Goal: Task Accomplishment & Management: Manage account settings

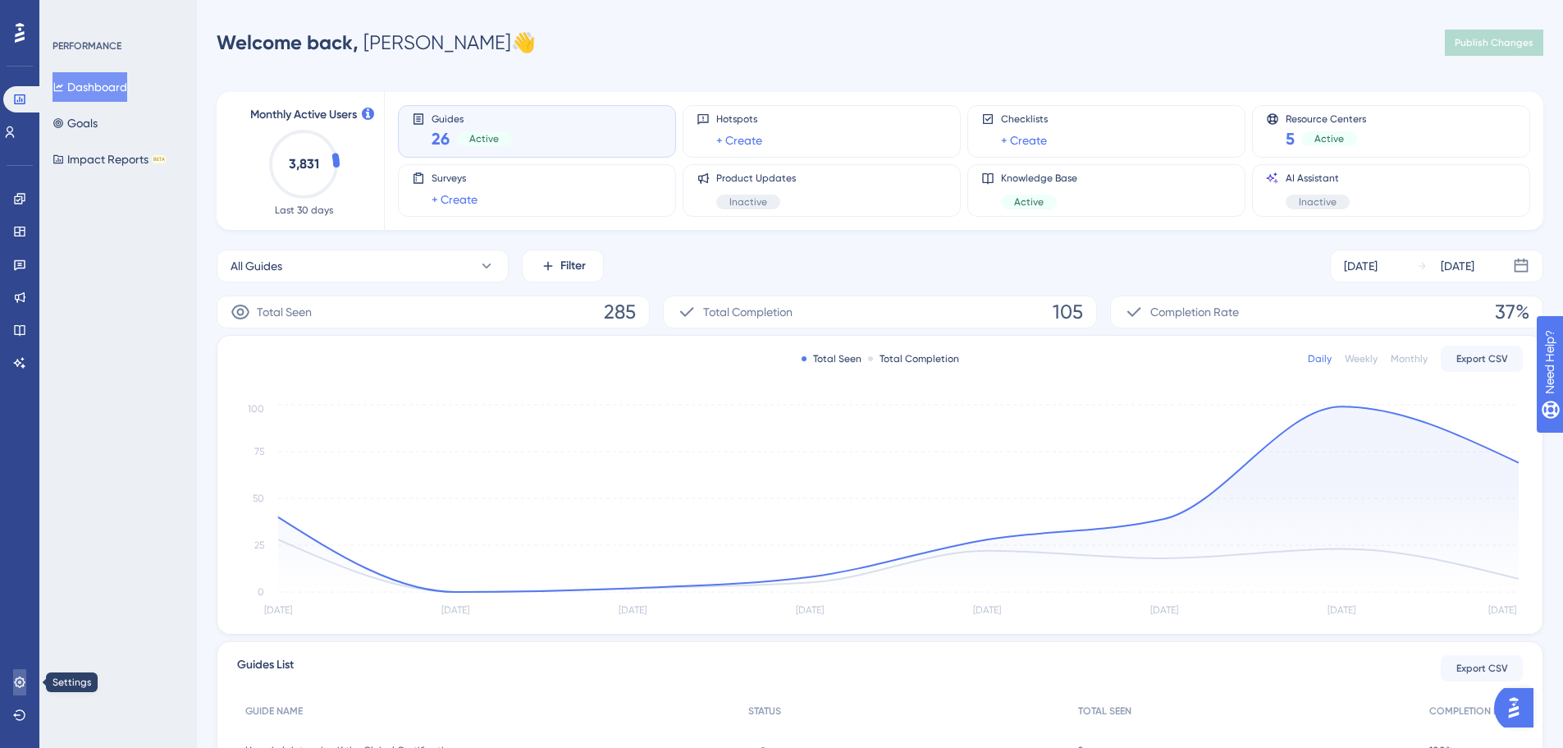
click at [20, 677] on icon at bounding box center [19, 681] width 11 height 11
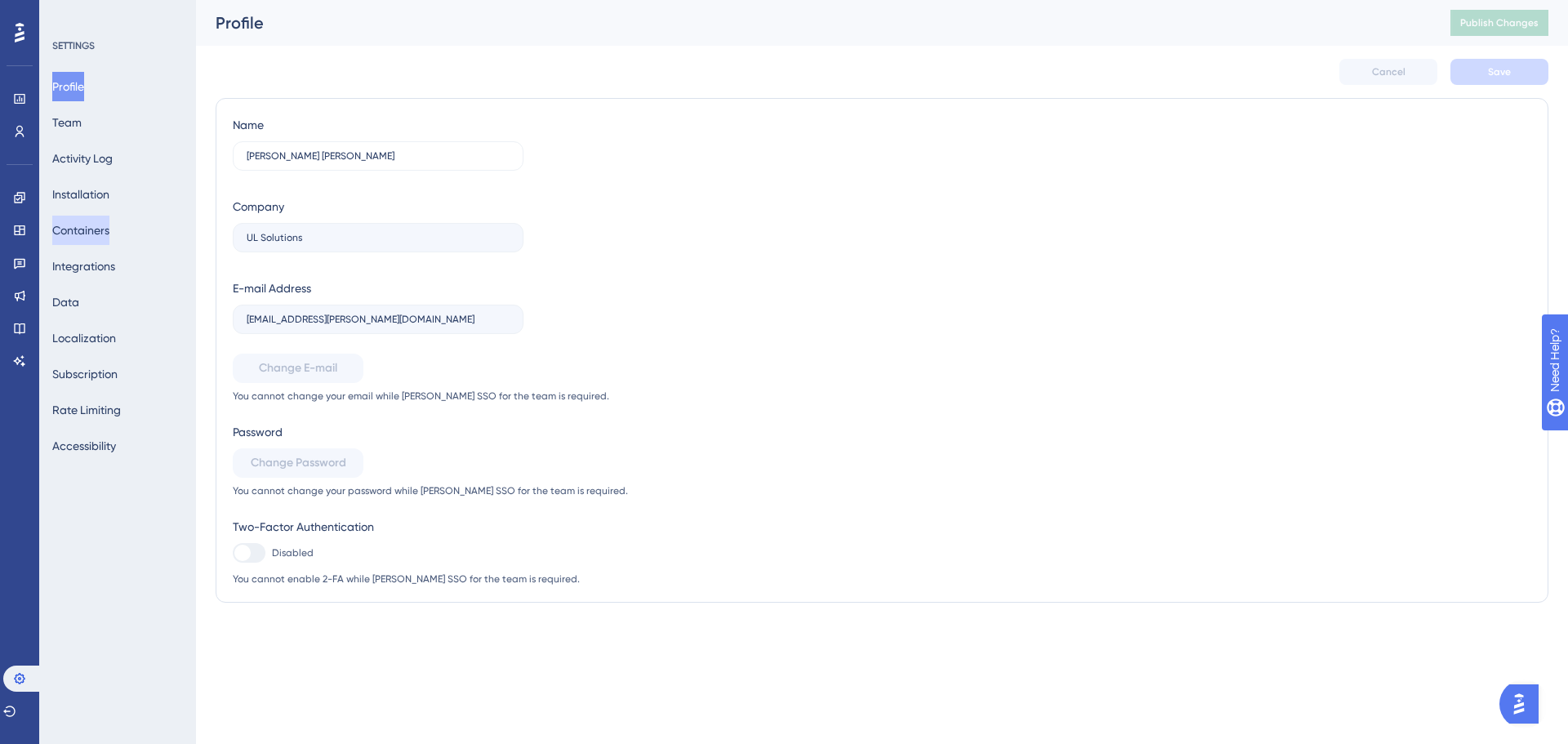
click at [100, 225] on button "Containers" at bounding box center [81, 231] width 57 height 30
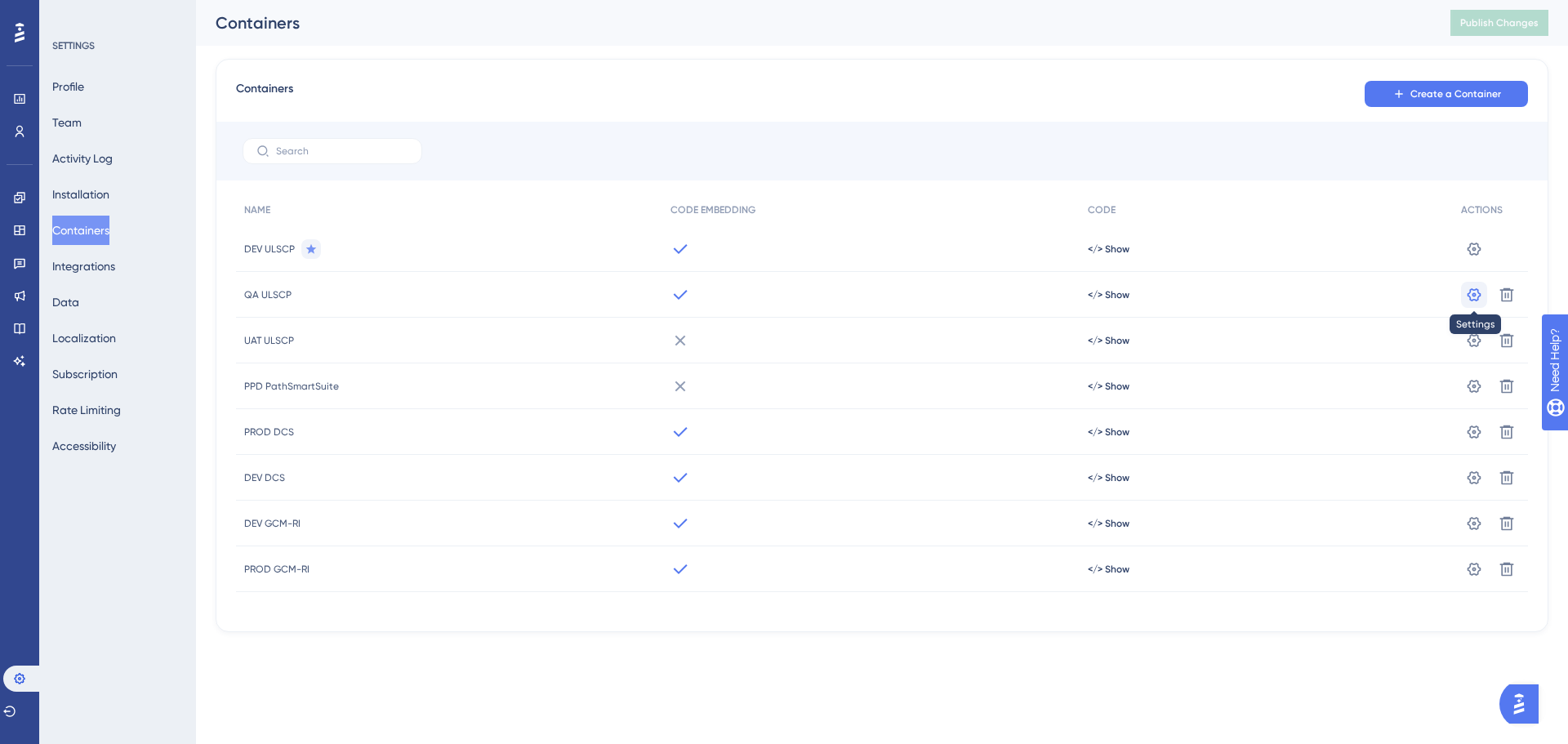
click at [1473, 255] on icon at bounding box center [1474, 248] width 14 height 13
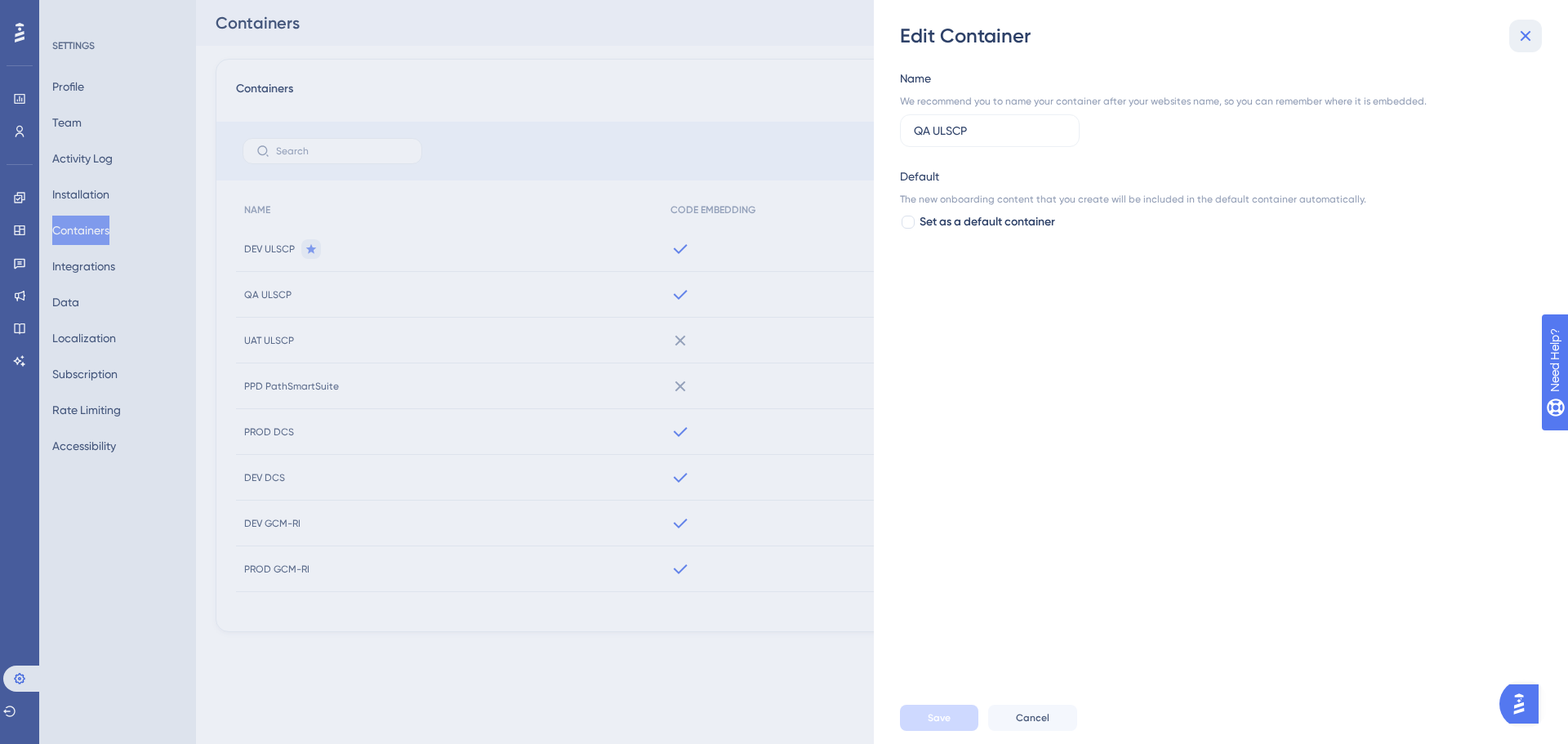
click at [1526, 28] on icon at bounding box center [1525, 36] width 20 height 20
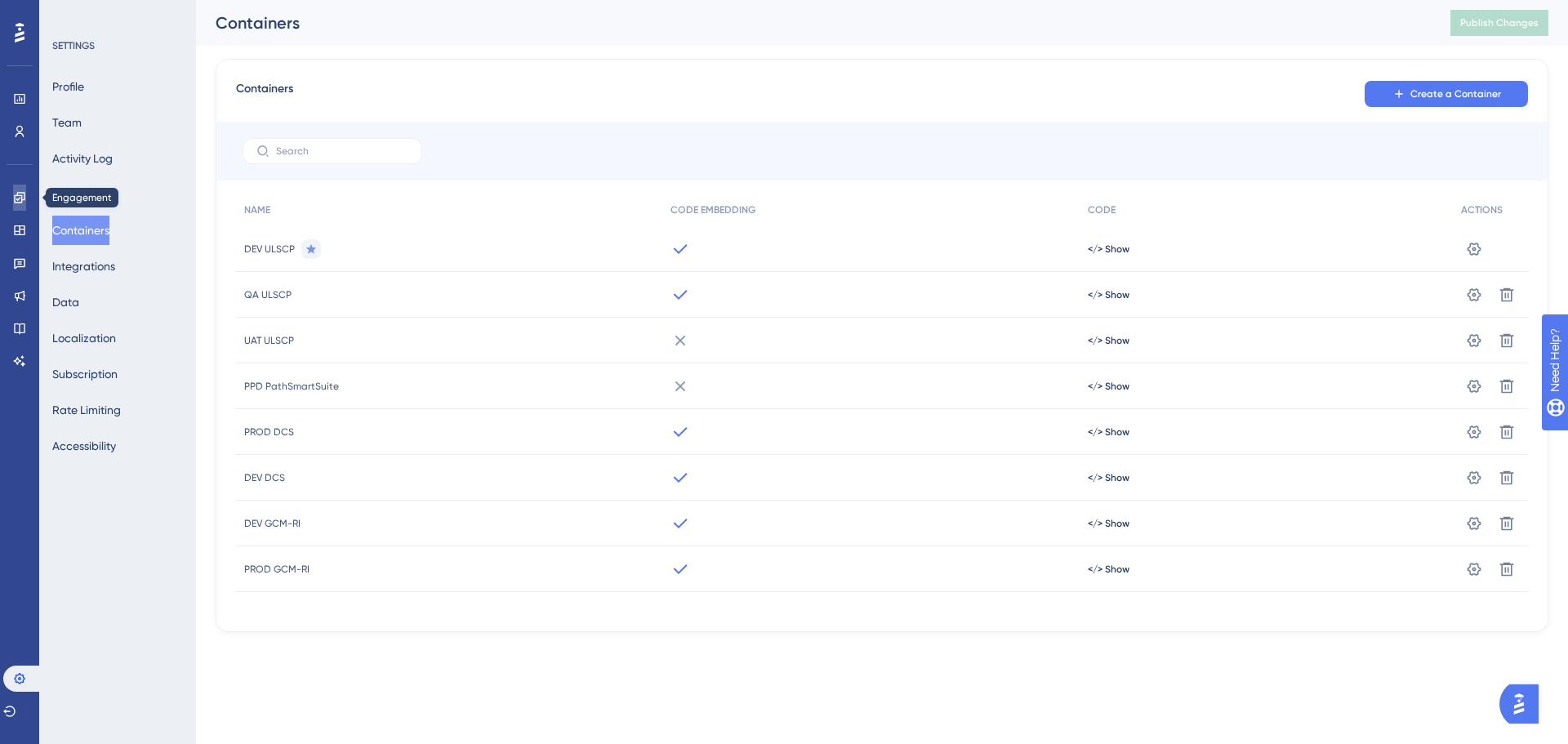
click at [18, 201] on icon at bounding box center [19, 197] width 13 height 13
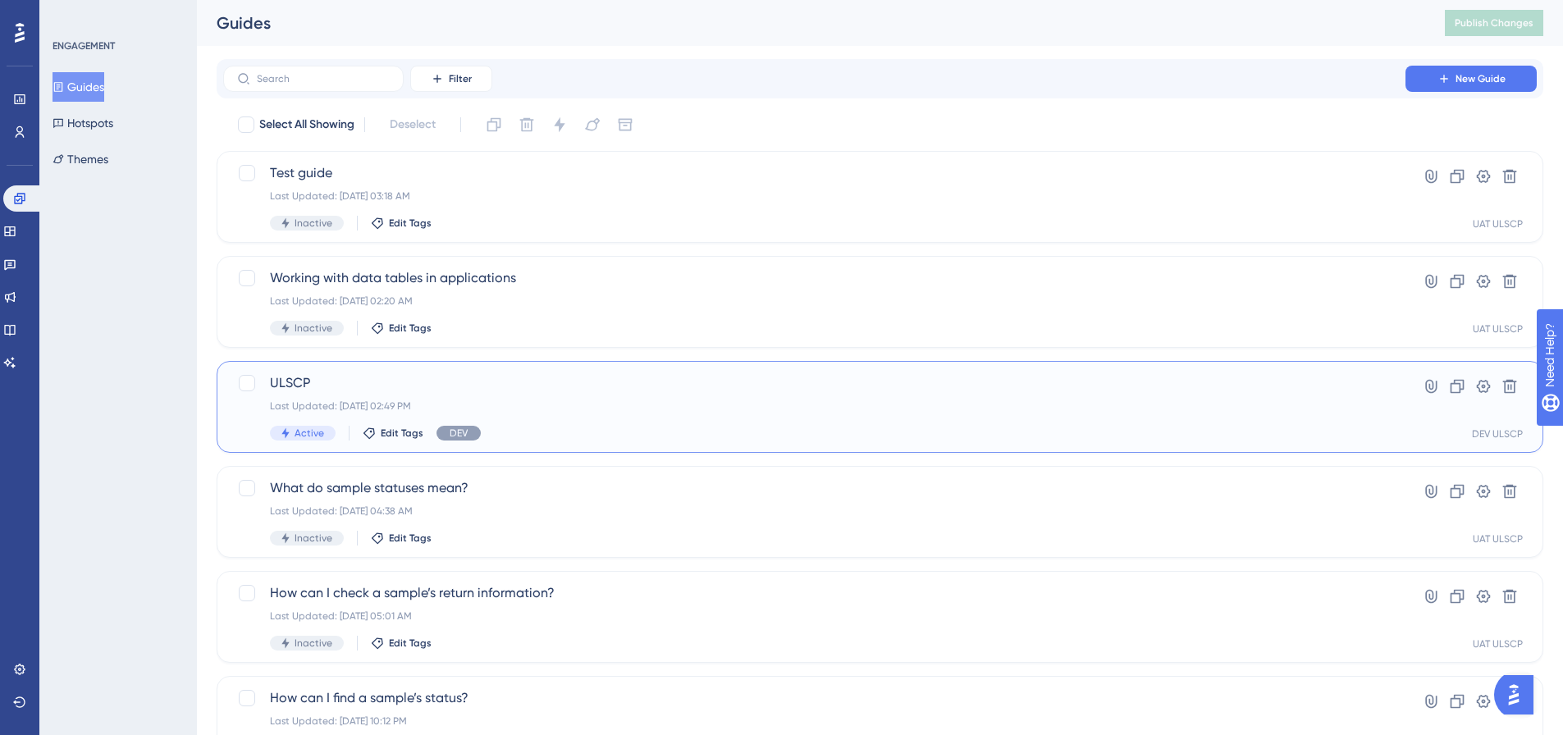
click at [766, 370] on div "ULSCP Last Updated: [DATE] 02:49 PM Active Edit Tags DEV Hyperlink Clone Settin…" at bounding box center [880, 407] width 1327 height 92
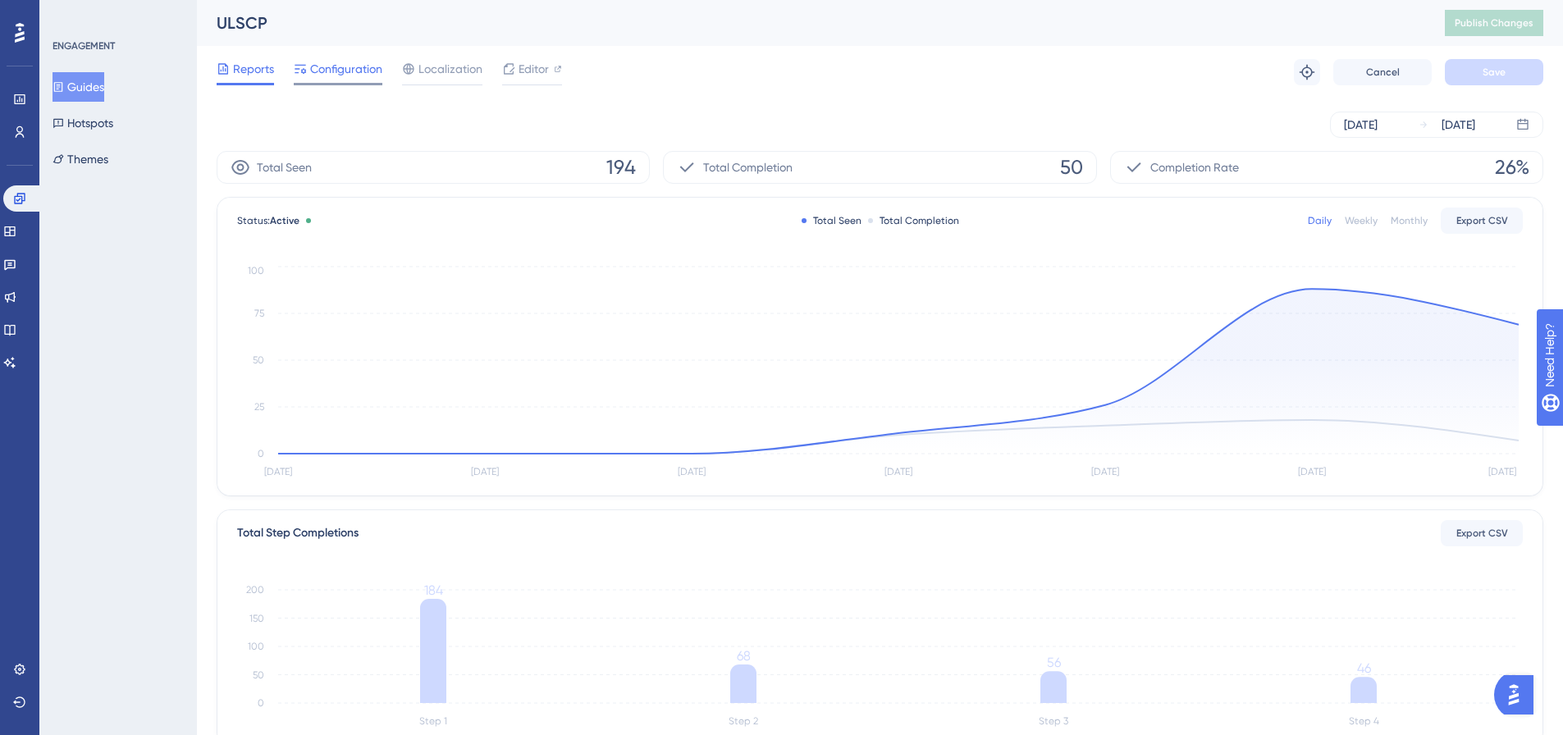
click at [347, 71] on span "Configuration" at bounding box center [346, 69] width 72 height 20
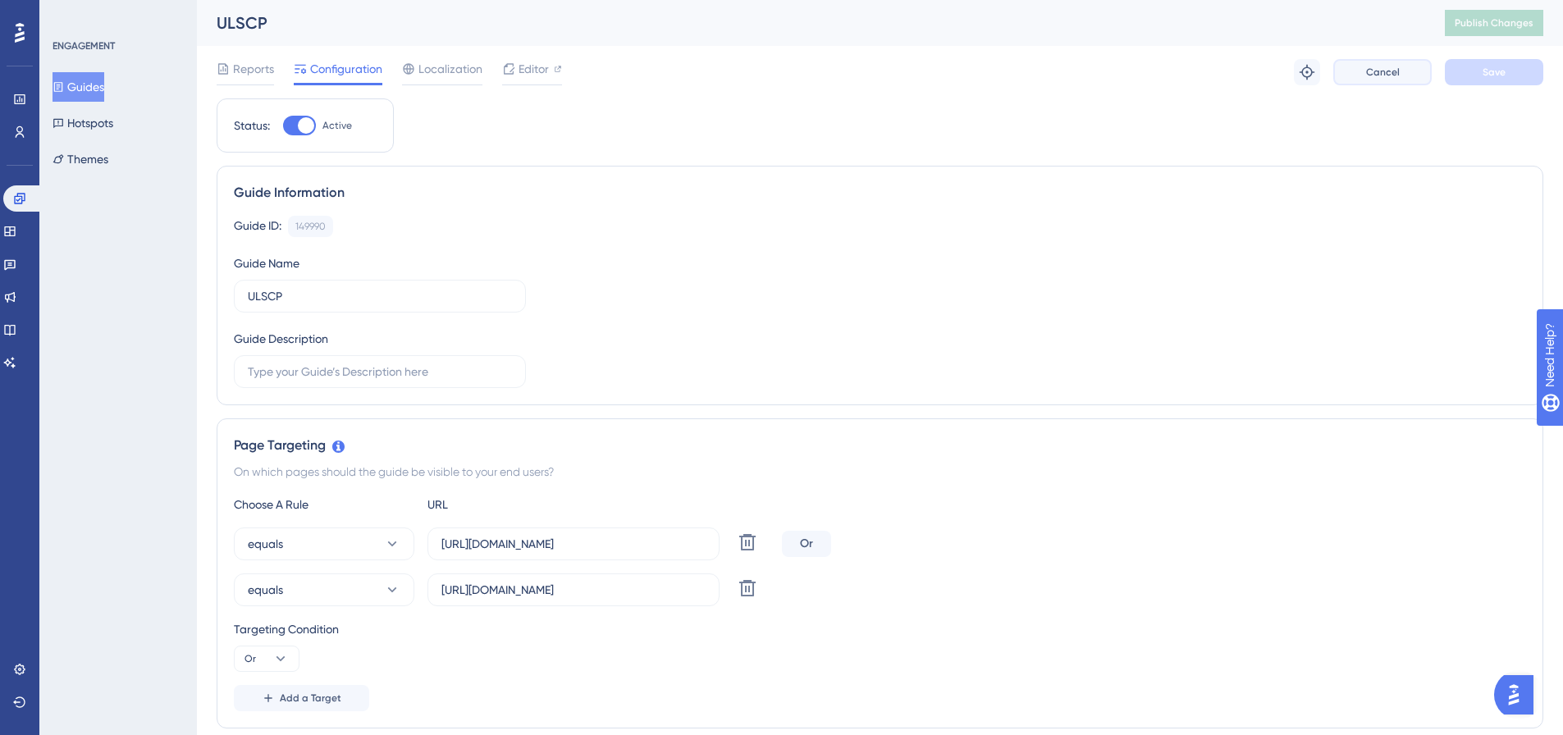
click at [1397, 66] on span "Cancel" at bounding box center [1383, 72] width 34 height 13
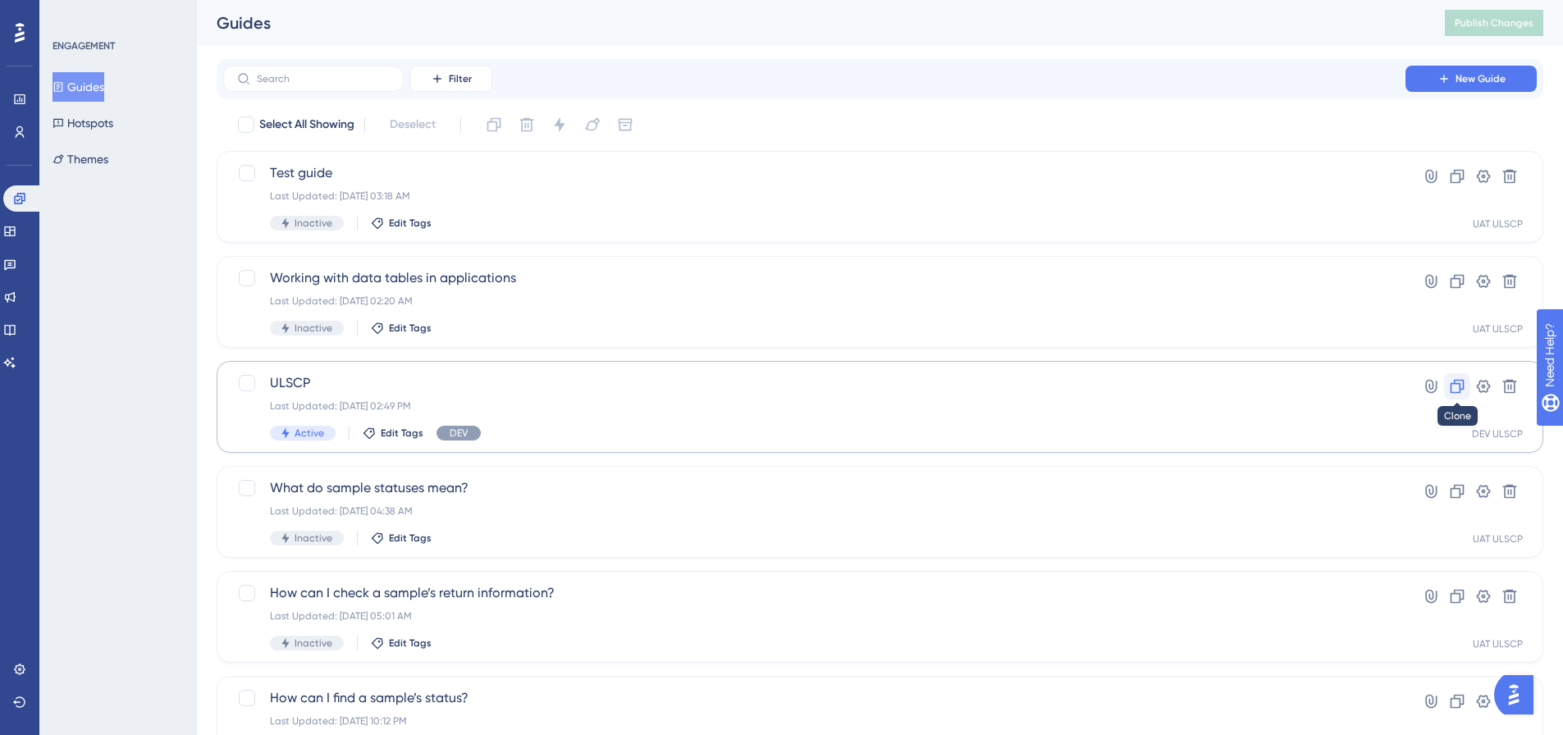
click at [1463, 383] on icon at bounding box center [1458, 387] width 14 height 14
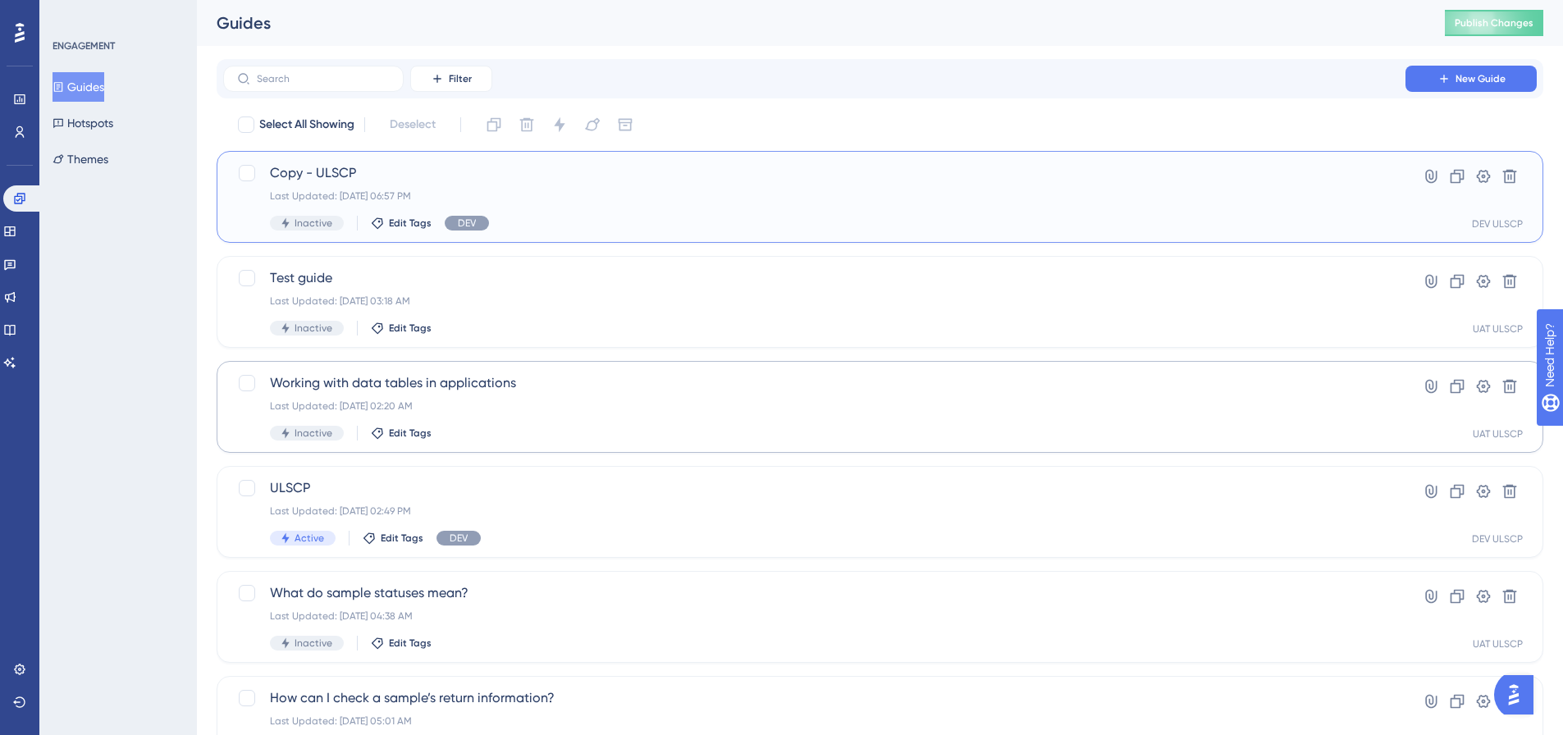
click at [806, 199] on div "Last Updated: [DATE] 06:57 PM" at bounding box center [814, 196] width 1089 height 13
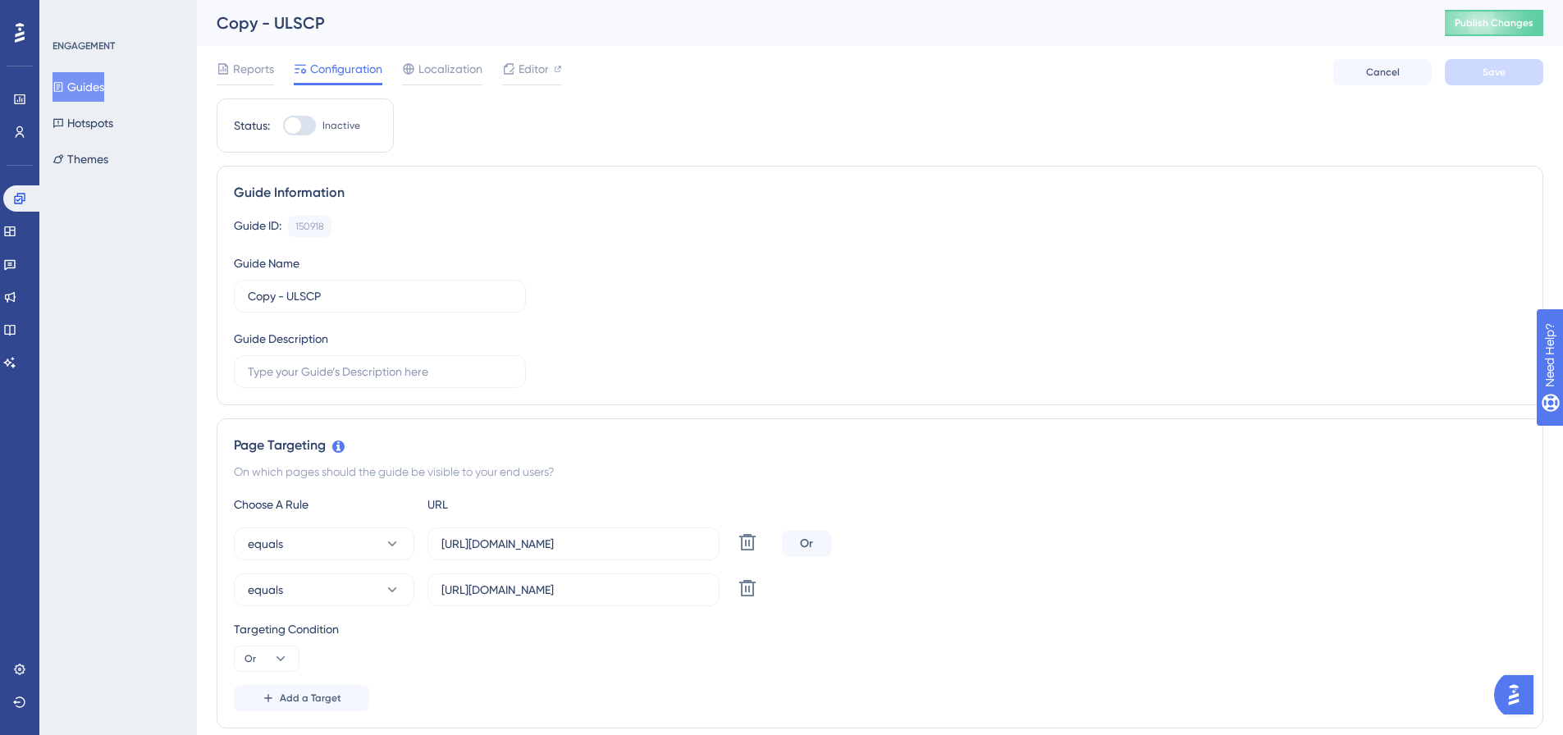
click at [282, 21] on div "Copy - ULSCP" at bounding box center [810, 22] width 1187 height 23
click at [356, 22] on div "Copy - ULSCP" at bounding box center [810, 22] width 1187 height 23
click at [1370, 71] on span "Cancel" at bounding box center [1383, 72] width 34 height 13
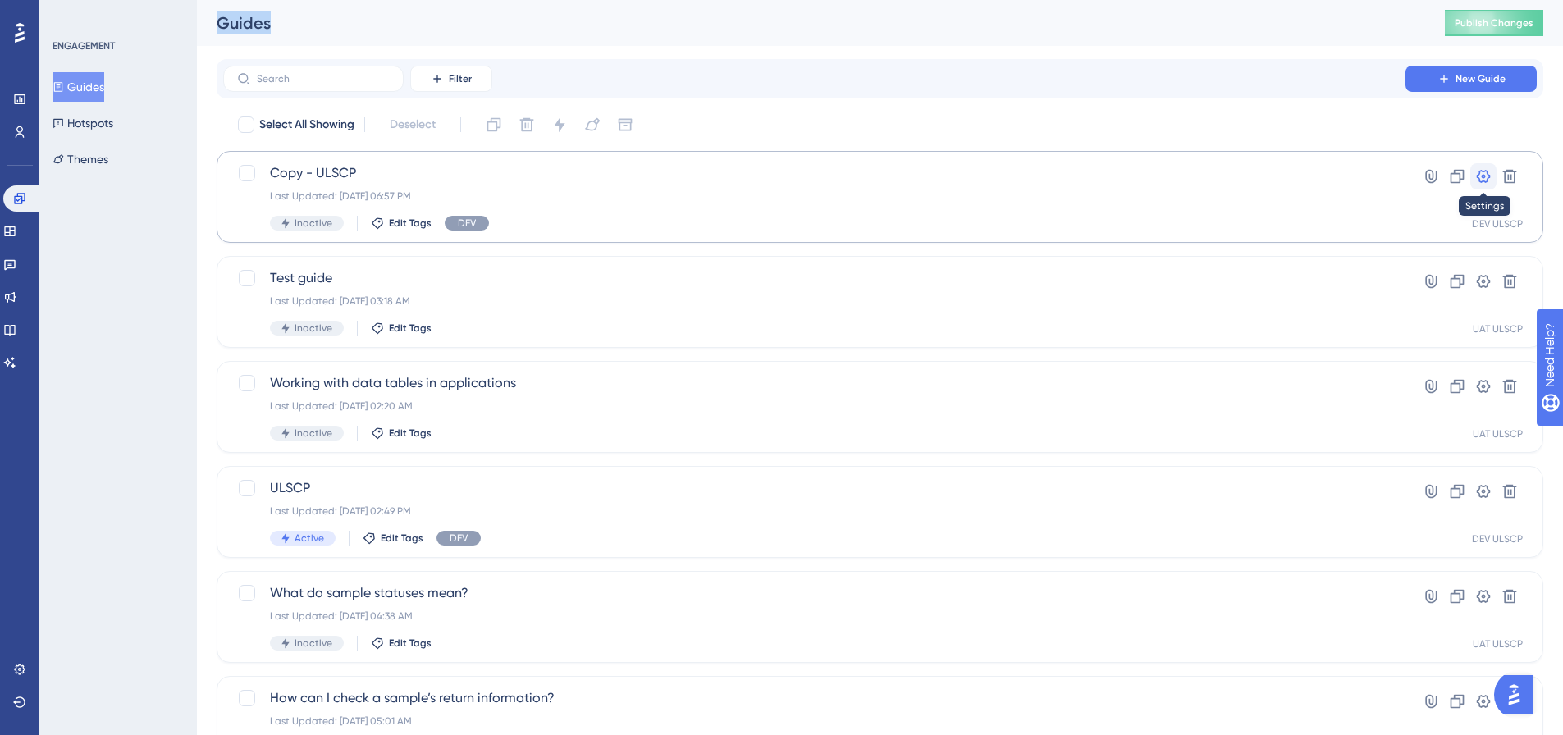
click at [1484, 175] on icon at bounding box center [1484, 176] width 14 height 13
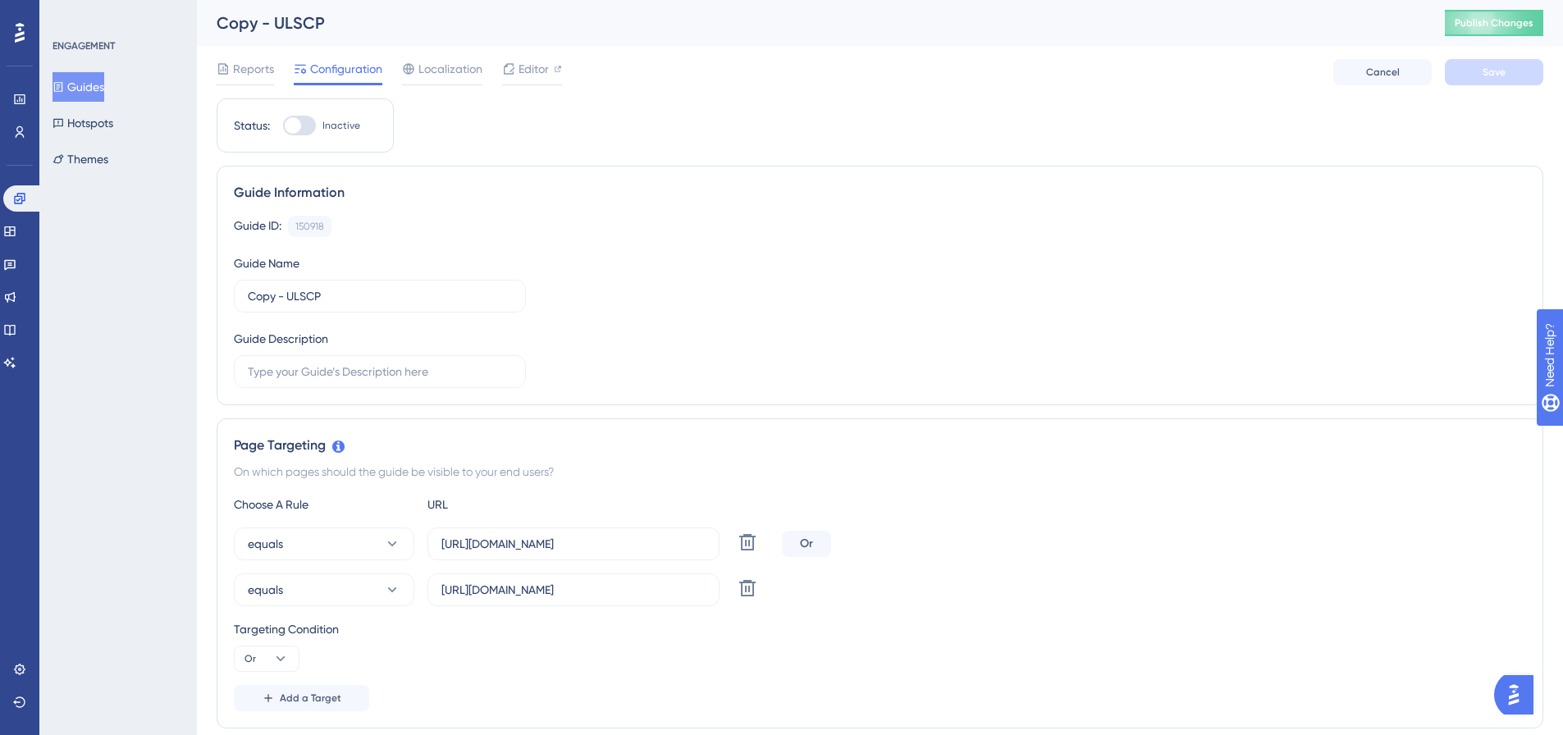
click at [377, 293] on input "Copy - ULSCP" at bounding box center [380, 296] width 264 height 18
click at [300, 293] on input "Copy - ULSCP" at bounding box center [380, 296] width 264 height 18
paste input "text"
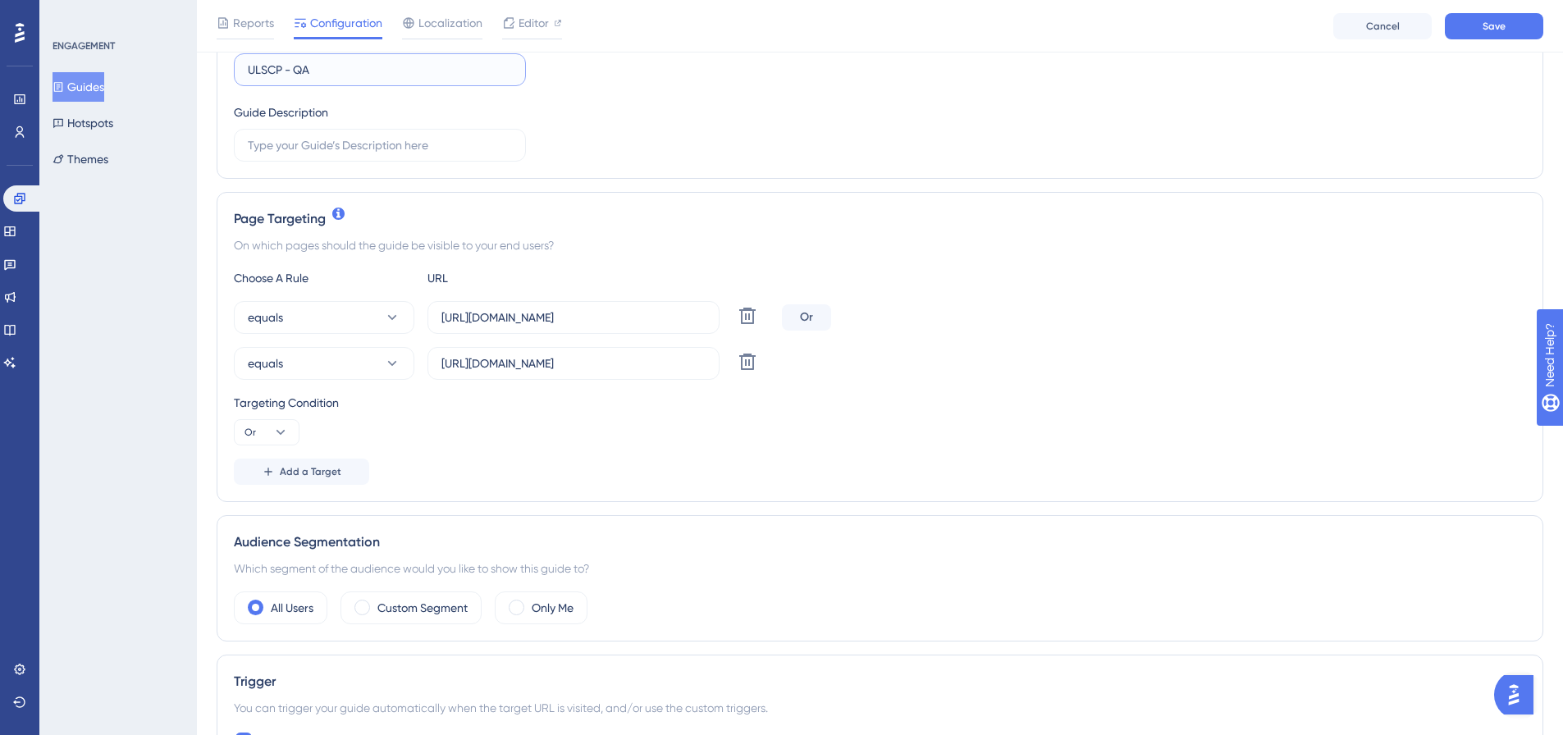
scroll to position [328, 0]
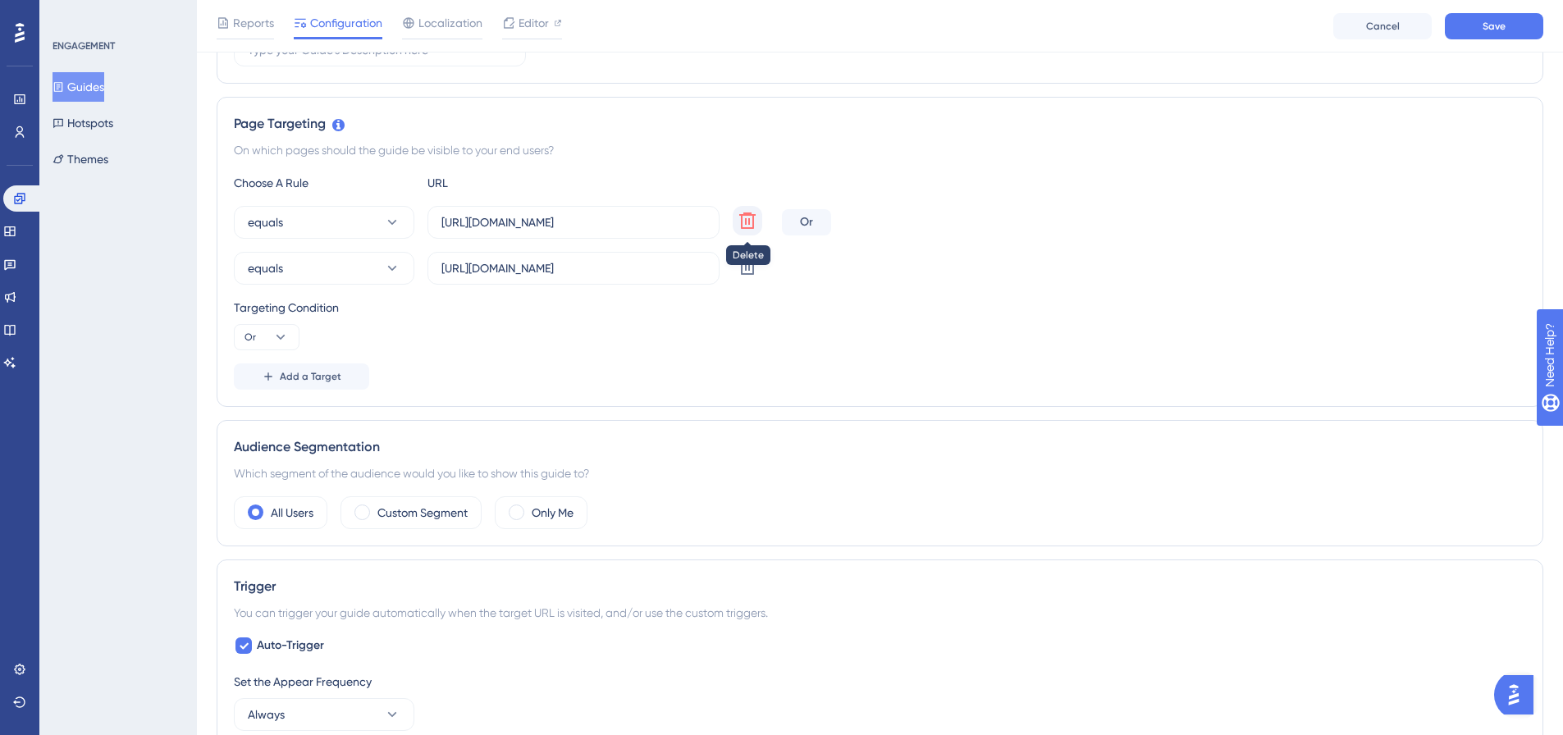
type input "ULSCP - QA"
click at [748, 220] on icon at bounding box center [747, 221] width 16 height 16
type input "[URL][DOMAIN_NAME]"
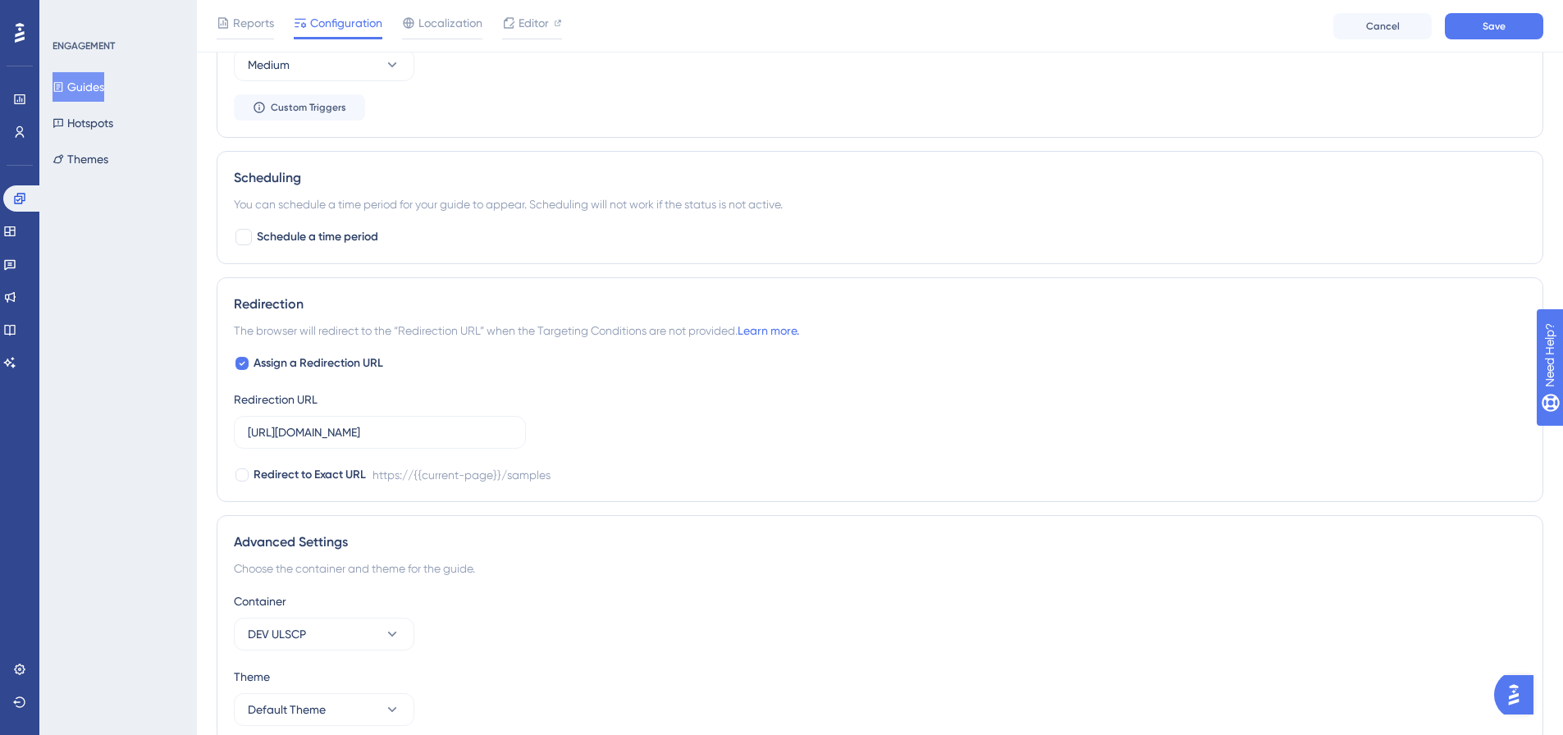
scroll to position [1149, 0]
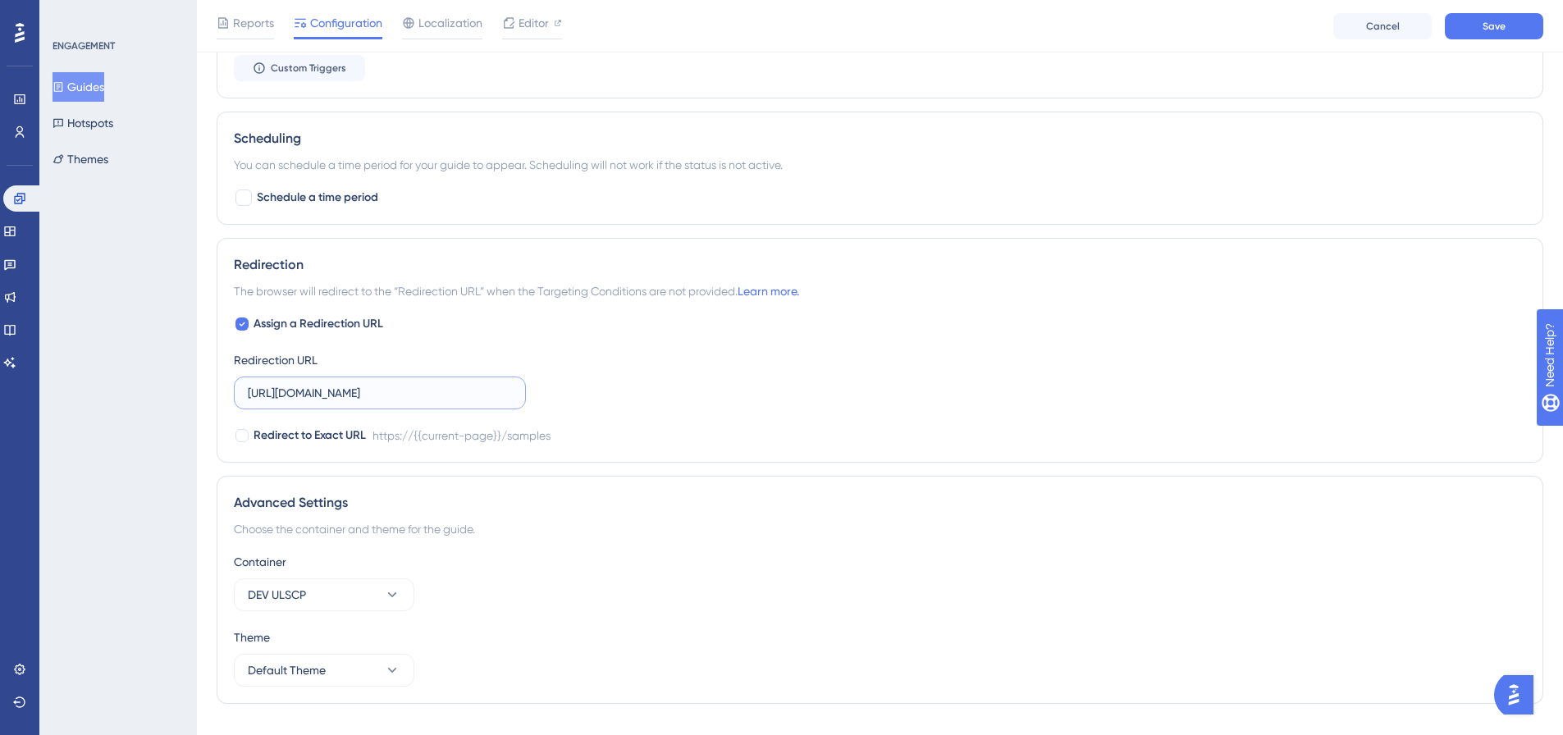
click at [303, 392] on input "[URL][DOMAIN_NAME]" at bounding box center [380, 393] width 264 height 18
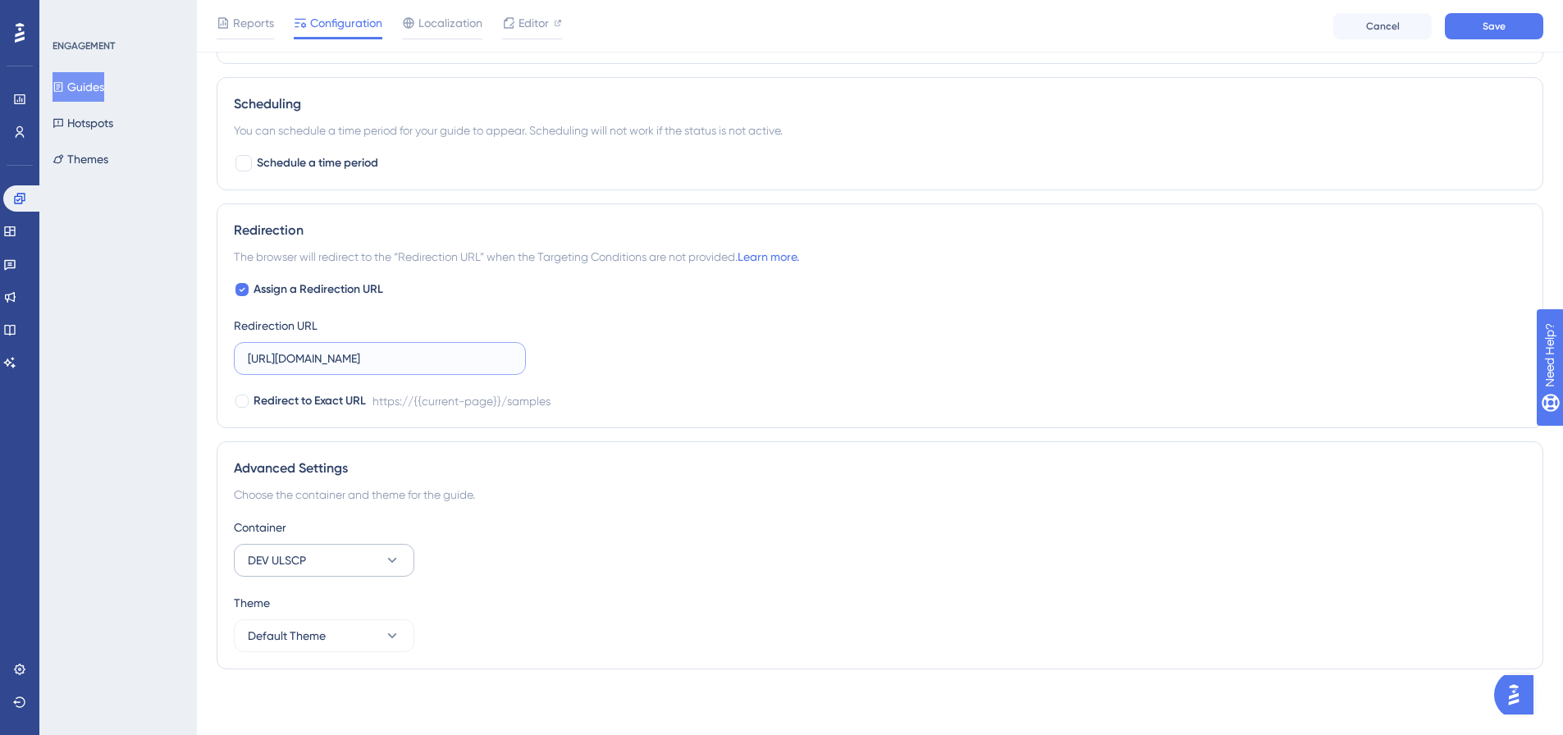
type input "[URL][DOMAIN_NAME]"
click at [347, 555] on button "DEV ULSCP" at bounding box center [324, 560] width 181 height 33
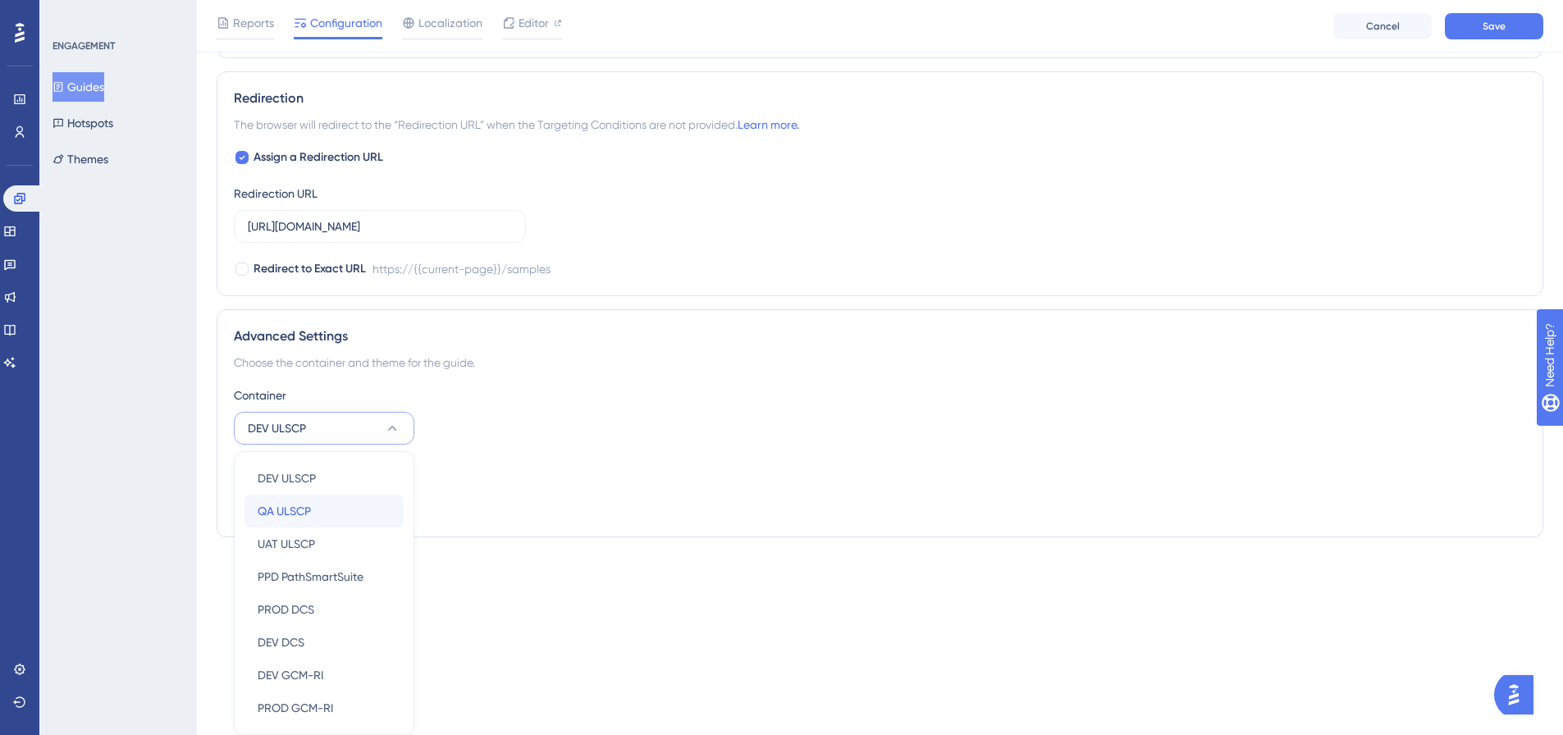
click at [318, 516] on div "QA ULSCP QA ULSCP" at bounding box center [324, 511] width 133 height 33
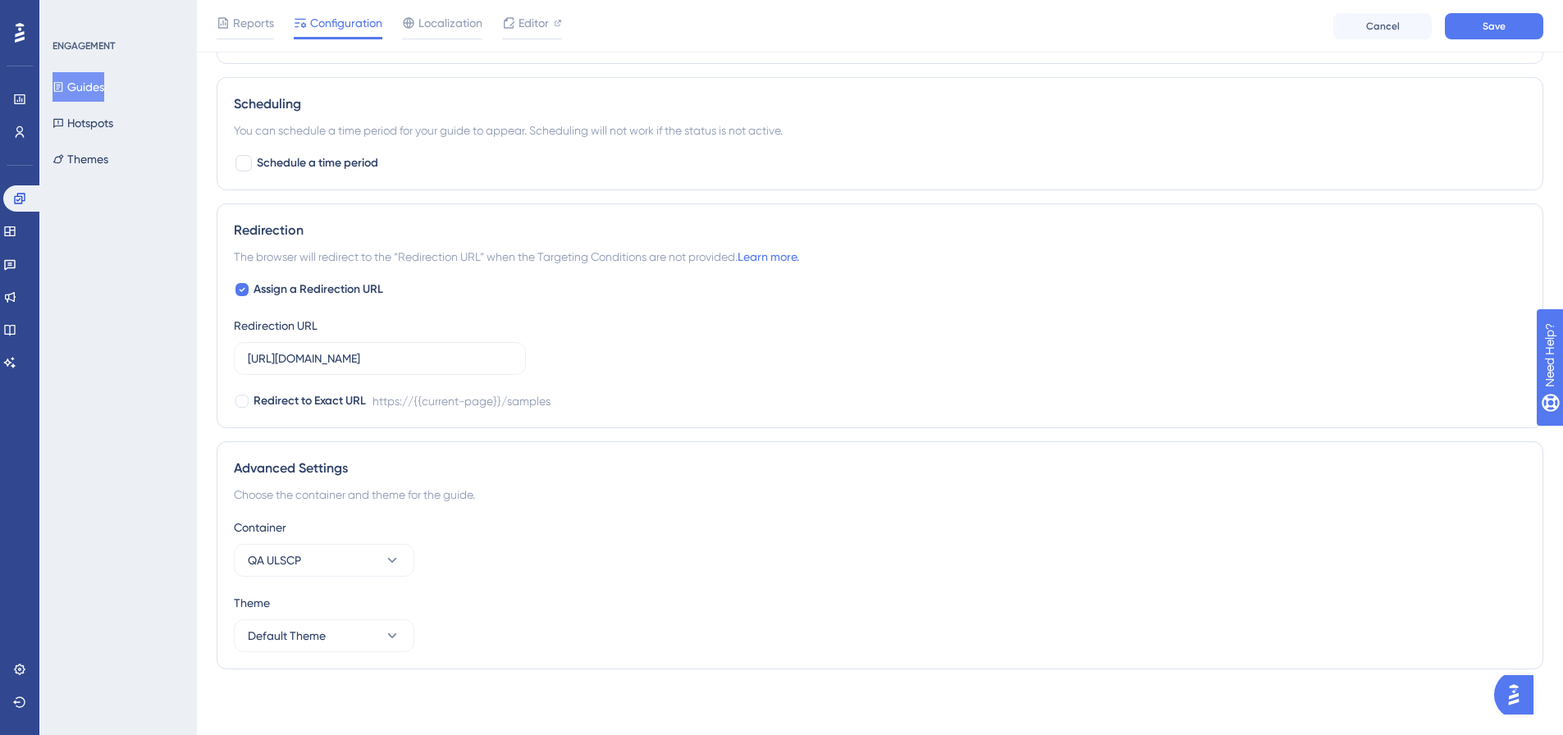
scroll to position [1183, 0]
click at [1491, 35] on button "Save" at bounding box center [1494, 26] width 98 height 26
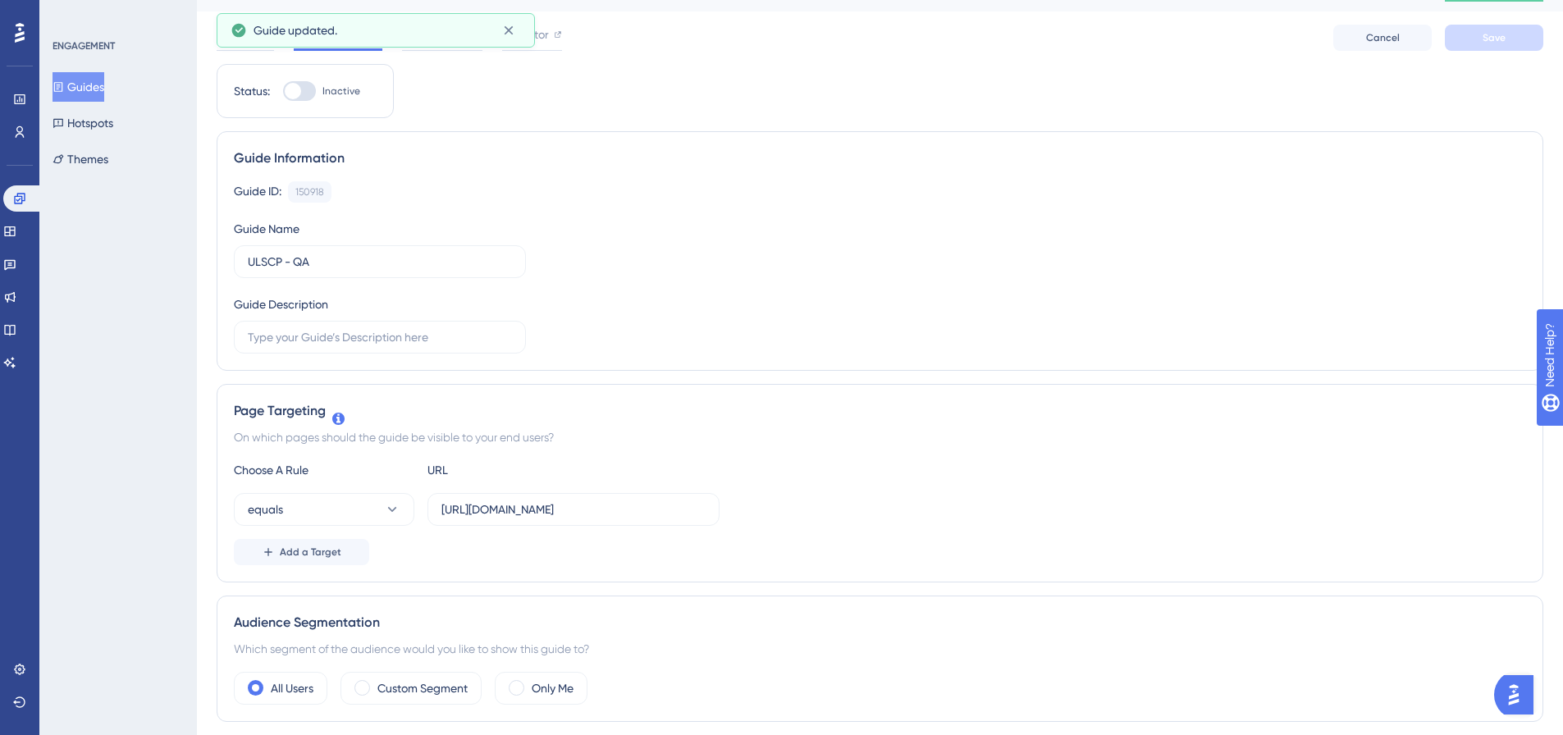
scroll to position [0, 0]
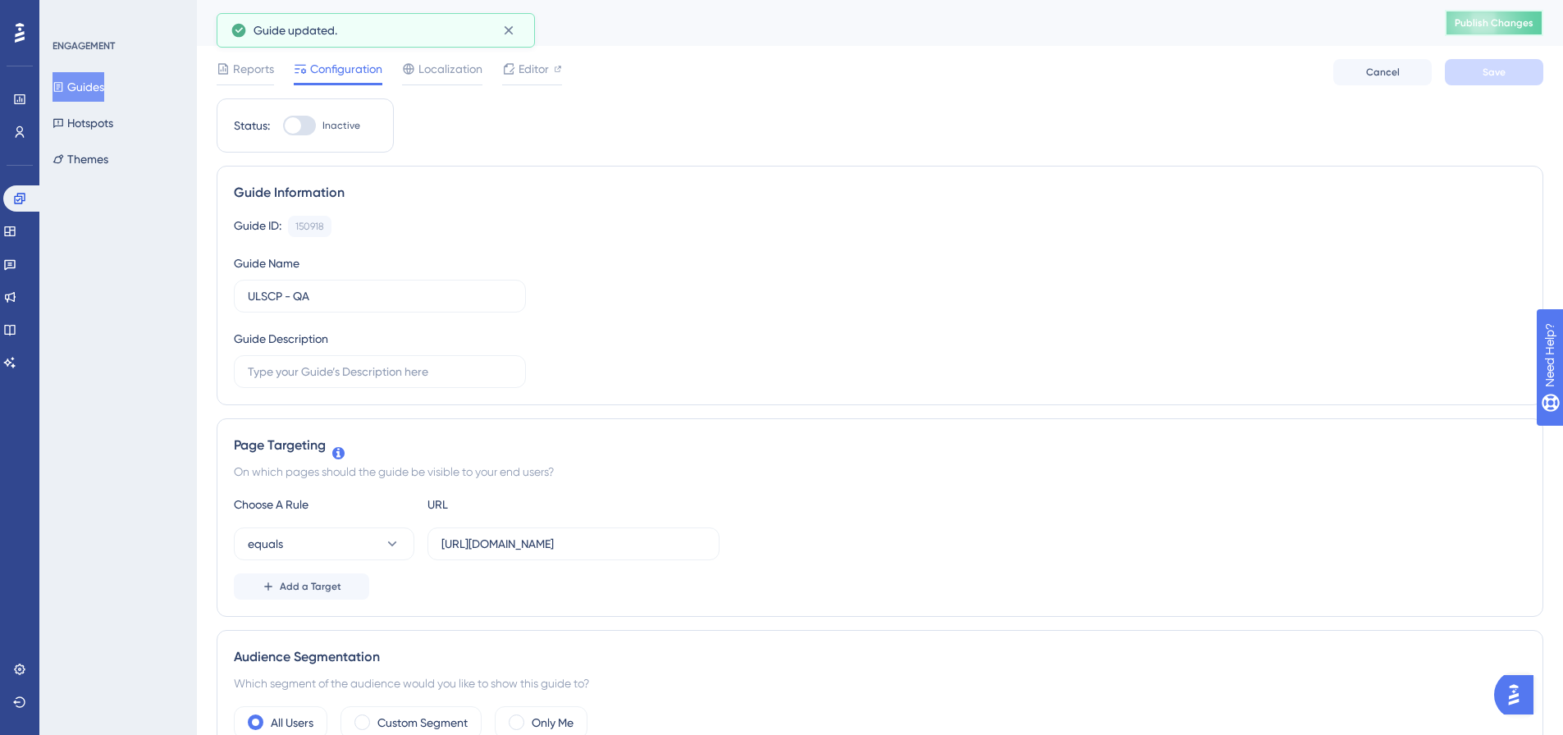
click at [1520, 18] on span "Publish Changes" at bounding box center [1494, 22] width 79 height 13
click at [512, 30] on icon at bounding box center [509, 30] width 16 height 16
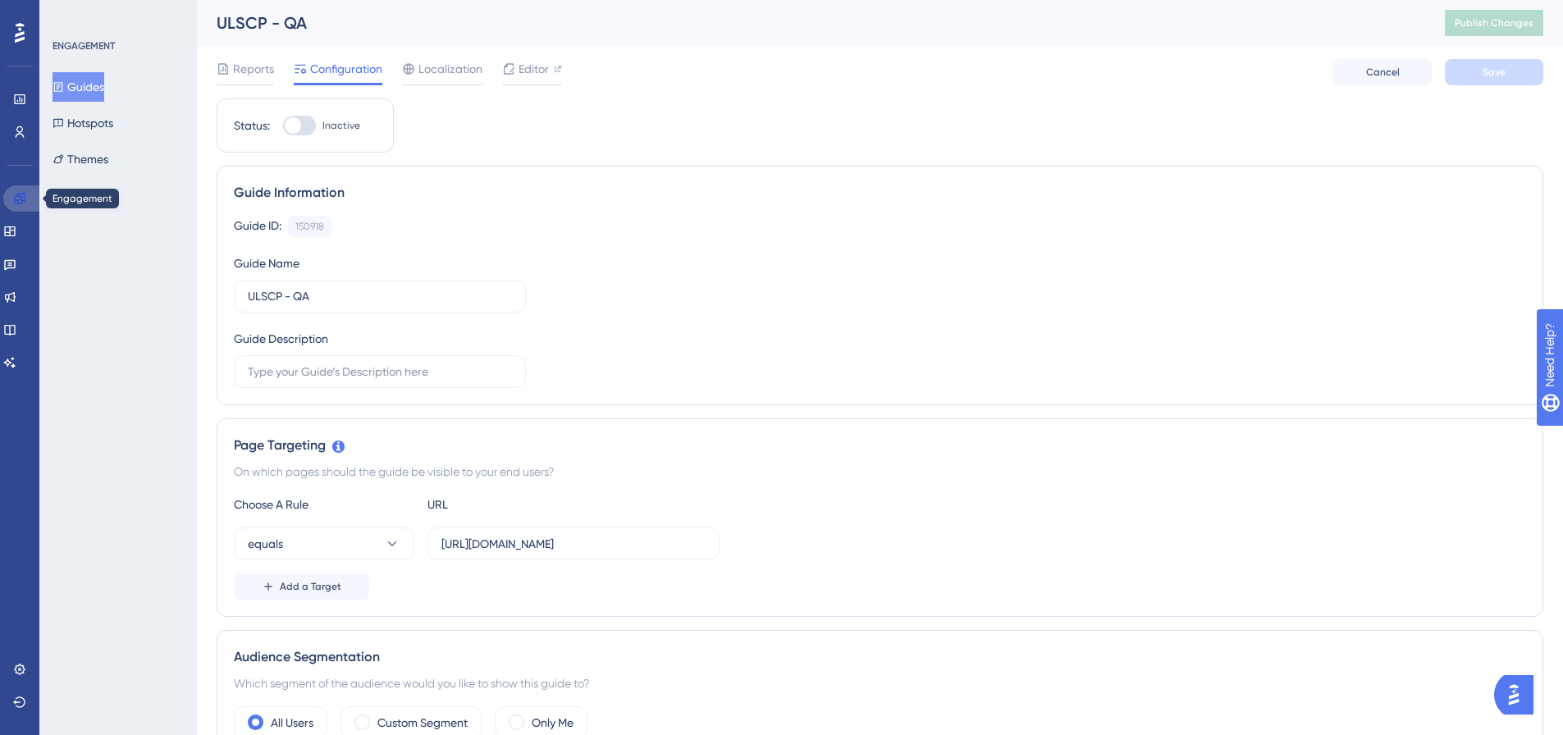
click at [16, 202] on icon at bounding box center [19, 198] width 13 height 13
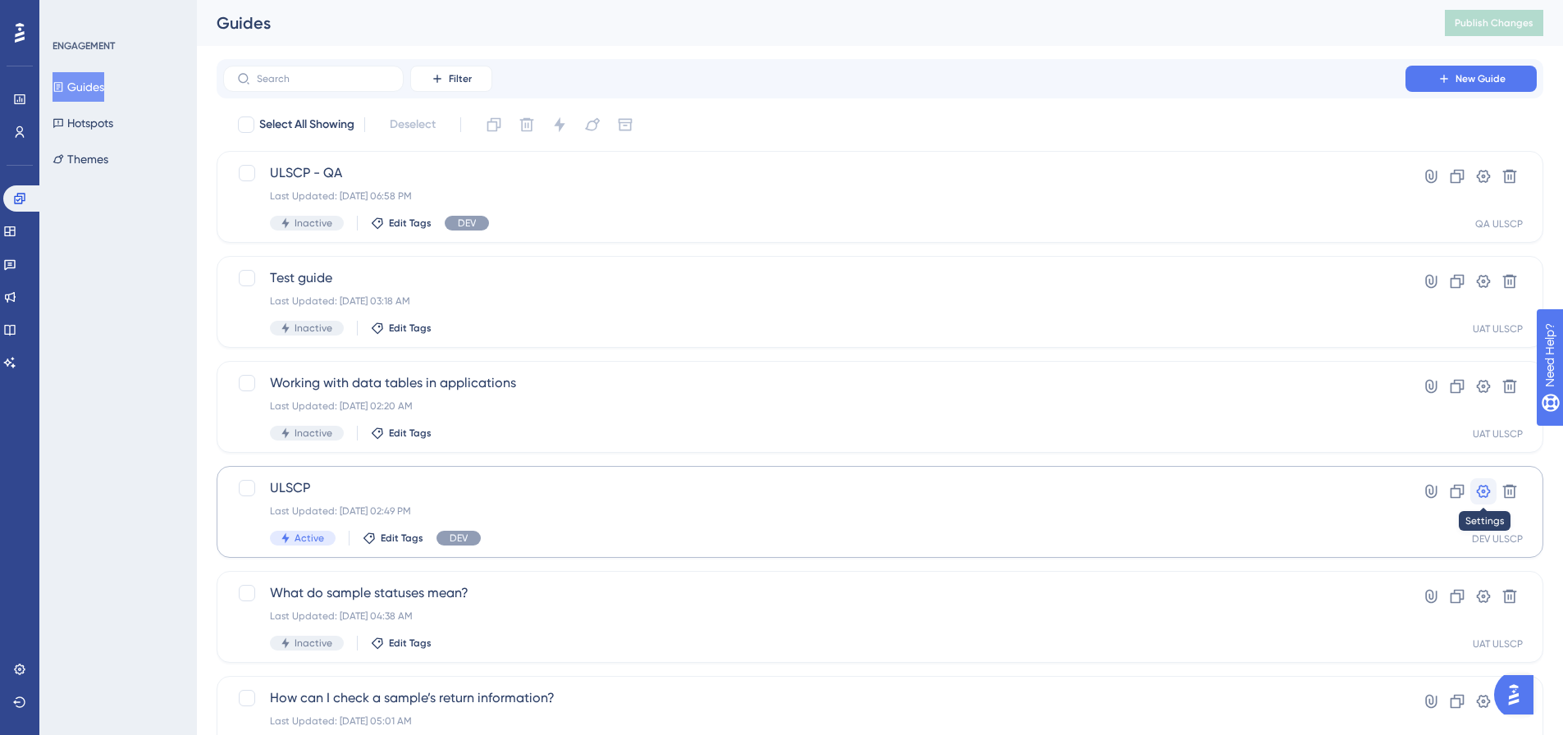
click at [1479, 492] on icon at bounding box center [1484, 491] width 14 height 13
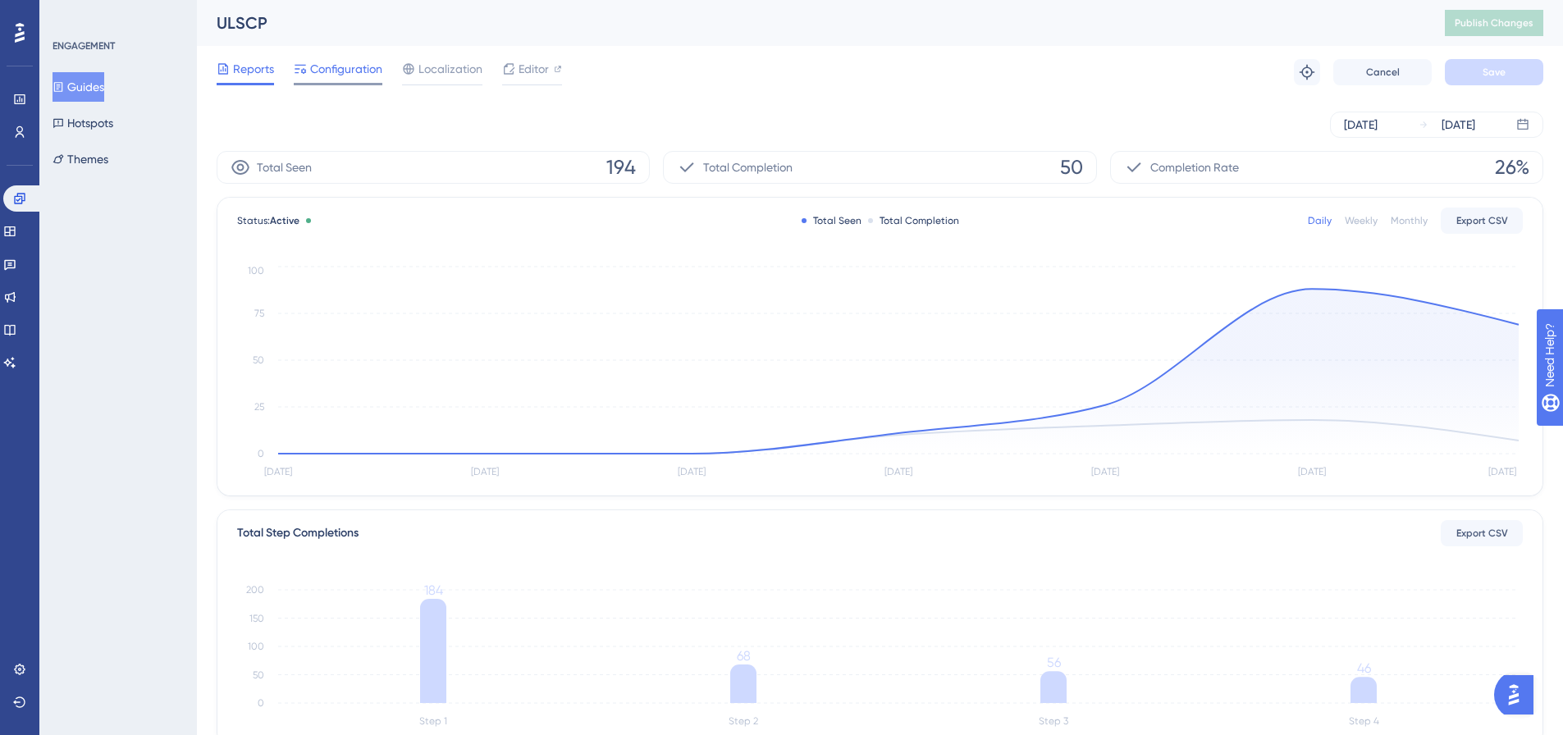
click at [340, 67] on span "Configuration" at bounding box center [346, 69] width 72 height 20
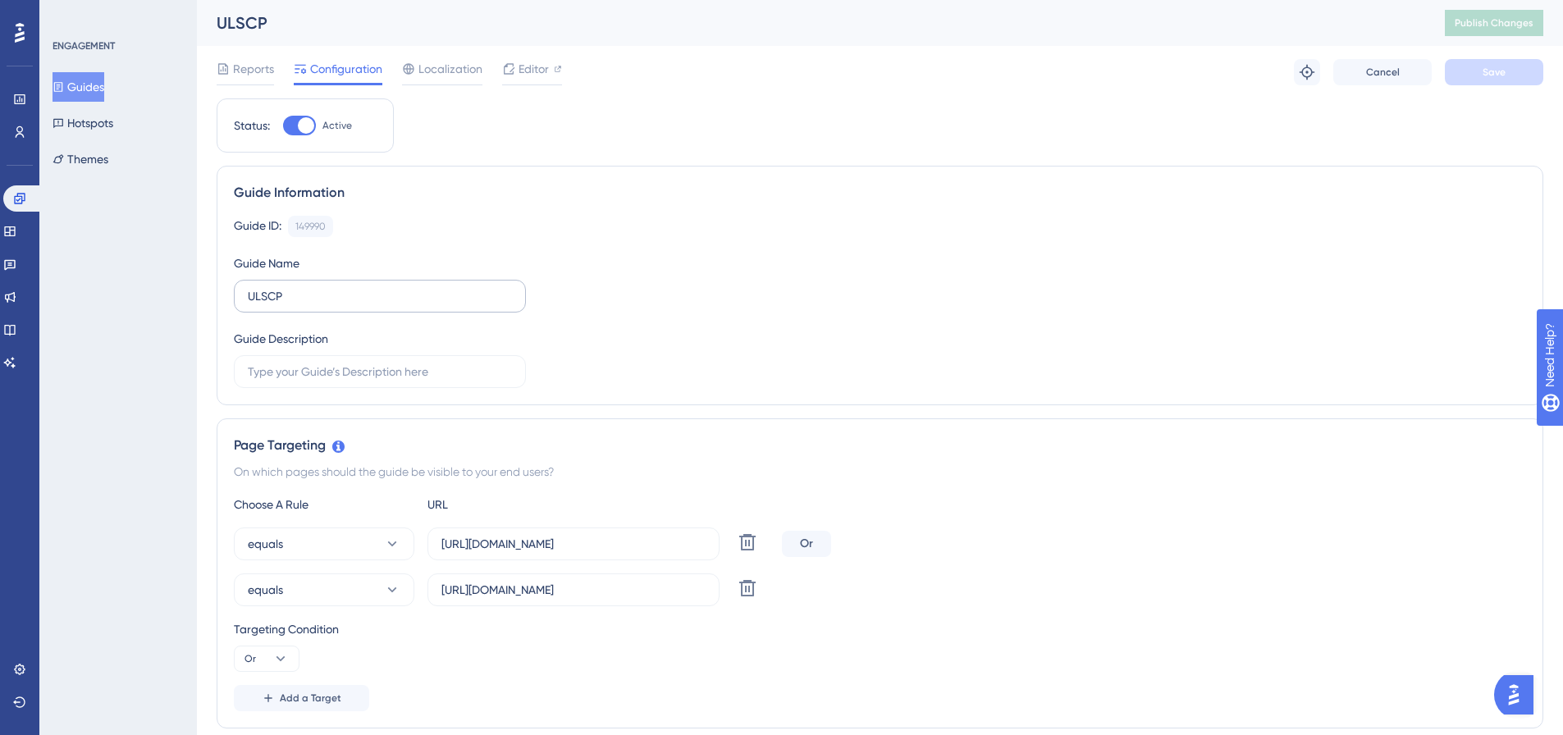
click at [355, 285] on label "ULSCP" at bounding box center [380, 296] width 292 height 33
click at [355, 287] on input "ULSCP" at bounding box center [380, 296] width 264 height 18
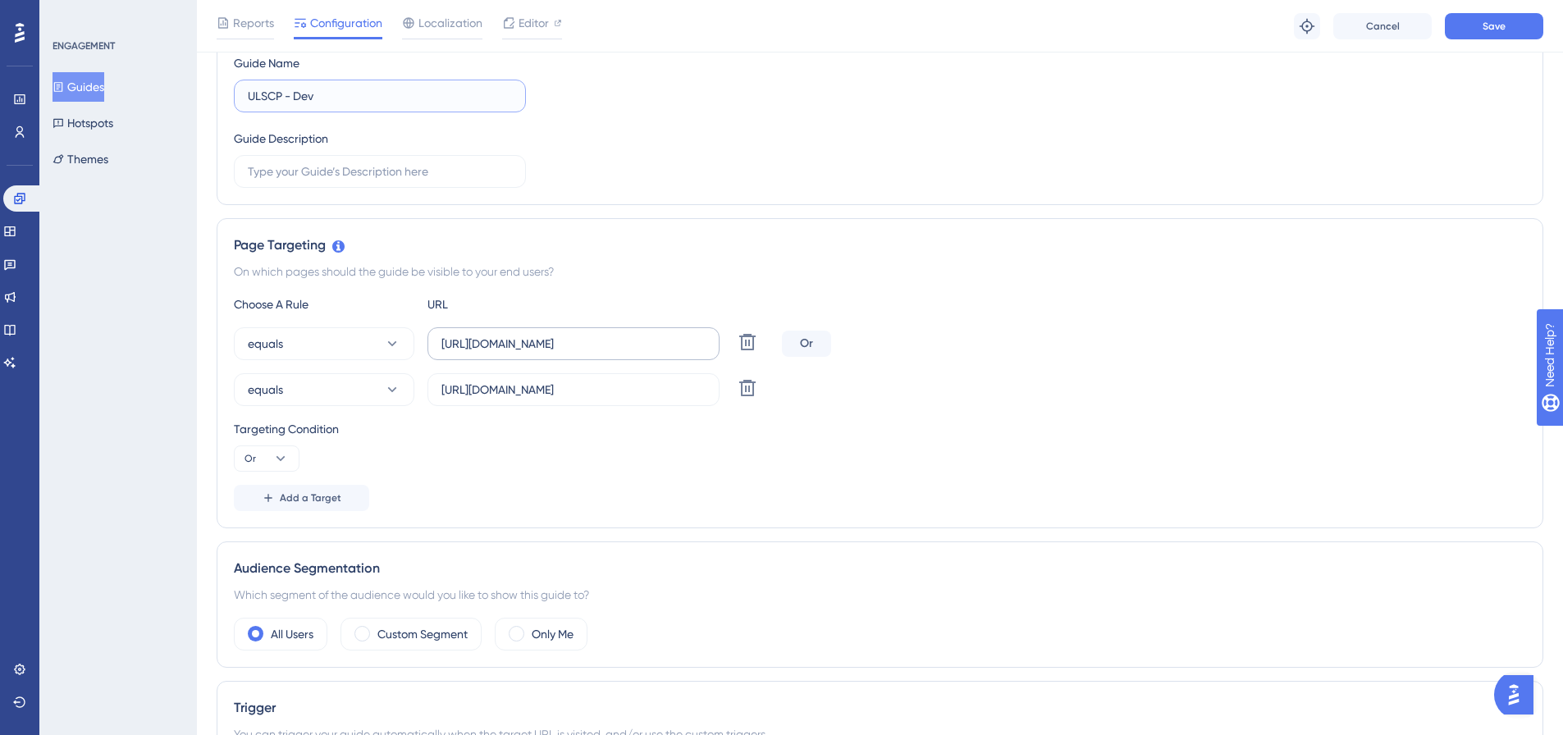
scroll to position [246, 0]
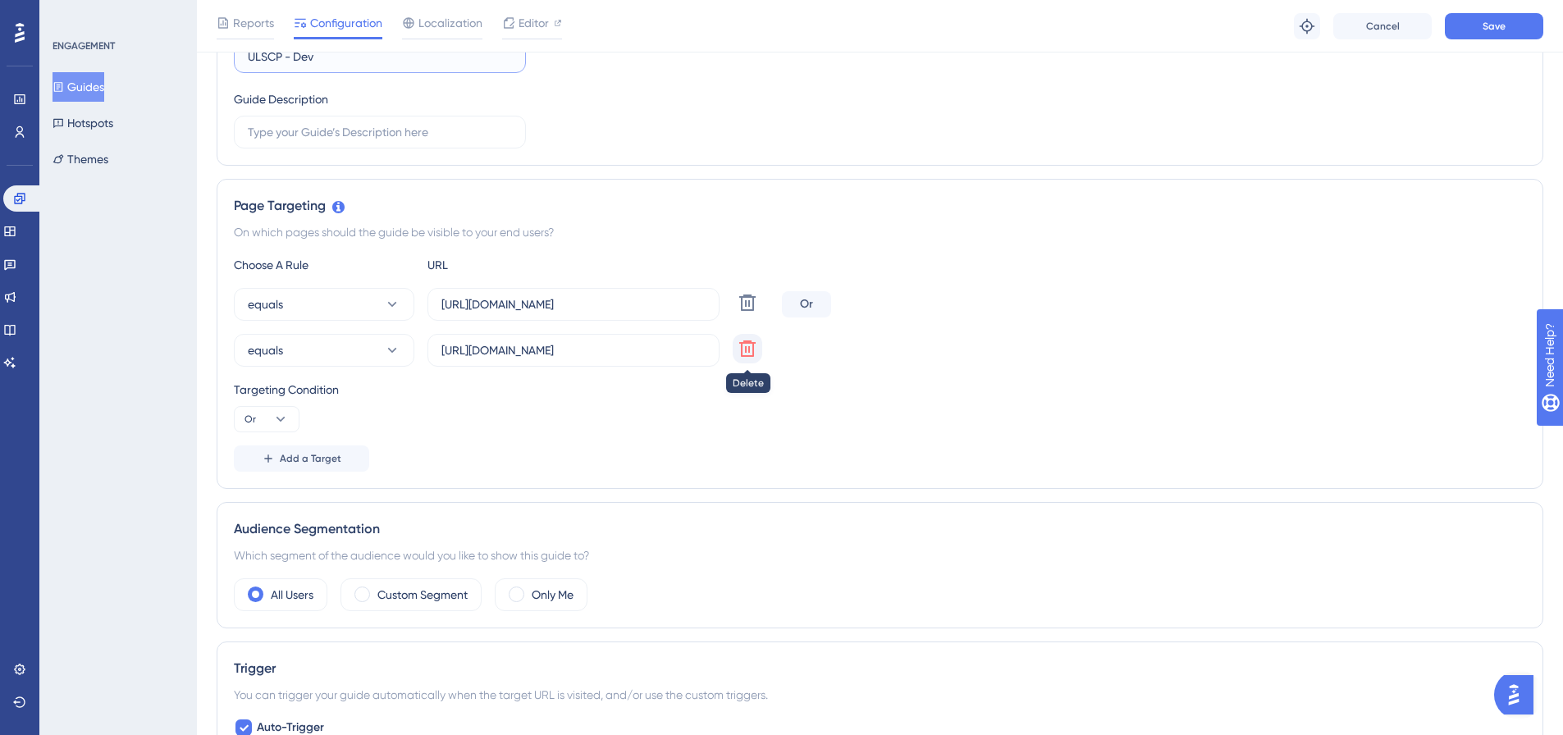
type input "ULSCP - Dev"
click at [749, 311] on icon at bounding box center [747, 303] width 16 height 16
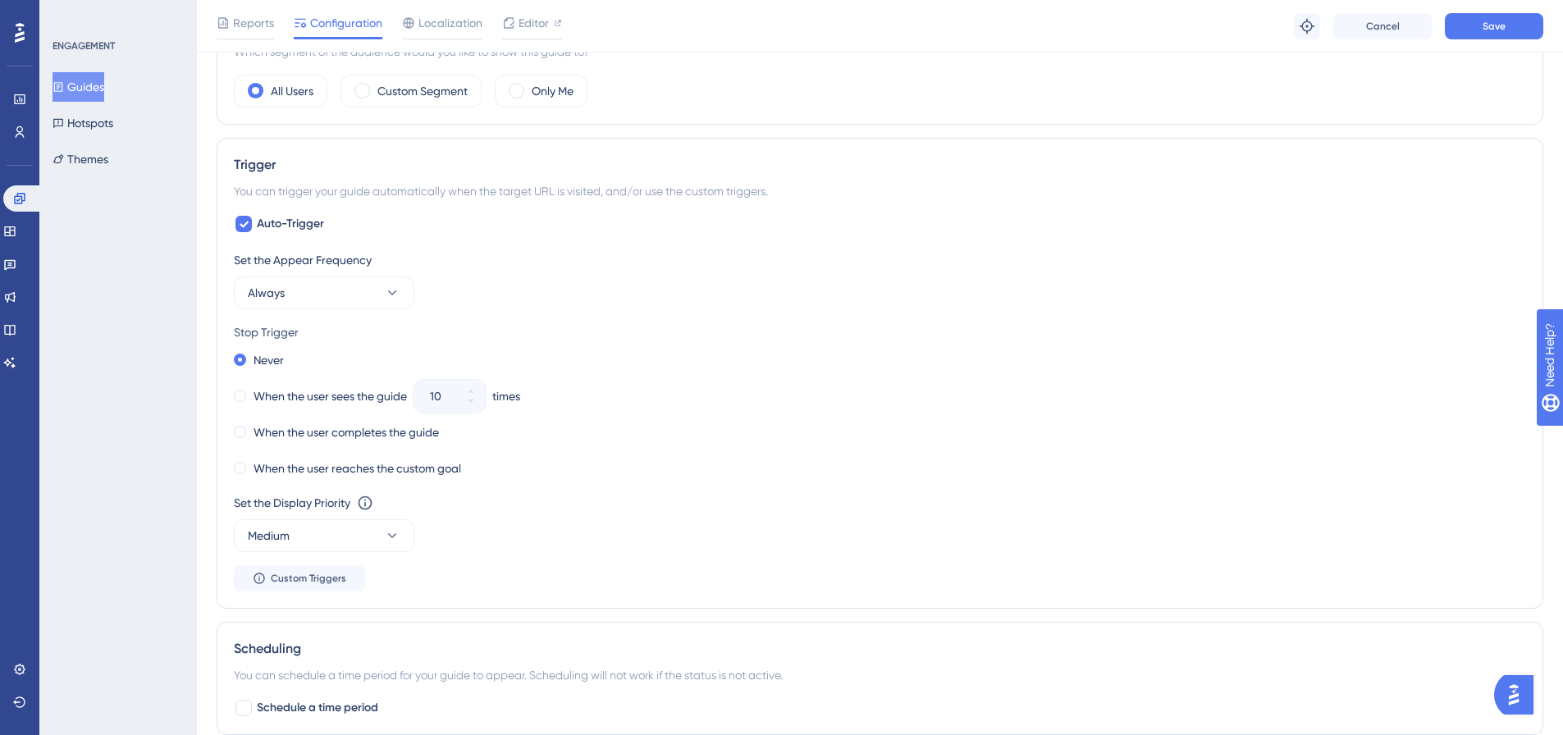
scroll to position [609, 0]
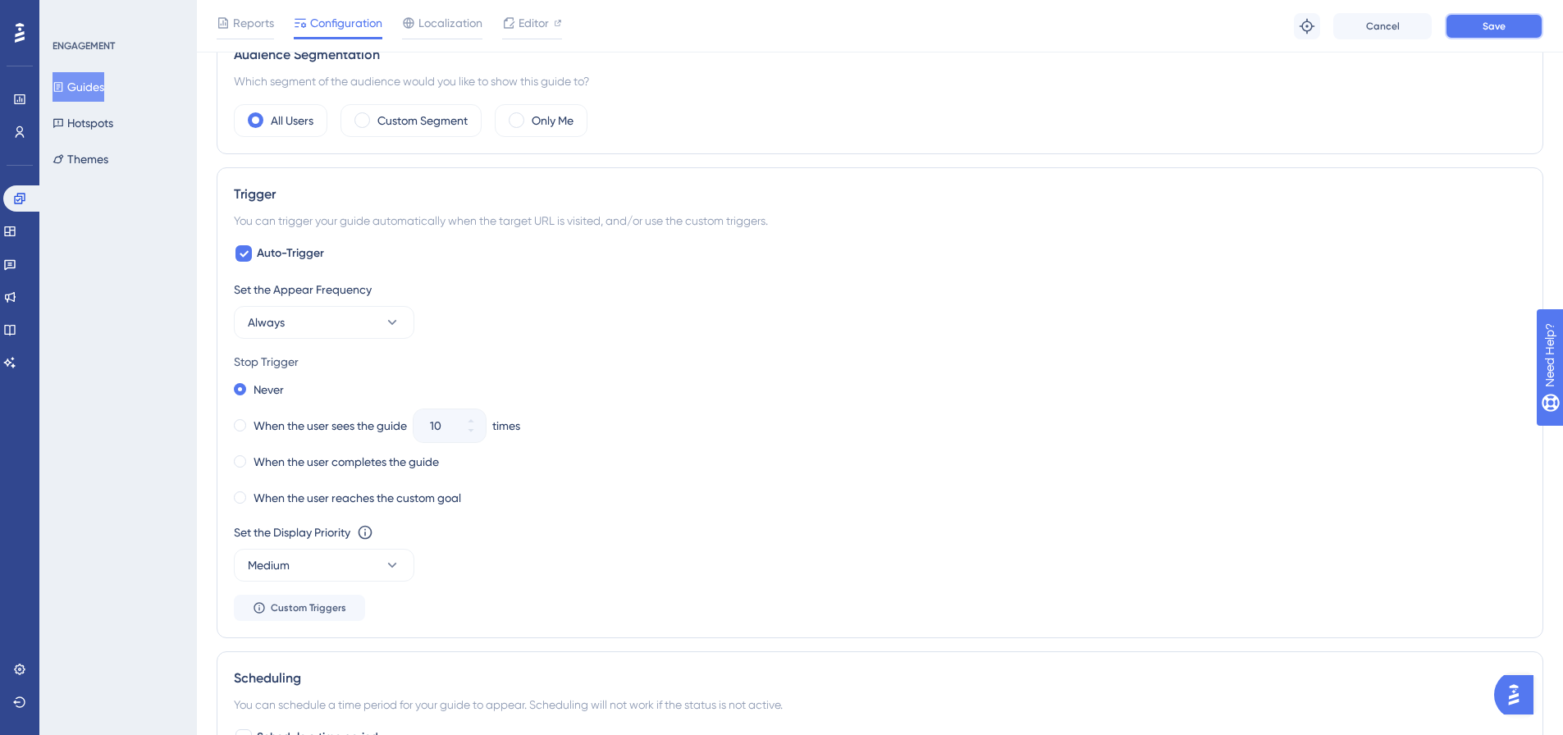
click at [1516, 31] on button "Save" at bounding box center [1494, 26] width 98 height 26
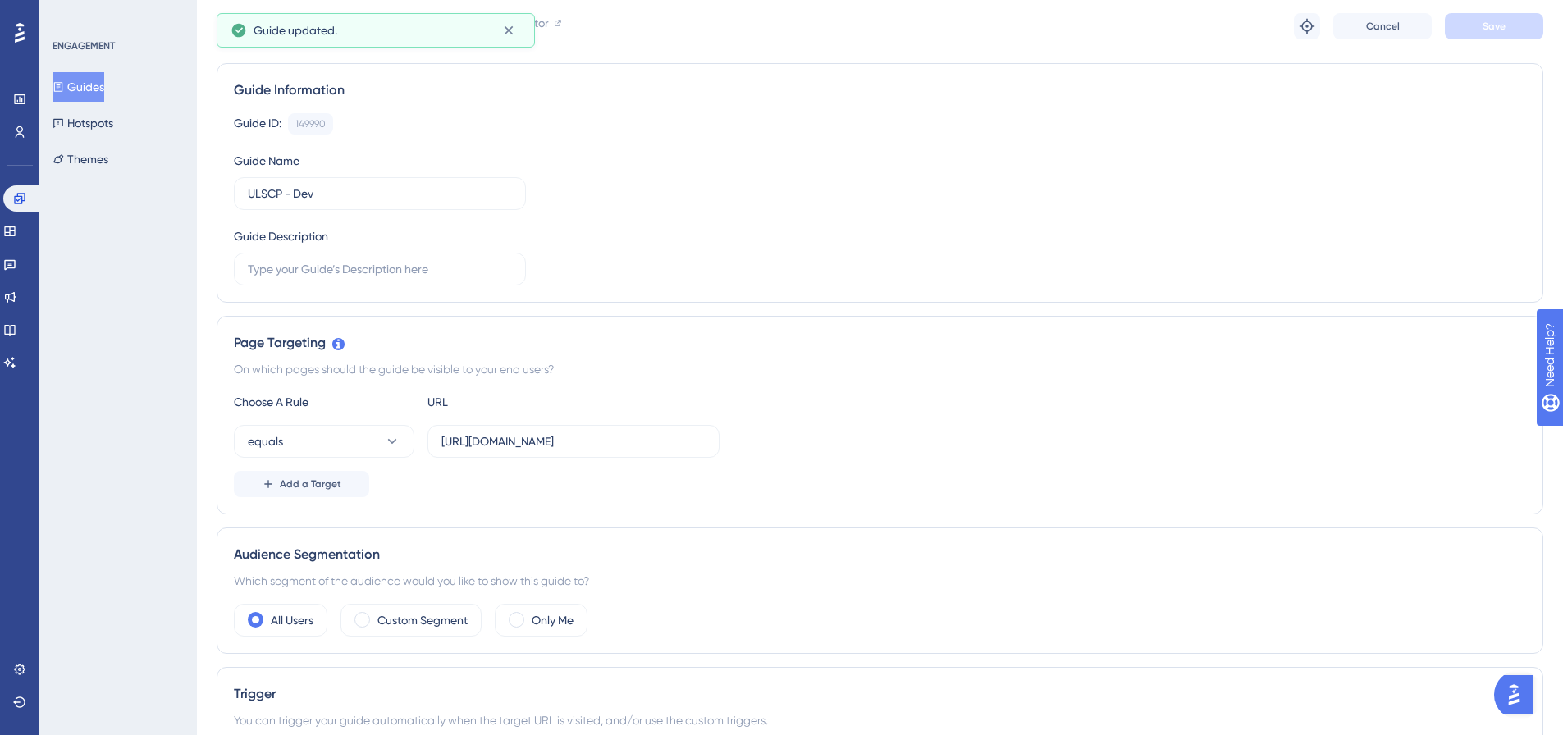
scroll to position [0, 0]
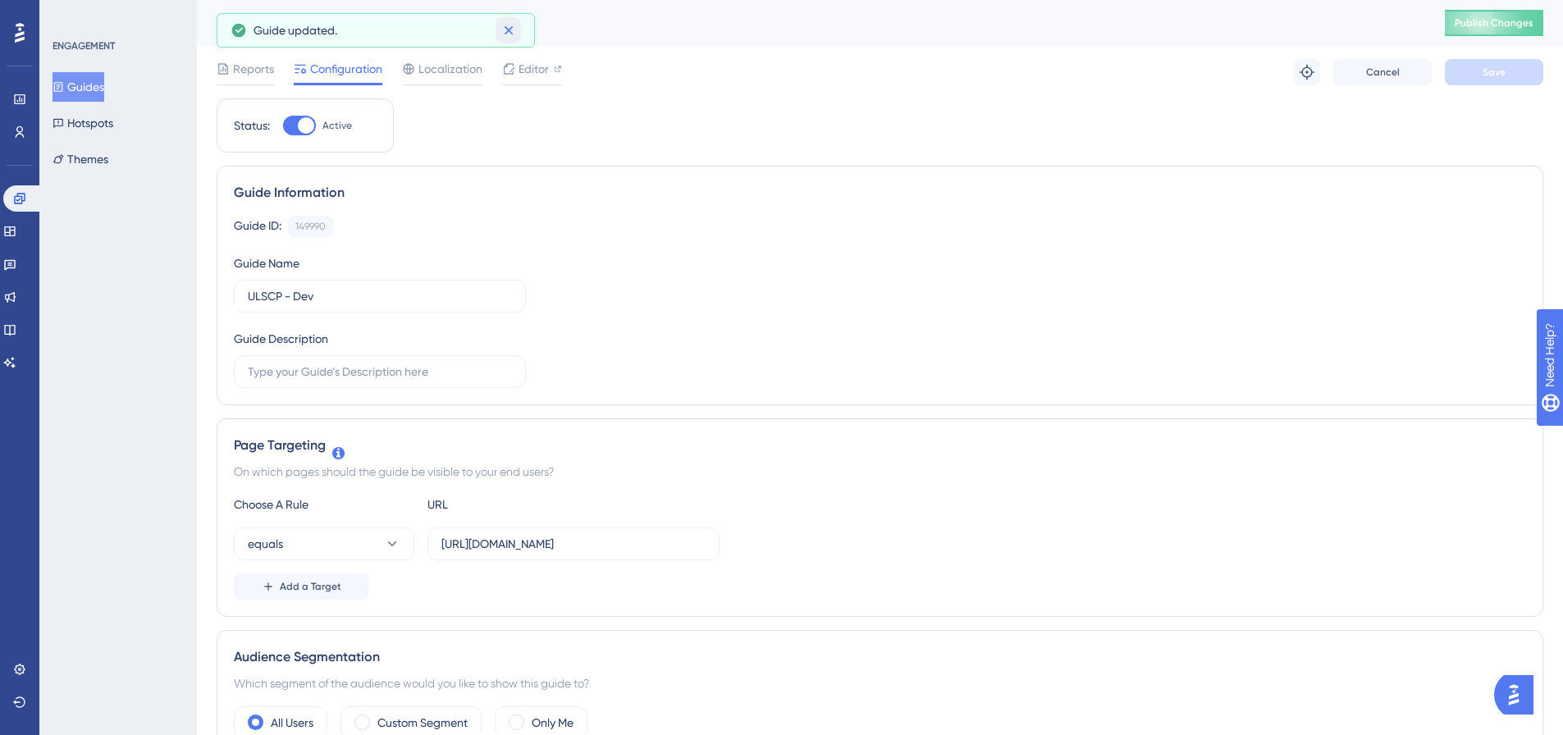
click at [506, 28] on icon at bounding box center [508, 30] width 9 height 9
click at [19, 194] on icon at bounding box center [19, 198] width 13 height 13
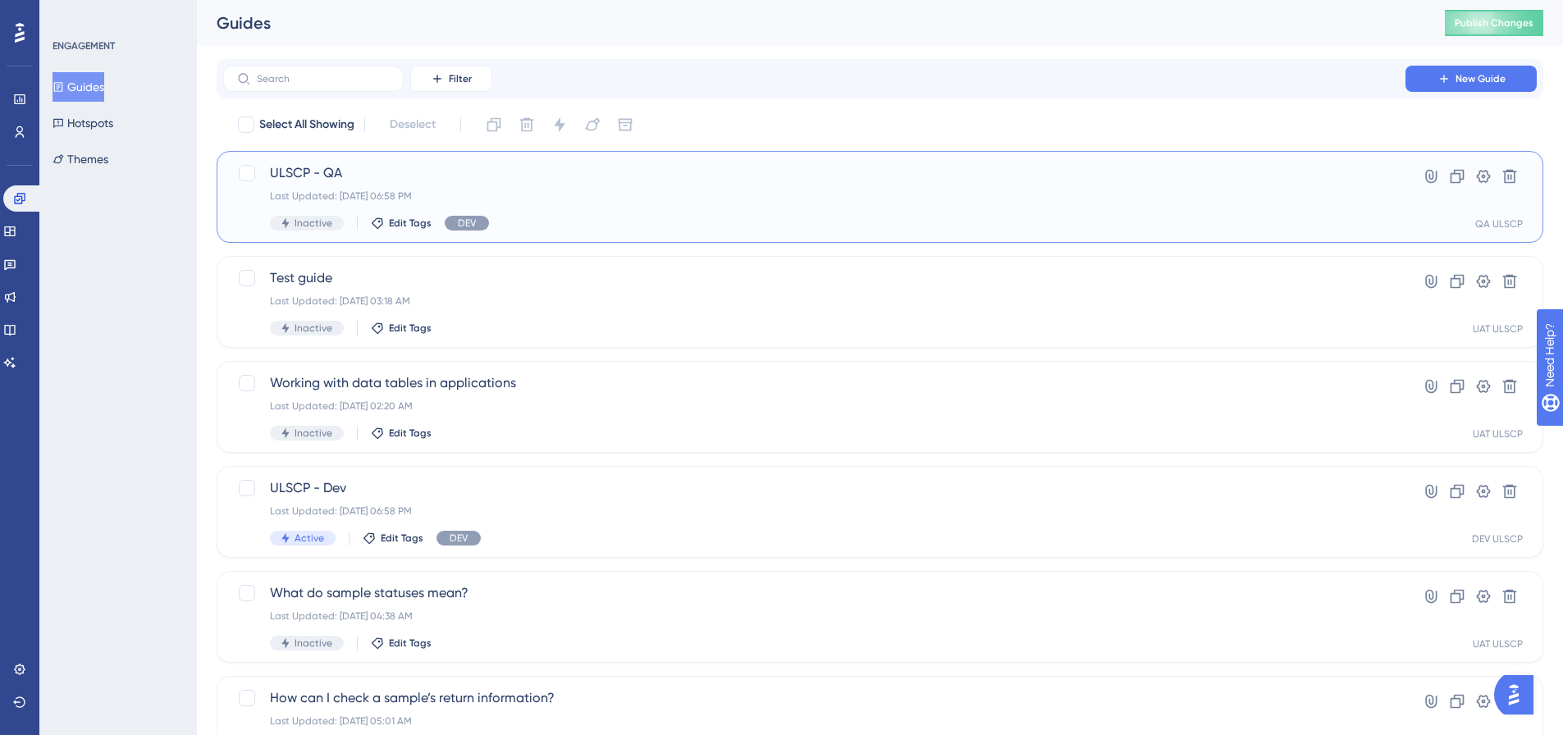
click at [732, 190] on div "Last Updated: [DATE] 06:58 PM" at bounding box center [814, 196] width 1089 height 13
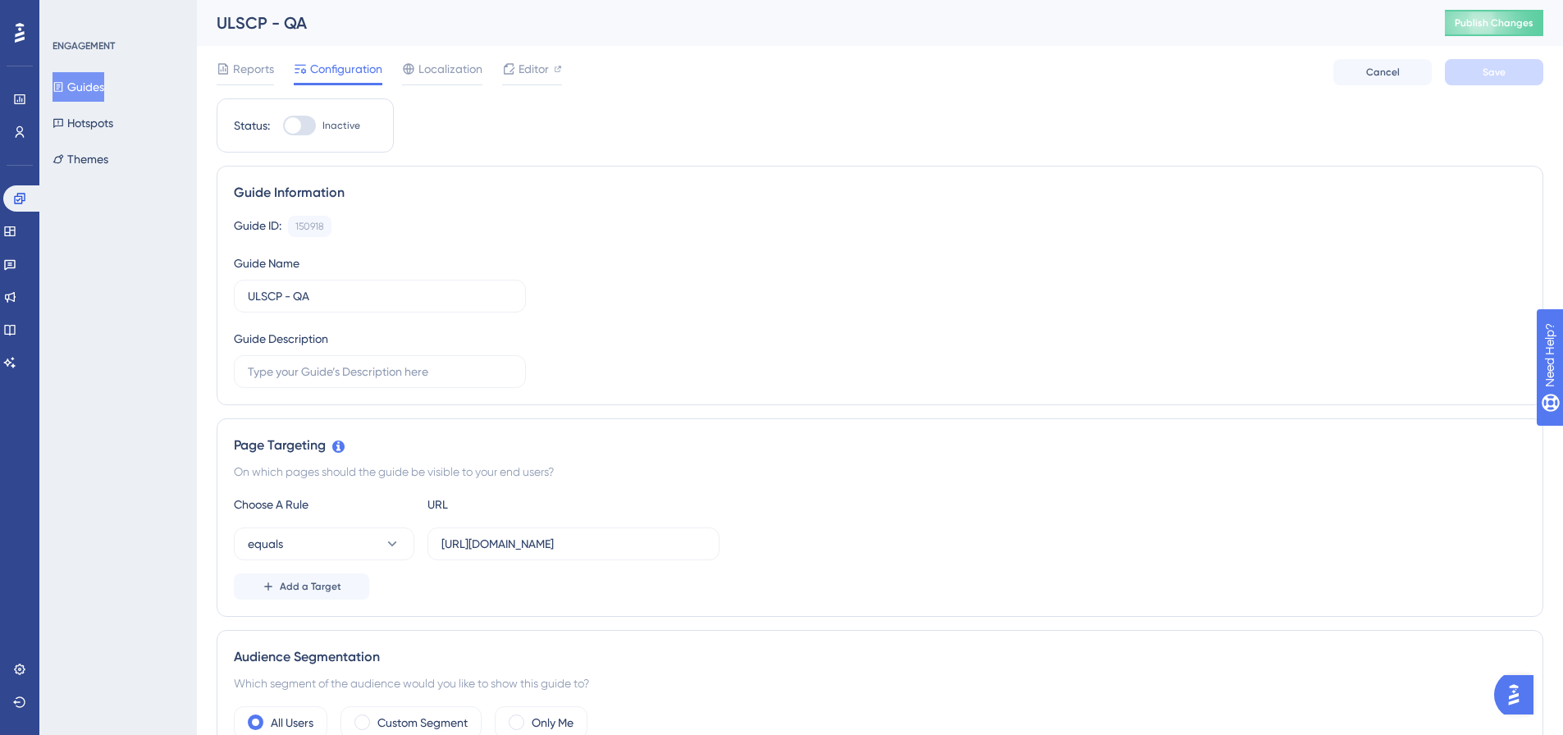
click at [305, 128] on div at bounding box center [299, 126] width 33 height 20
click at [283, 126] on input "Inactive" at bounding box center [282, 126] width 1 height 1
checkbox input "true"
click at [1484, 77] on span "Save" at bounding box center [1494, 72] width 23 height 13
click at [1496, 23] on span "Publish Changes" at bounding box center [1494, 22] width 79 height 13
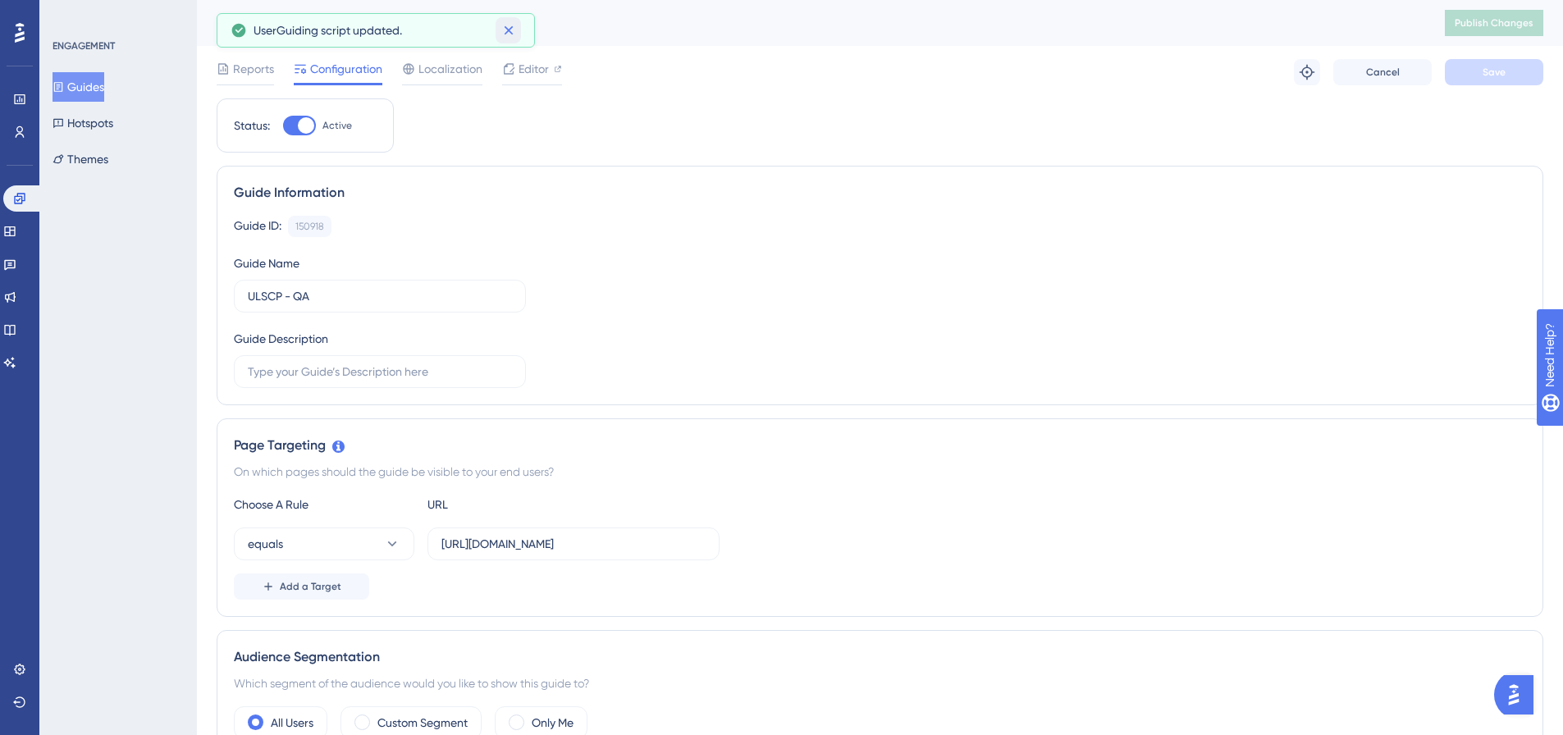
click at [512, 29] on icon at bounding box center [509, 30] width 16 height 16
click at [240, 64] on span "Reports" at bounding box center [253, 69] width 41 height 20
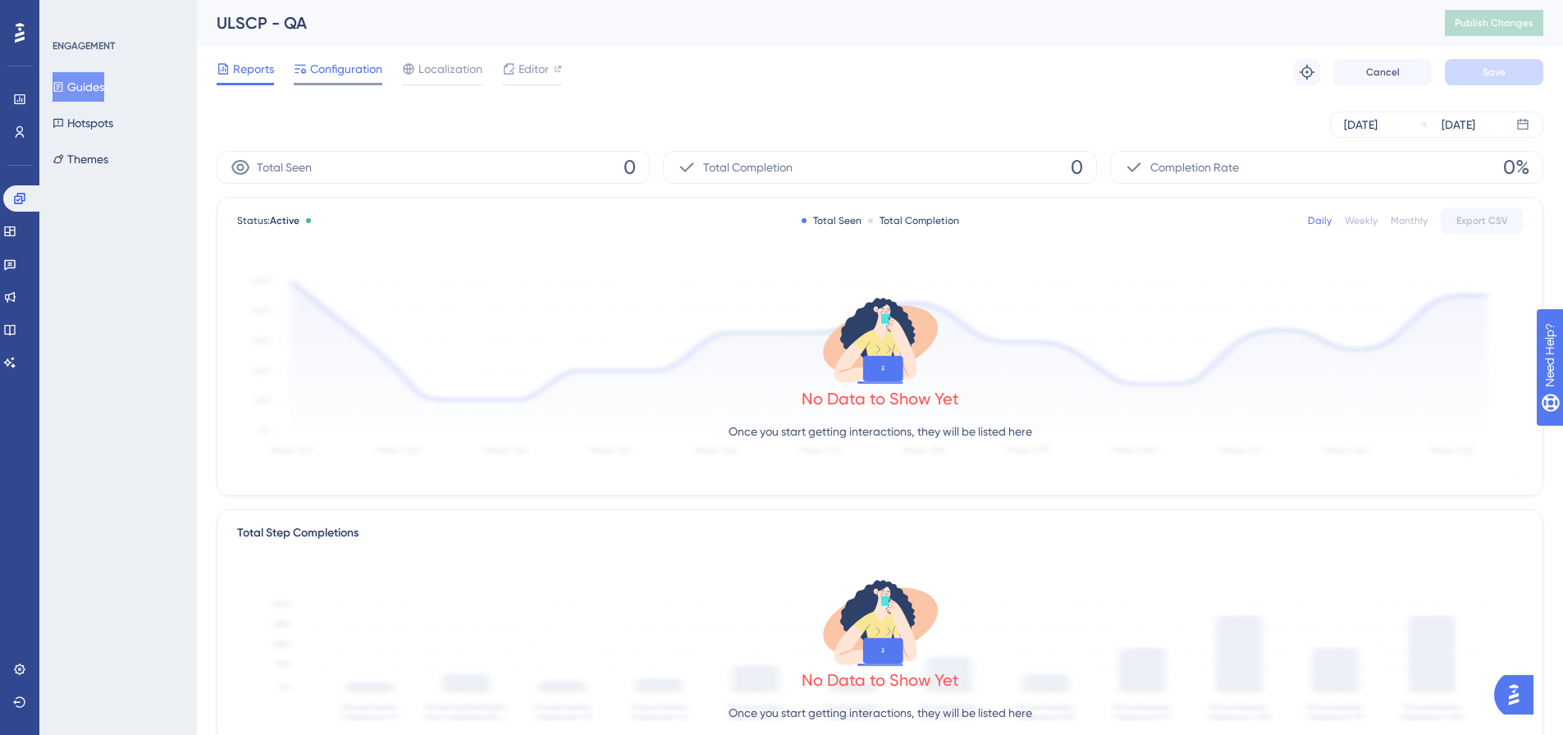
click at [341, 71] on span "Configuration" at bounding box center [346, 69] width 72 height 20
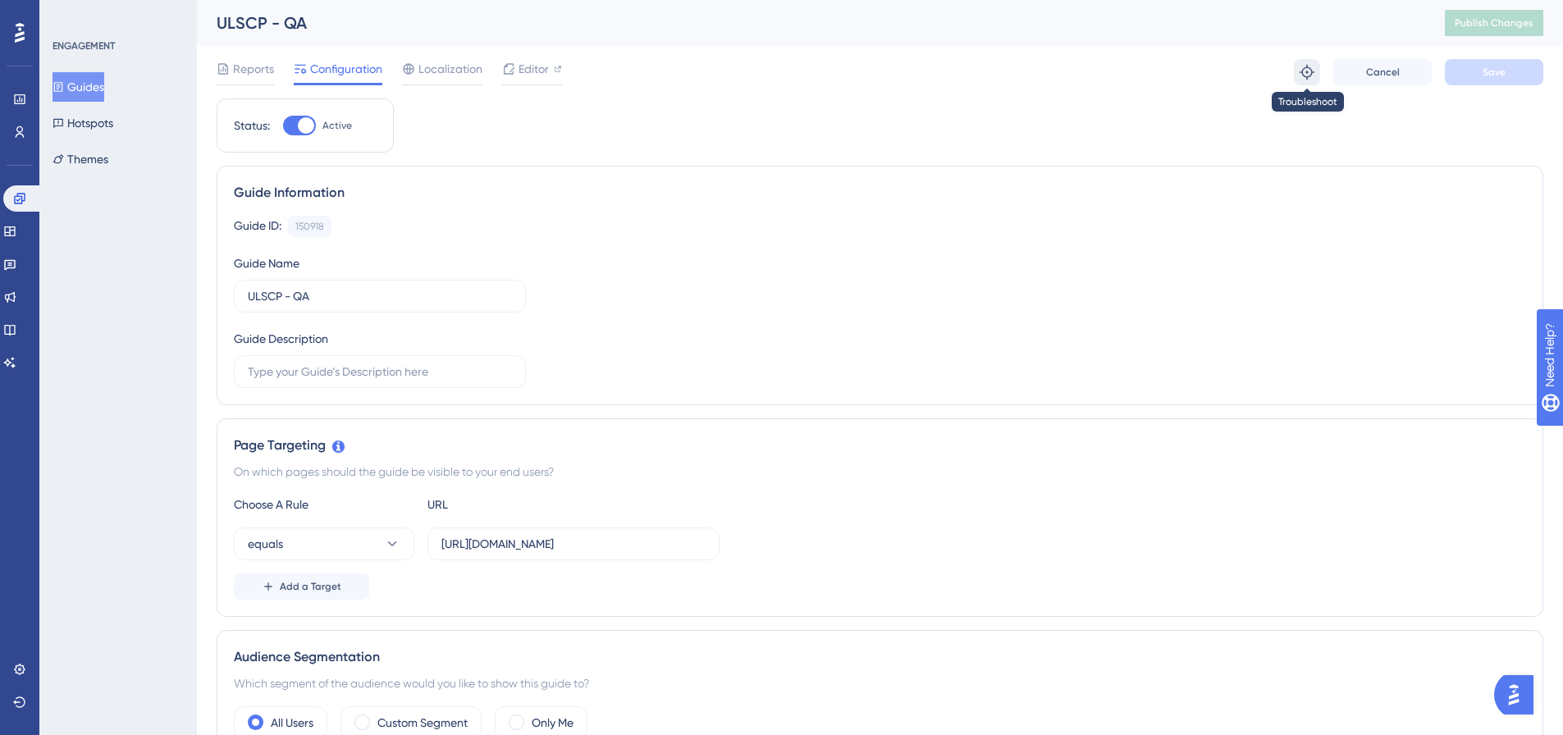
click at [1302, 66] on icon at bounding box center [1307, 72] width 16 height 16
click at [1377, 75] on span "Cancel" at bounding box center [1383, 72] width 34 height 13
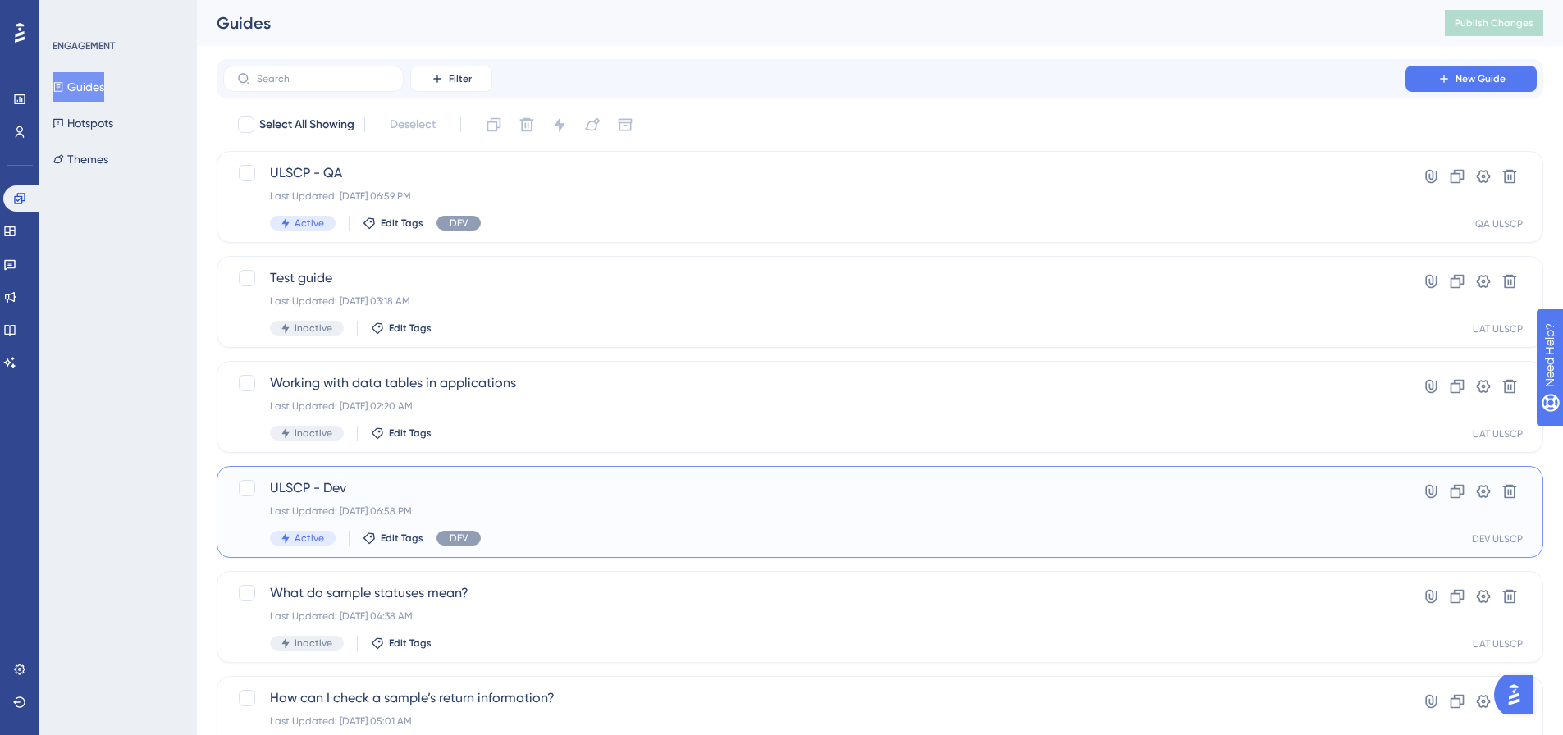
click at [1268, 517] on div "Last Updated: [DATE] 06:58 PM" at bounding box center [814, 511] width 1089 height 13
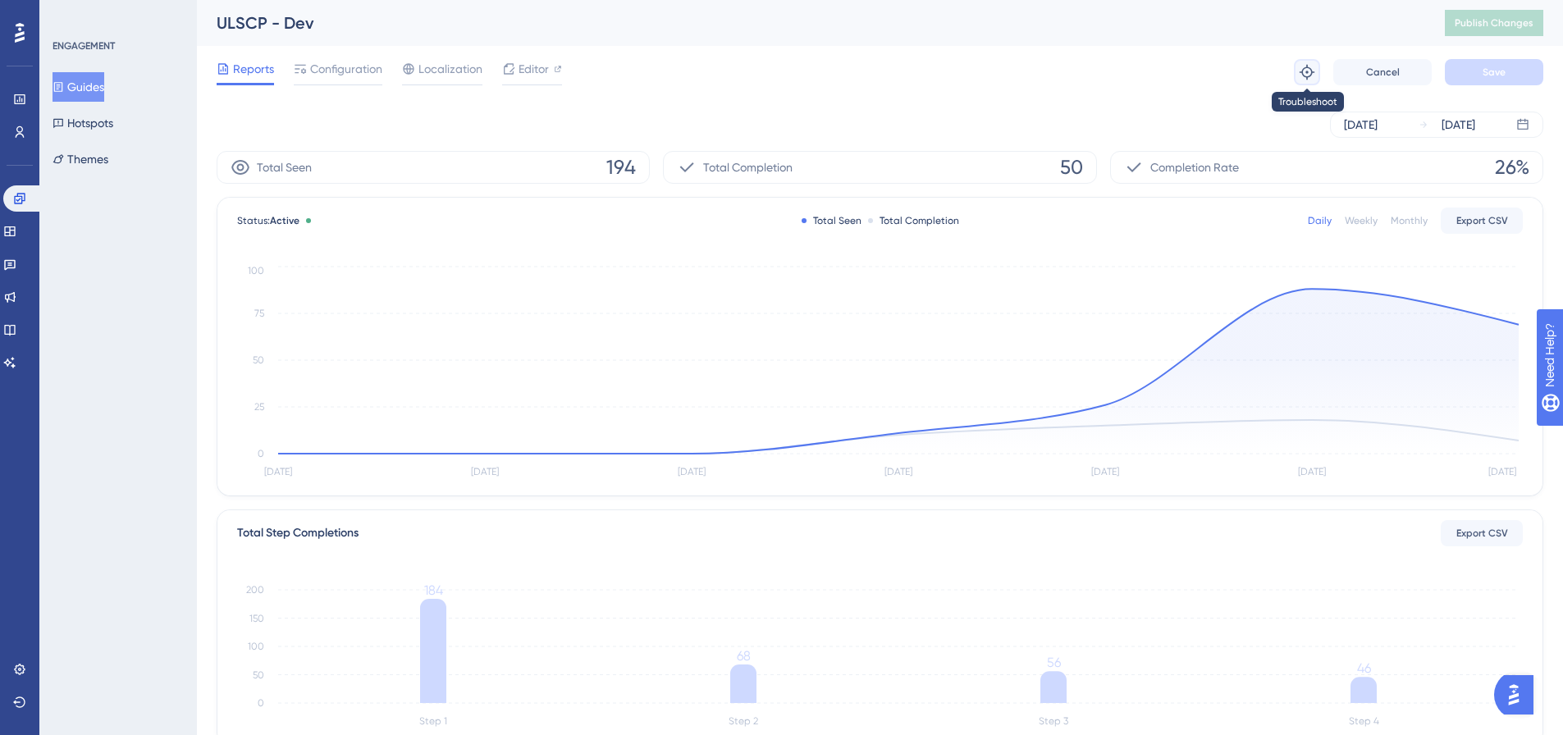
click at [1295, 71] on button at bounding box center [1307, 72] width 26 height 26
click at [20, 197] on icon at bounding box center [19, 198] width 11 height 11
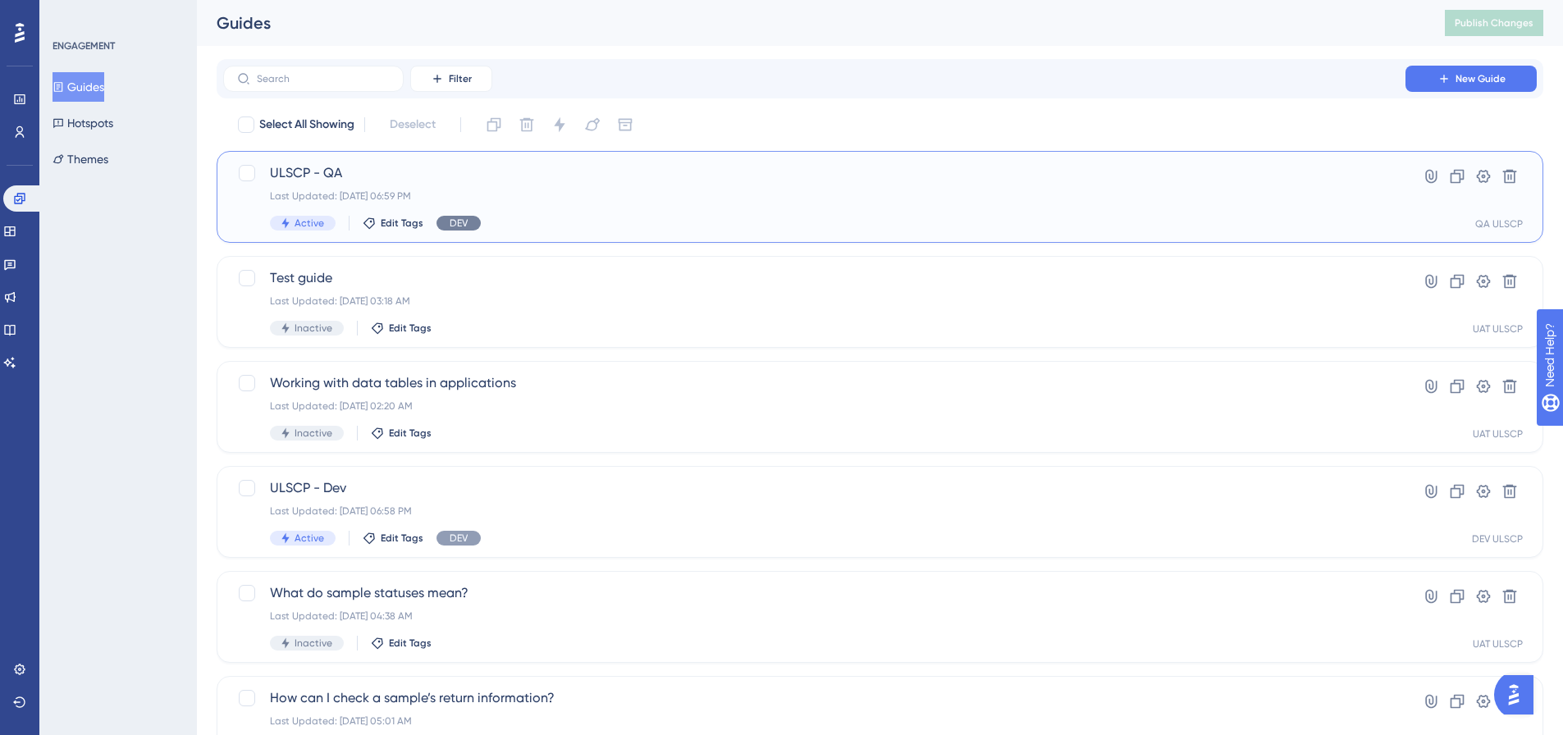
click at [464, 222] on span "DEV" at bounding box center [459, 223] width 18 height 13
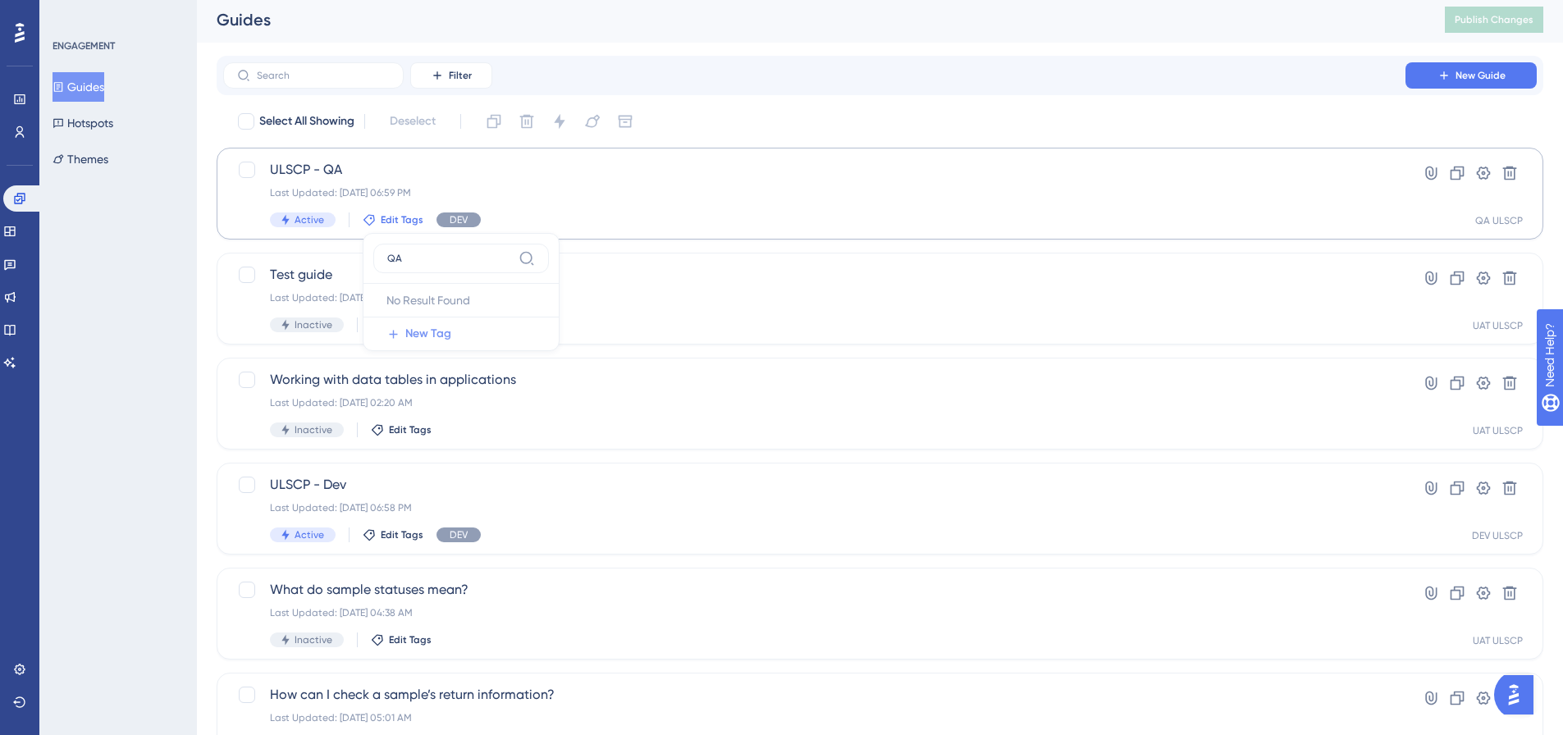
type input "QA"
click at [439, 336] on span "New Tag" at bounding box center [428, 334] width 46 height 20
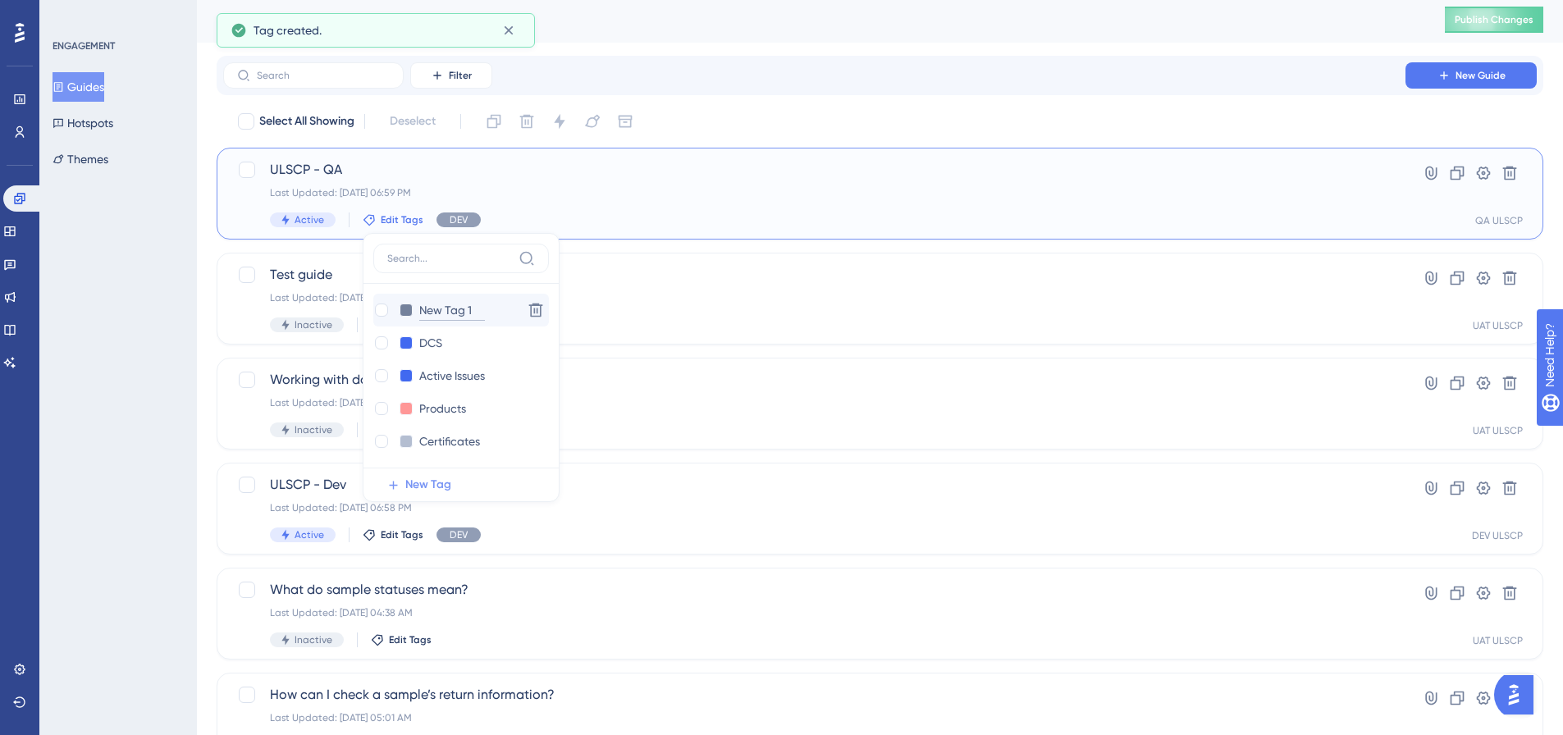
click at [451, 310] on input "New Tag 1" at bounding box center [452, 310] width 66 height 21
click at [455, 309] on input "New Tag 1" at bounding box center [452, 310] width 66 height 21
type input "QA"
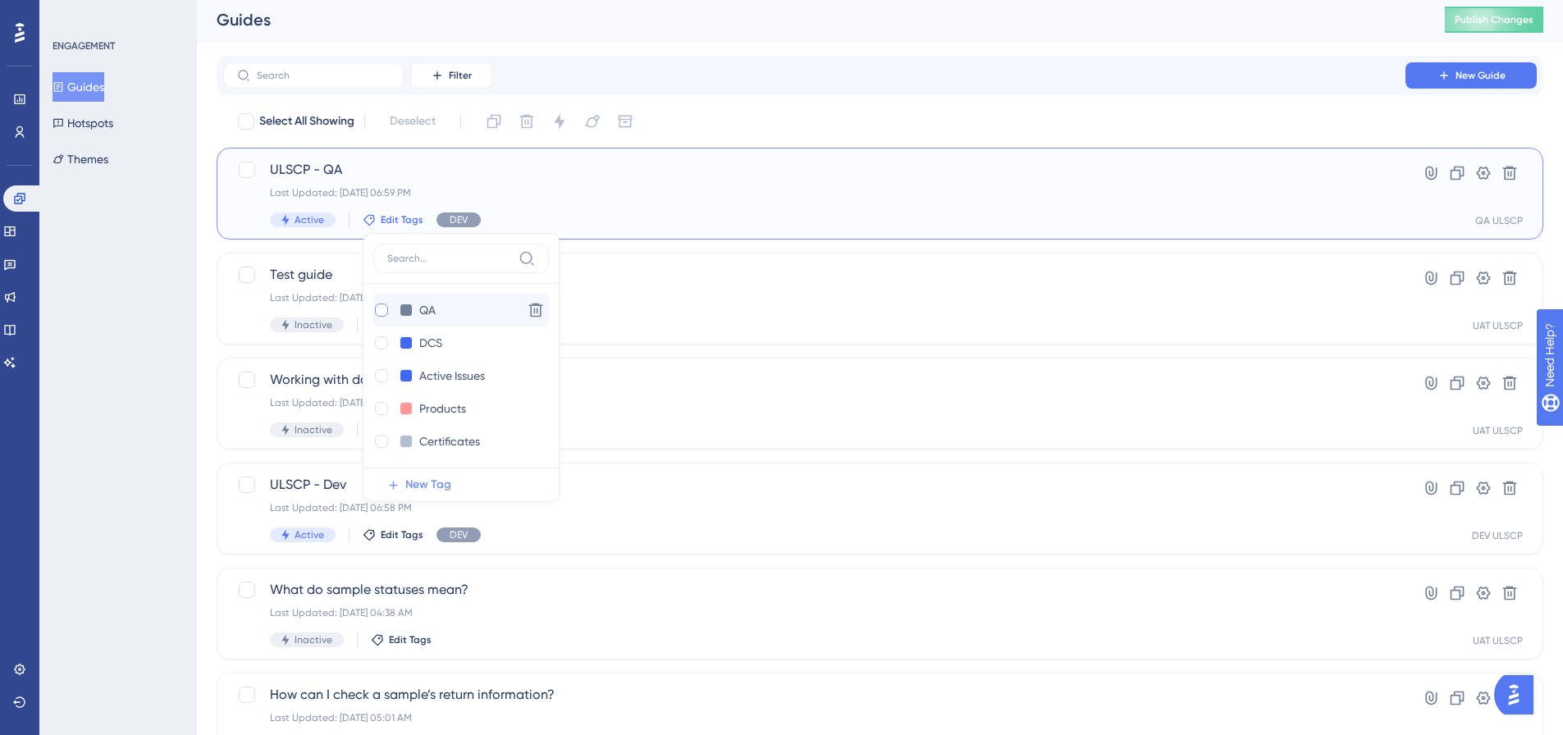
click at [377, 309] on div at bounding box center [381, 310] width 13 height 13
checkbox input "true"
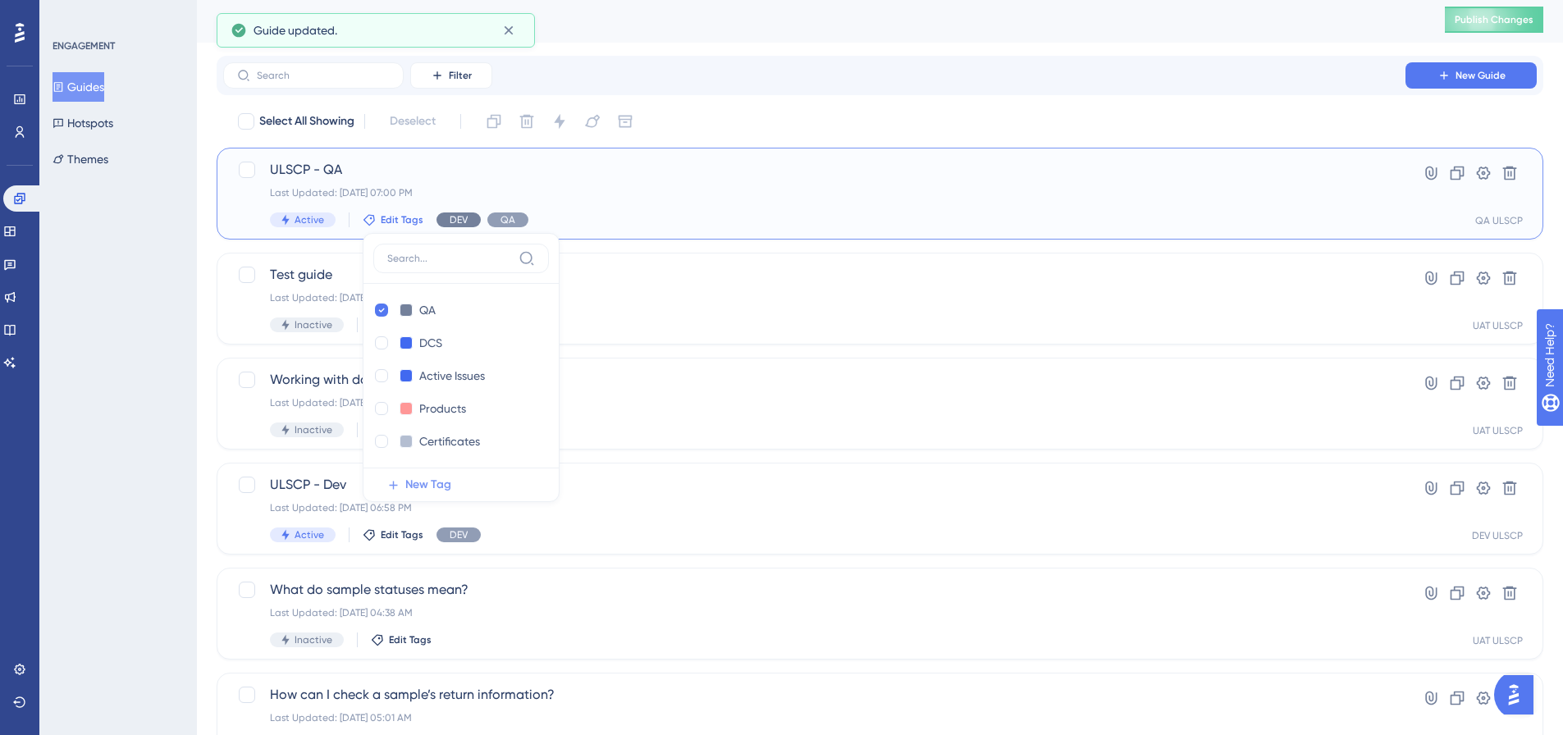
click at [452, 221] on span "DEV" at bounding box center [459, 219] width 18 height 13
click at [407, 218] on span "Edit Tags" at bounding box center [402, 219] width 43 height 13
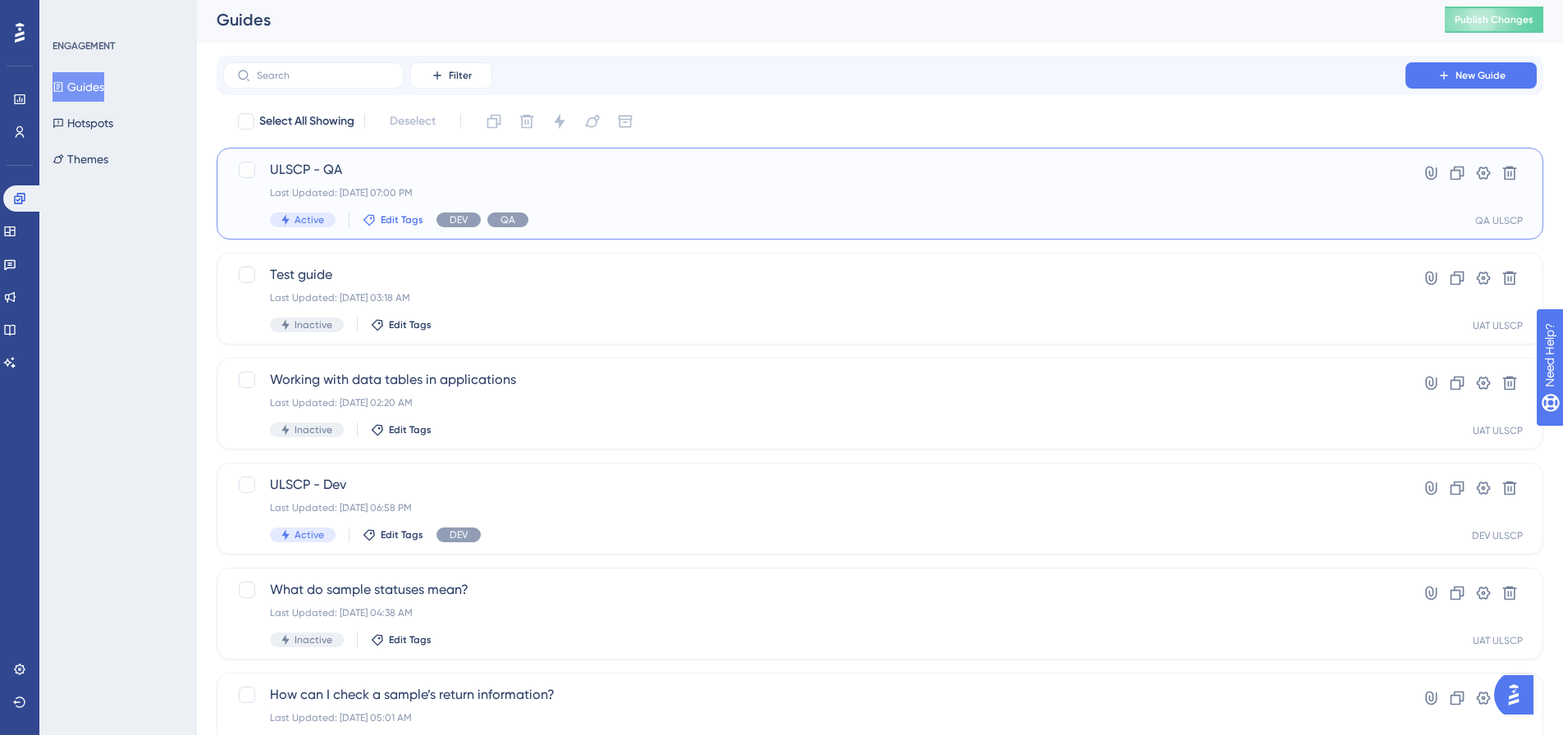
click at [394, 218] on span "Edit Tags" at bounding box center [402, 219] width 43 height 13
type input "dev"
click at [379, 309] on icon at bounding box center [381, 309] width 7 height 11
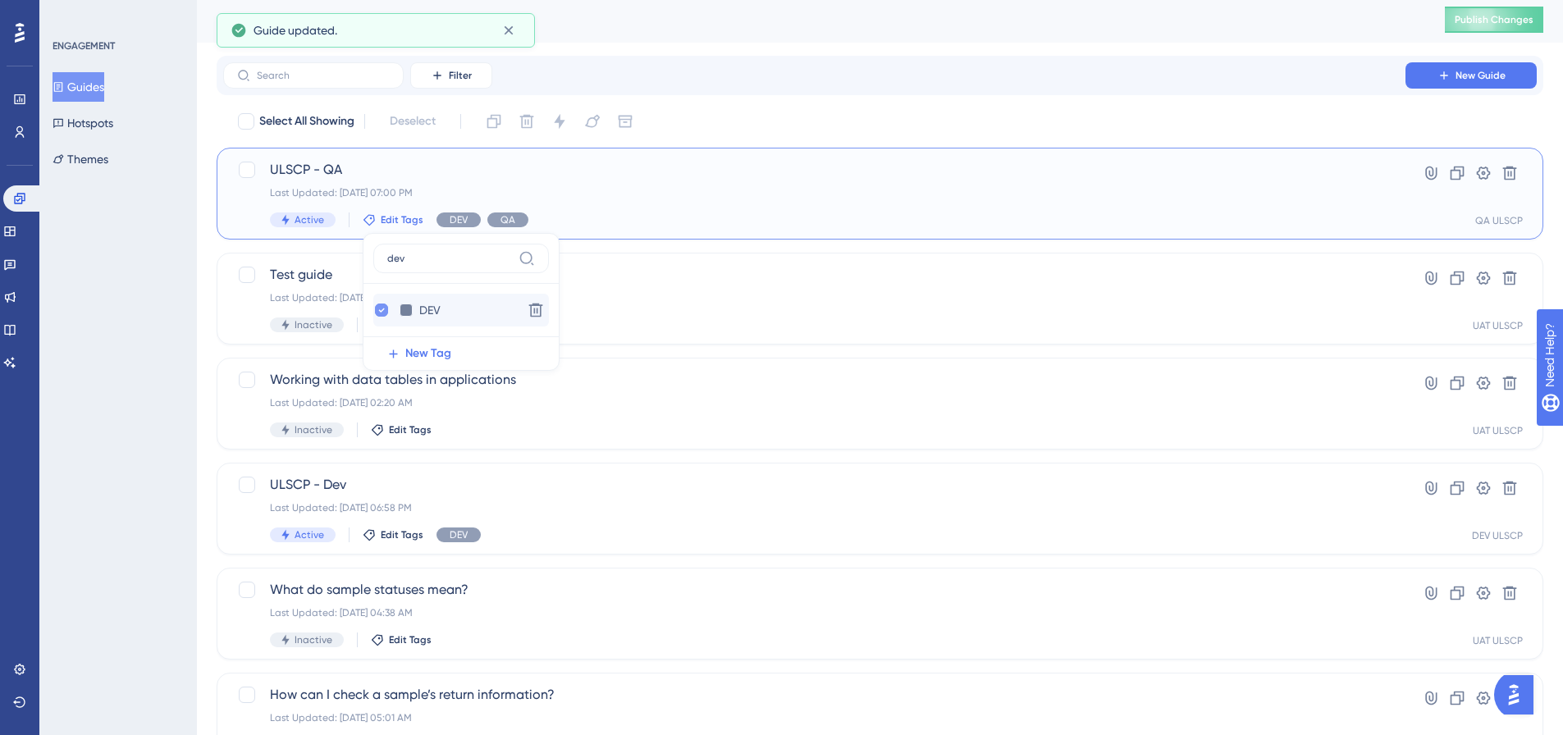
checkbox input "false"
click at [176, 304] on div "ENGAGEMENT Guides Hotspots Themes" at bounding box center [118, 367] width 158 height 735
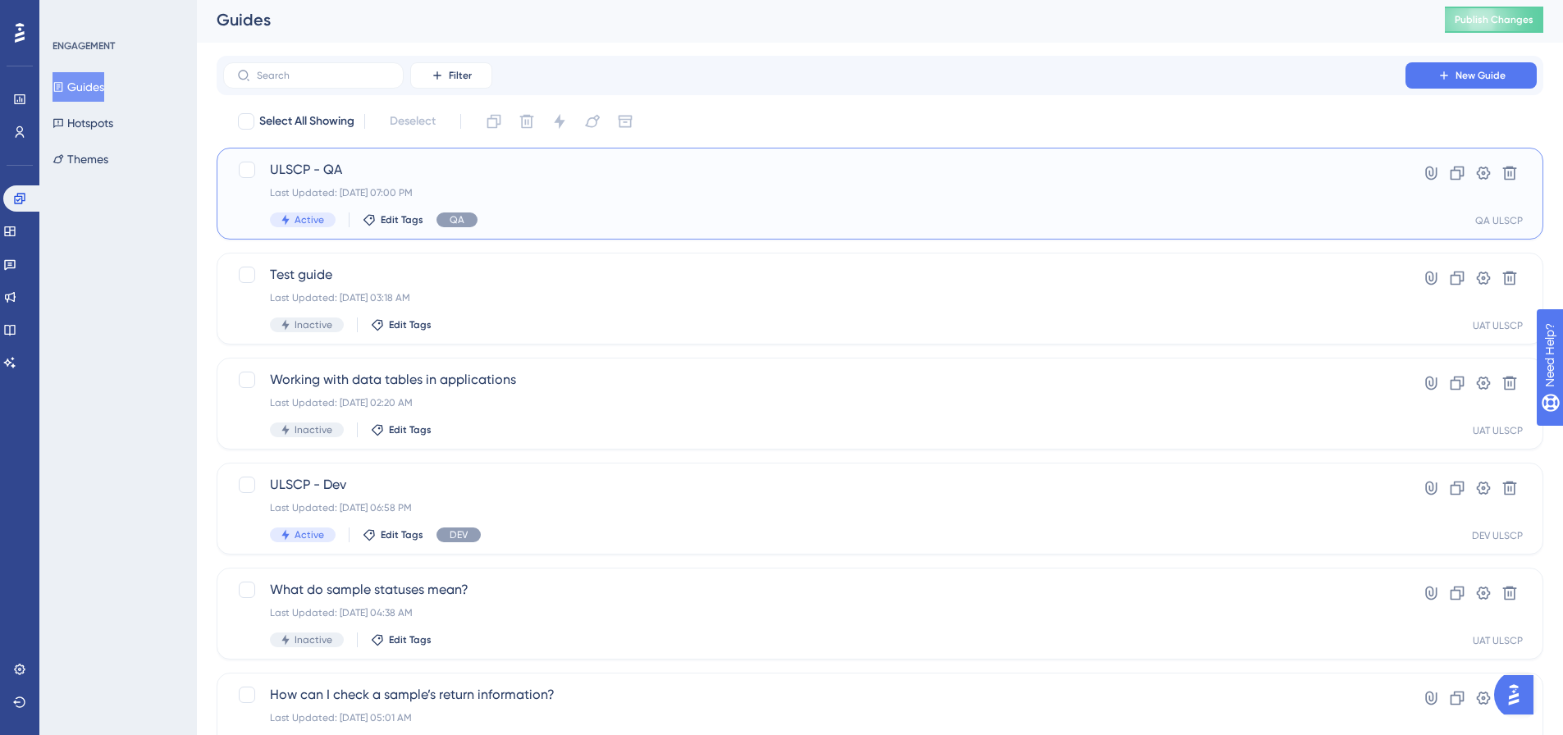
click at [1044, 197] on div "Last Updated: [DATE] 07:00 PM" at bounding box center [814, 192] width 1089 height 13
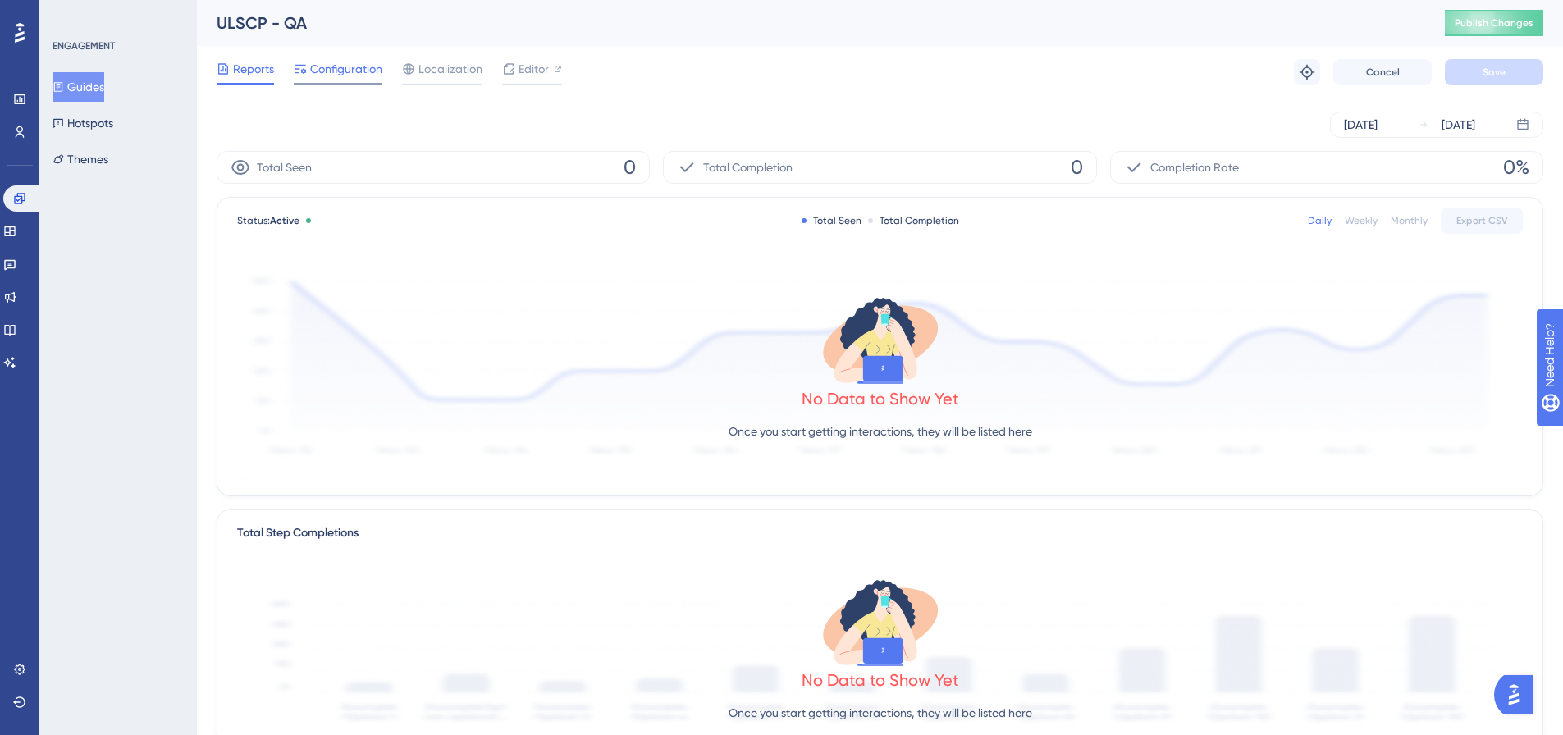
click at [358, 72] on span "Configuration" at bounding box center [346, 69] width 72 height 20
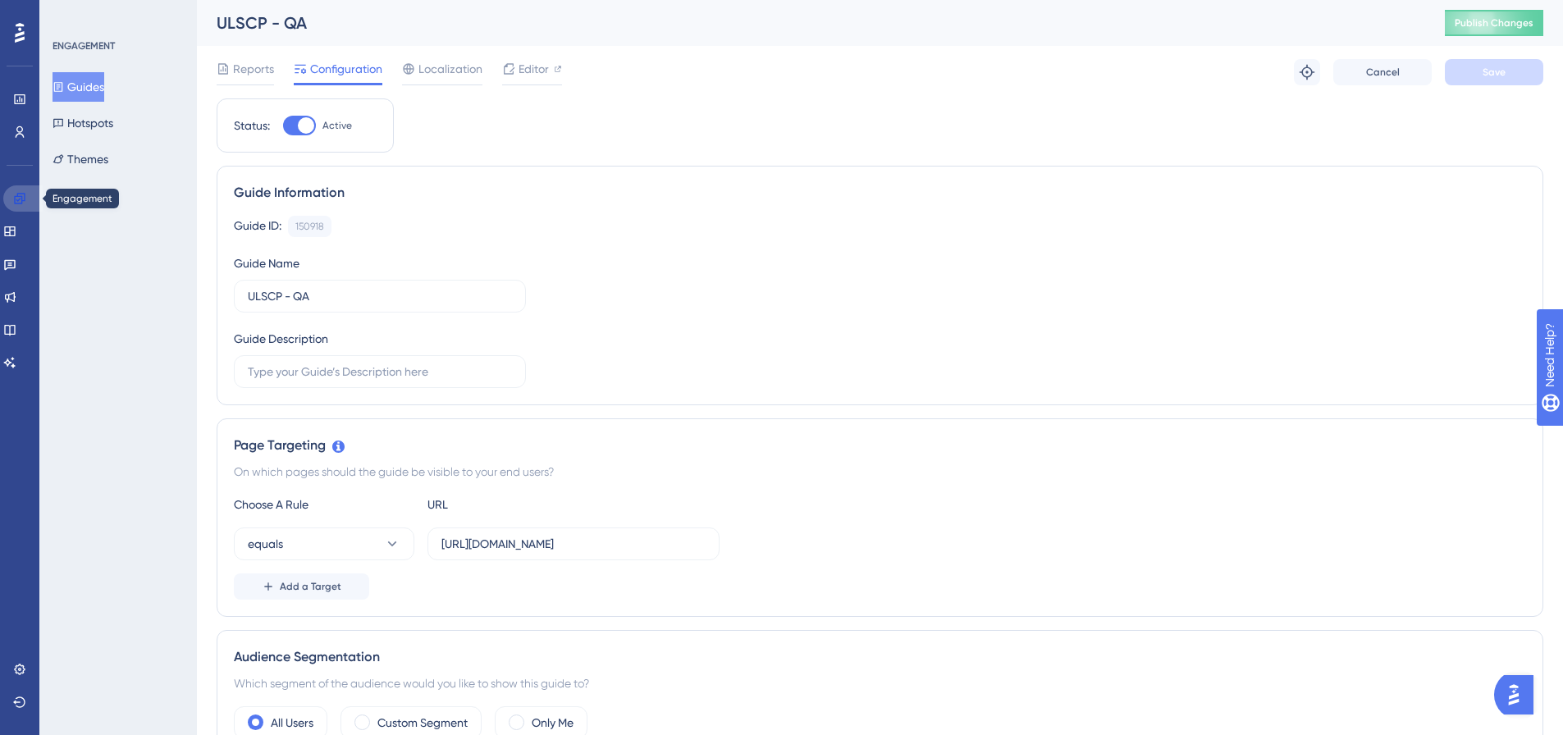
click at [24, 196] on icon at bounding box center [19, 198] width 13 height 13
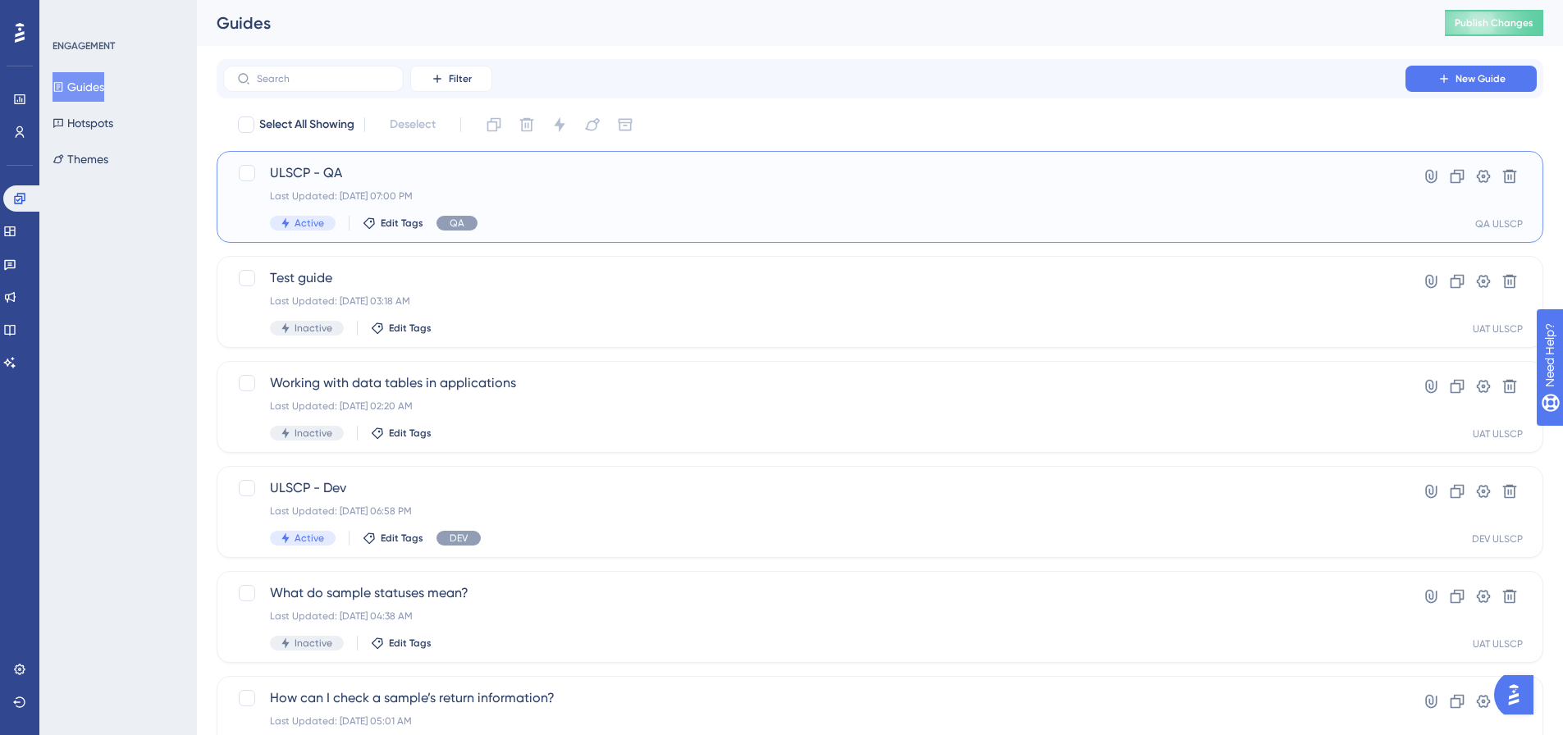
click at [351, 169] on span "ULSCP - QA" at bounding box center [814, 173] width 1089 height 20
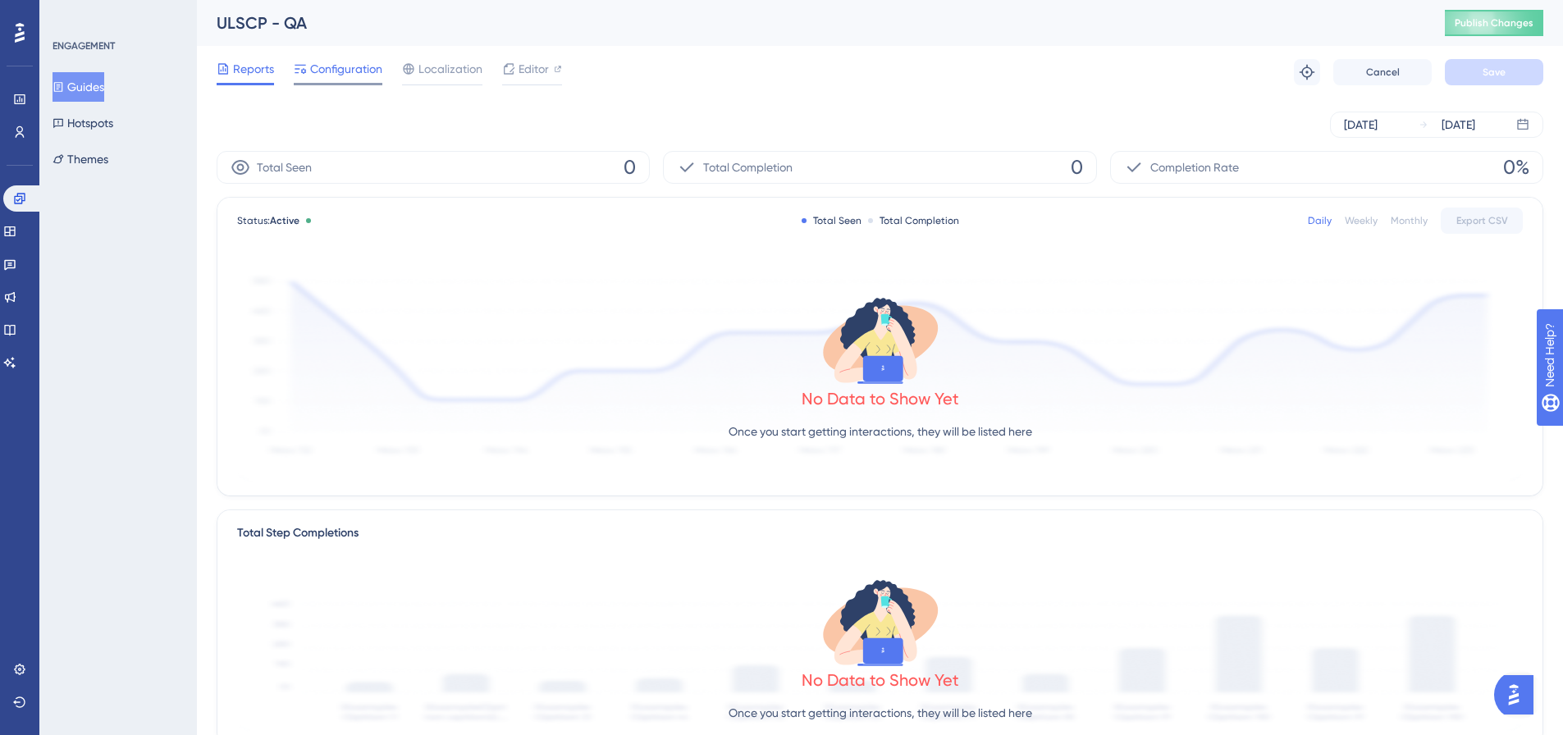
click at [349, 66] on span "Configuration" at bounding box center [346, 69] width 72 height 20
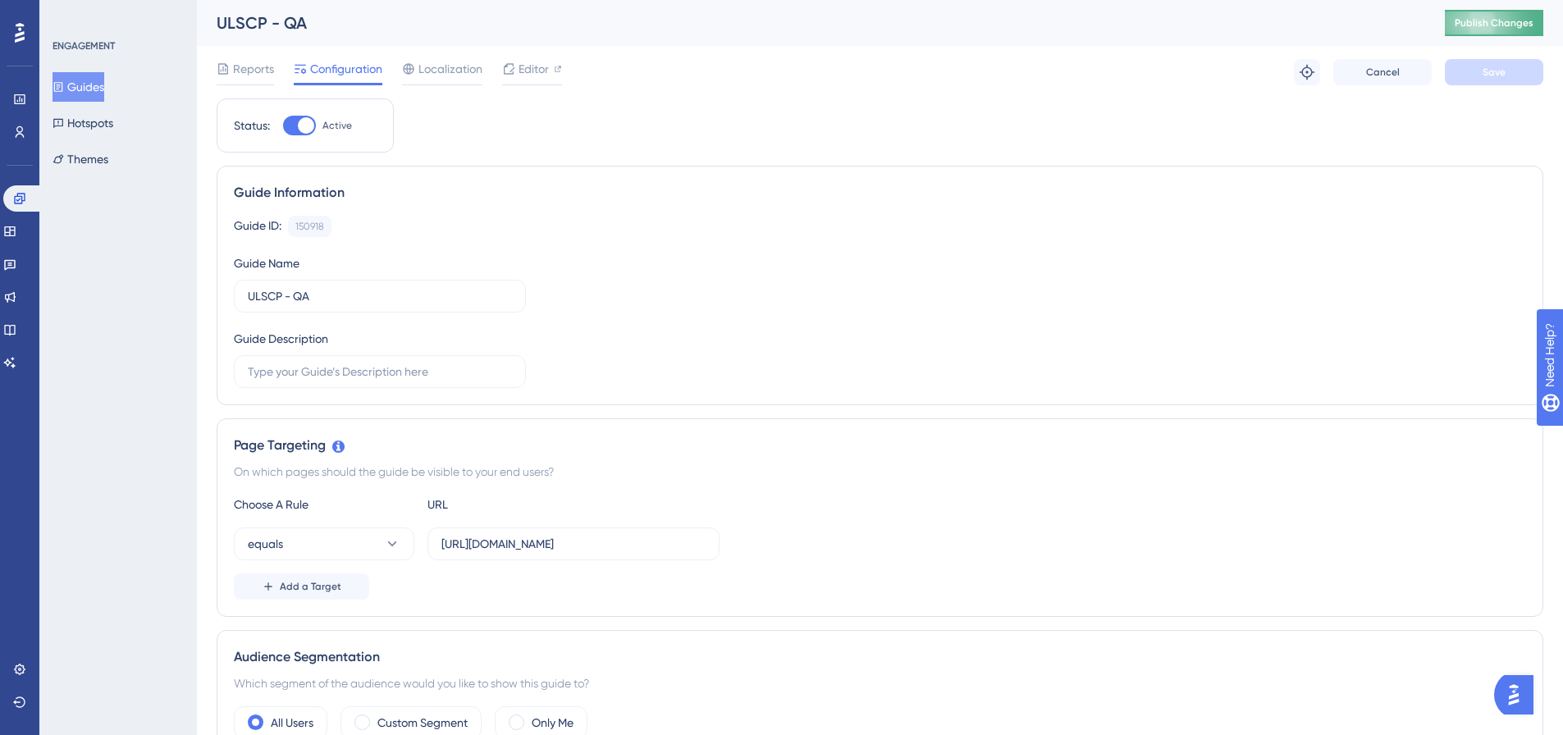
click at [1528, 10] on button "Publish Changes" at bounding box center [1494, 23] width 98 height 26
click at [506, 32] on icon at bounding box center [508, 30] width 9 height 9
click at [26, 201] on link at bounding box center [22, 198] width 39 height 26
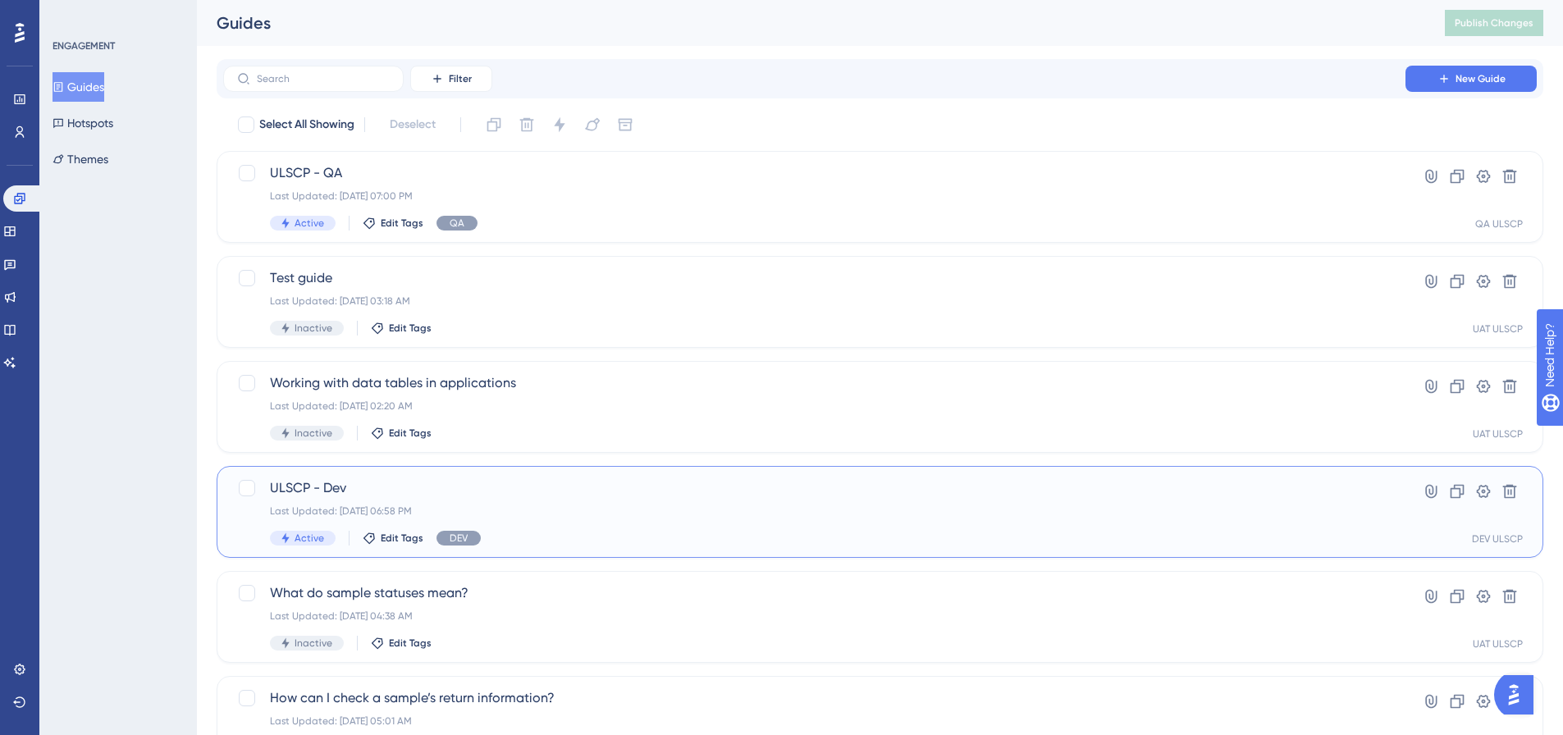
click at [343, 485] on span "ULSCP - Dev" at bounding box center [814, 488] width 1089 height 20
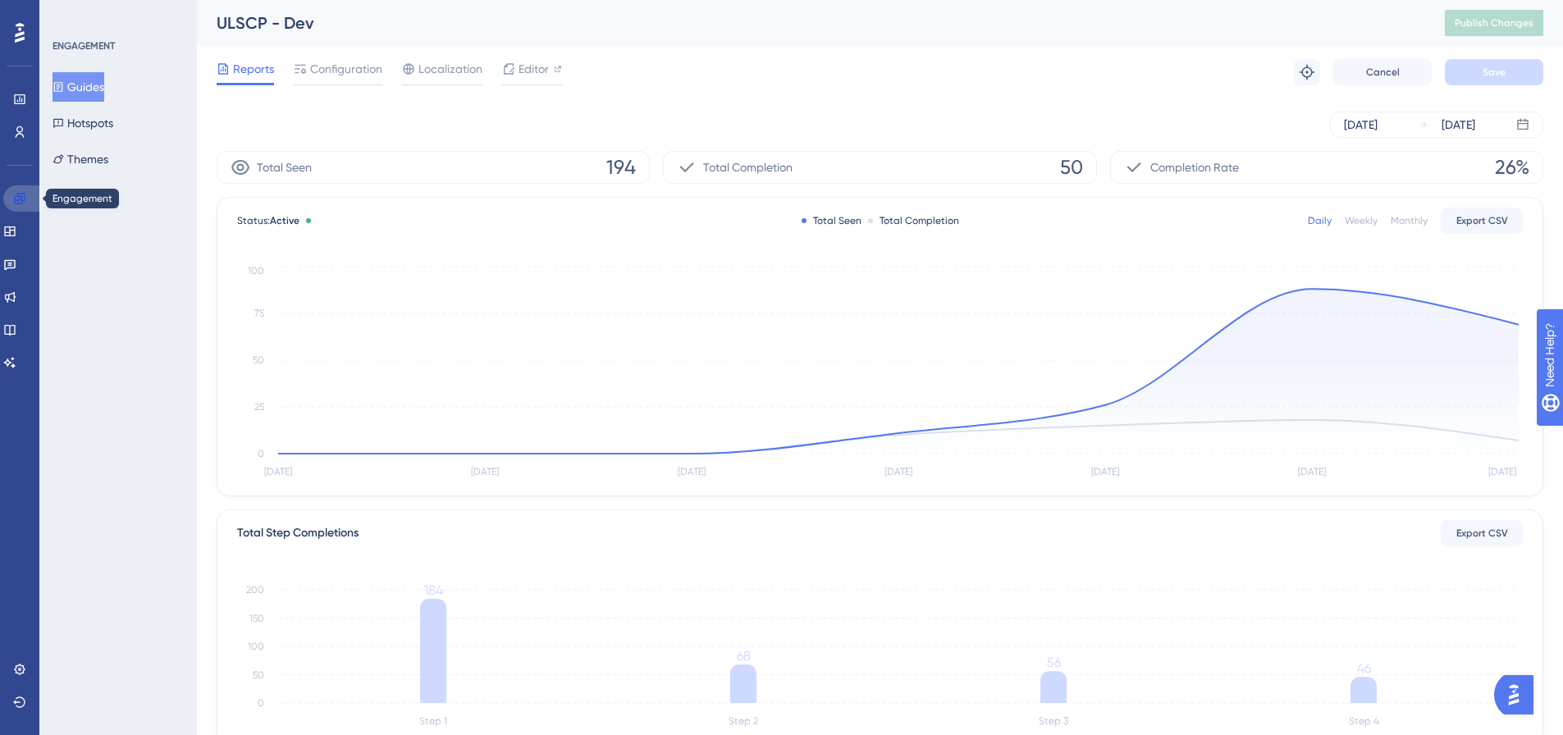
click at [29, 203] on link at bounding box center [22, 198] width 39 height 26
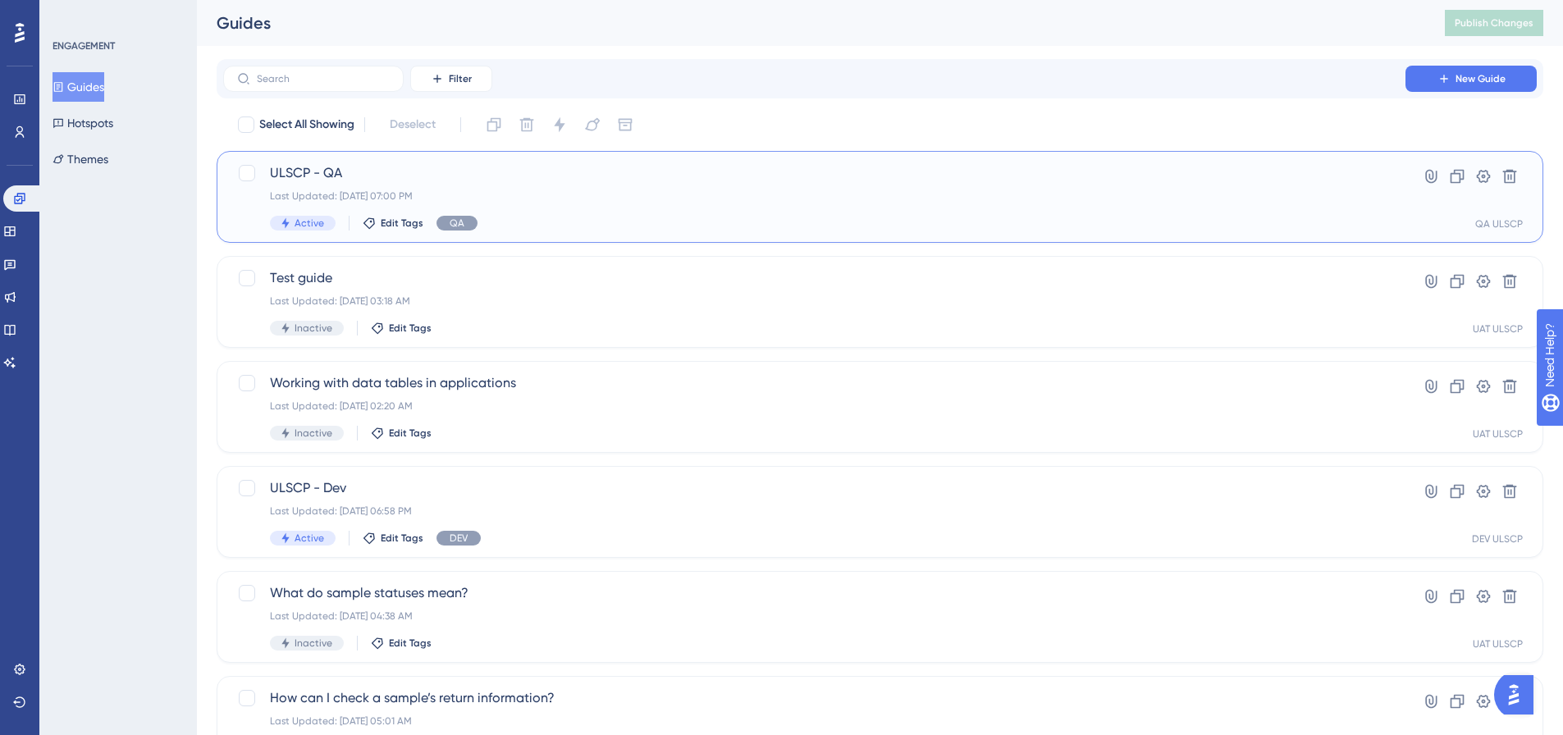
click at [479, 172] on span "ULSCP - QA" at bounding box center [814, 173] width 1089 height 20
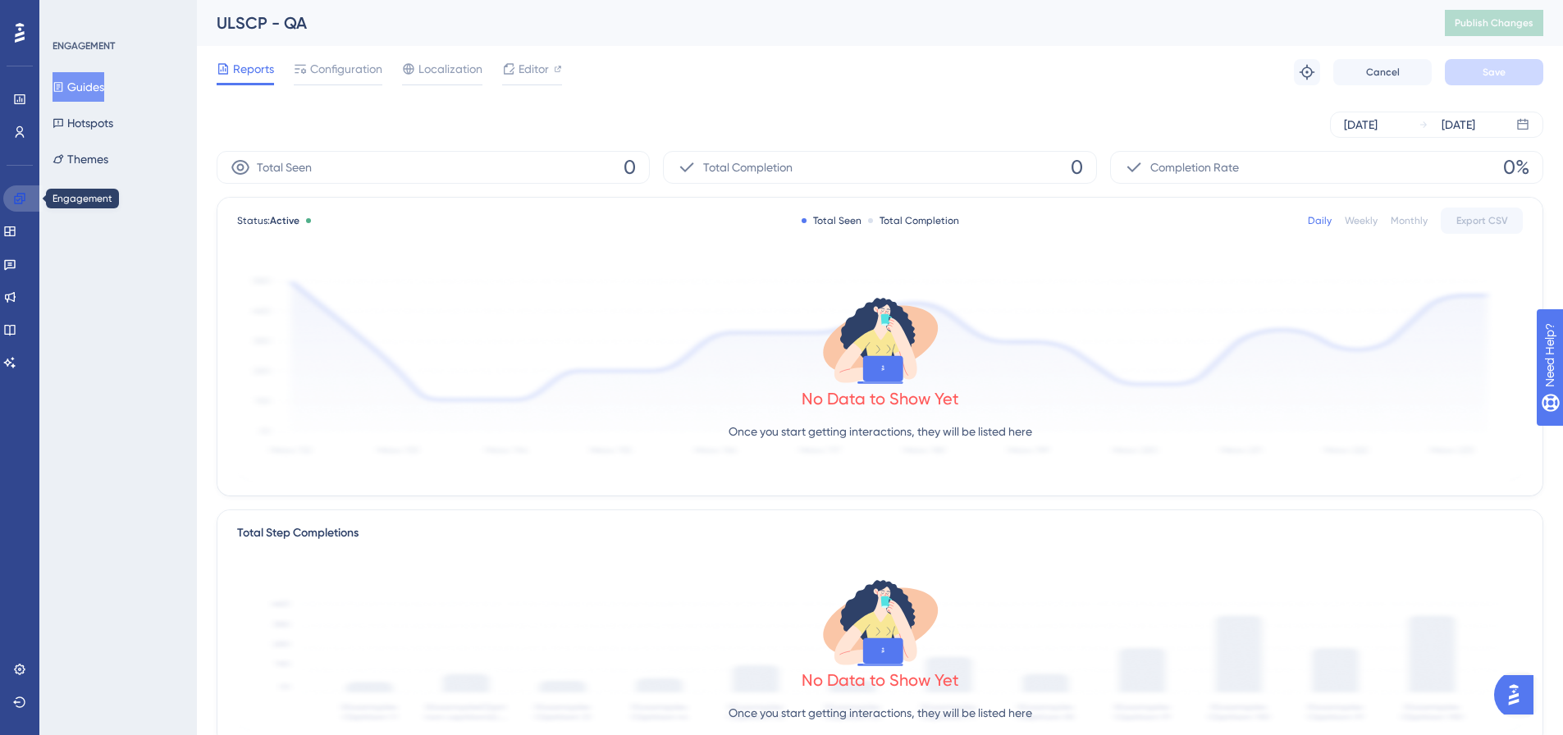
click at [21, 202] on icon at bounding box center [19, 198] width 11 height 11
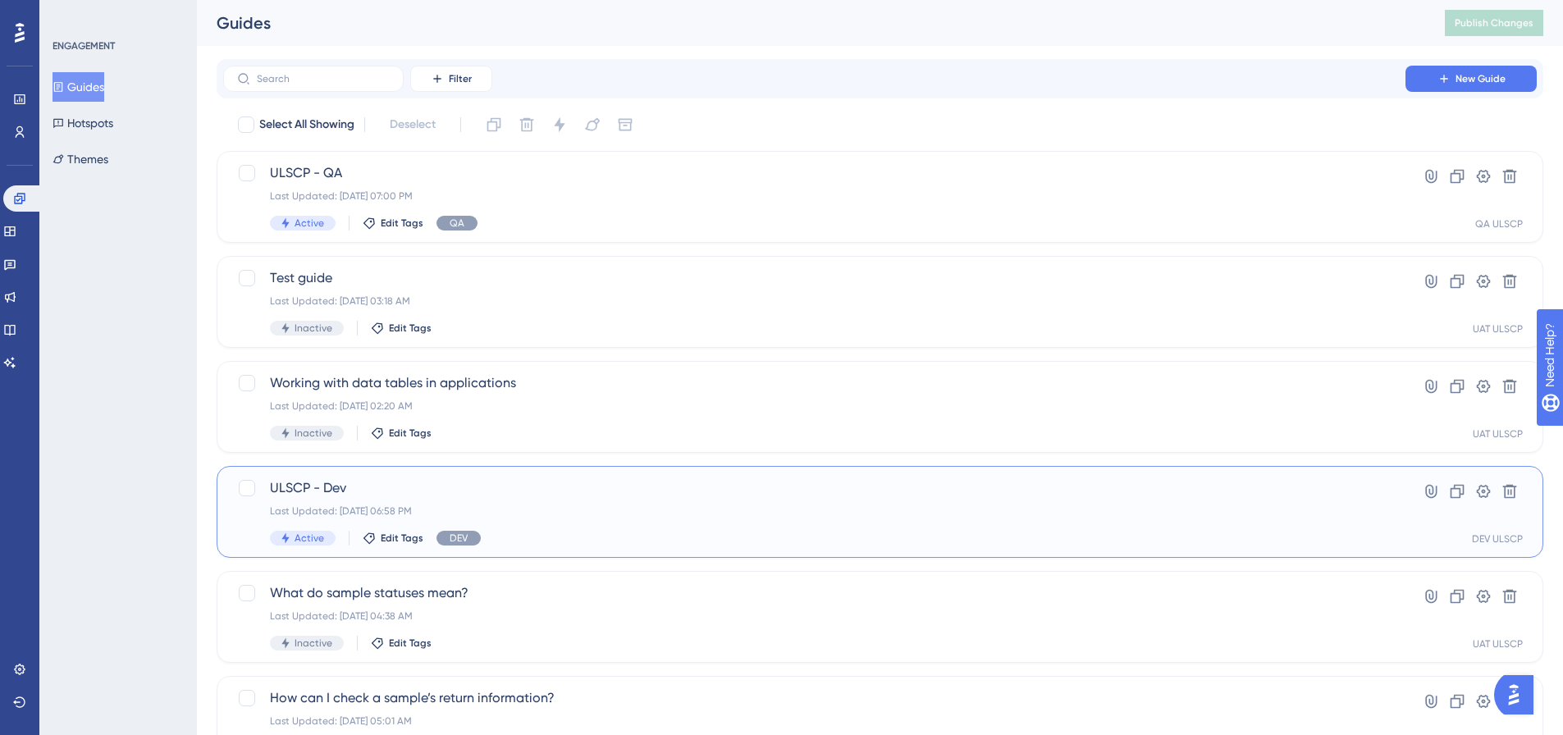
click at [564, 505] on div "Last Updated: [DATE] 06:58 PM" at bounding box center [814, 511] width 1089 height 13
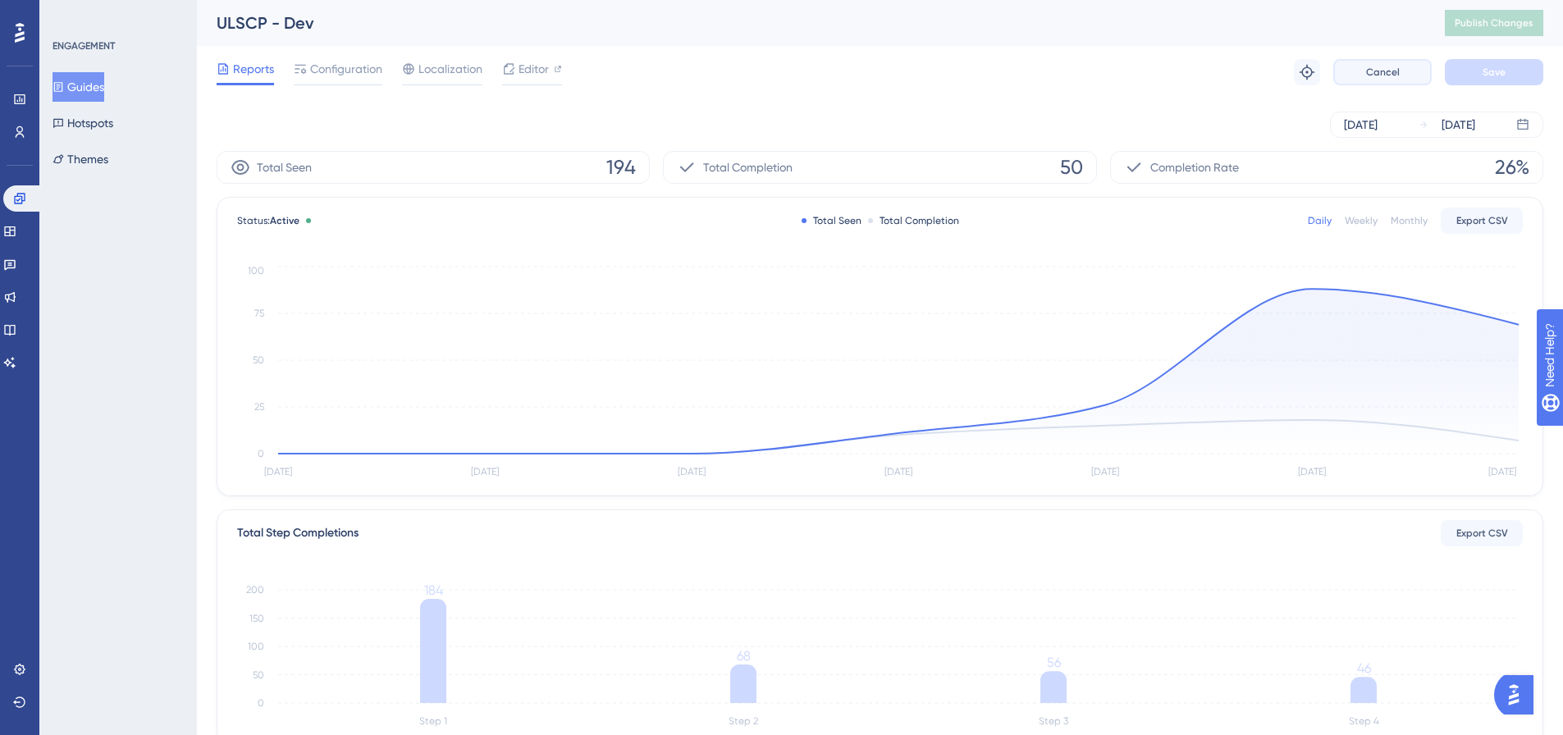
click at [1401, 75] on button "Cancel" at bounding box center [1383, 72] width 98 height 26
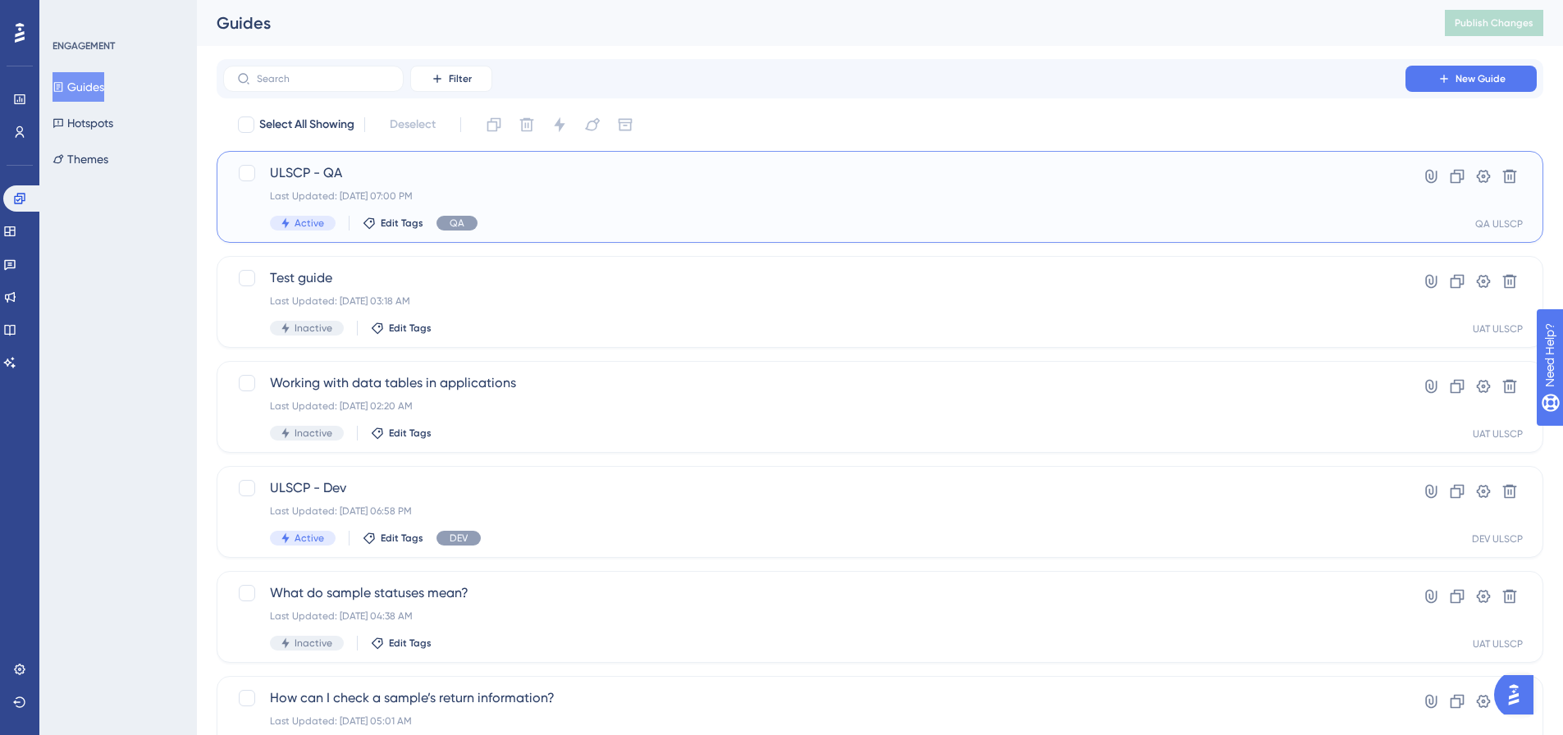
click at [638, 179] on span "ULSCP - QA" at bounding box center [814, 173] width 1089 height 20
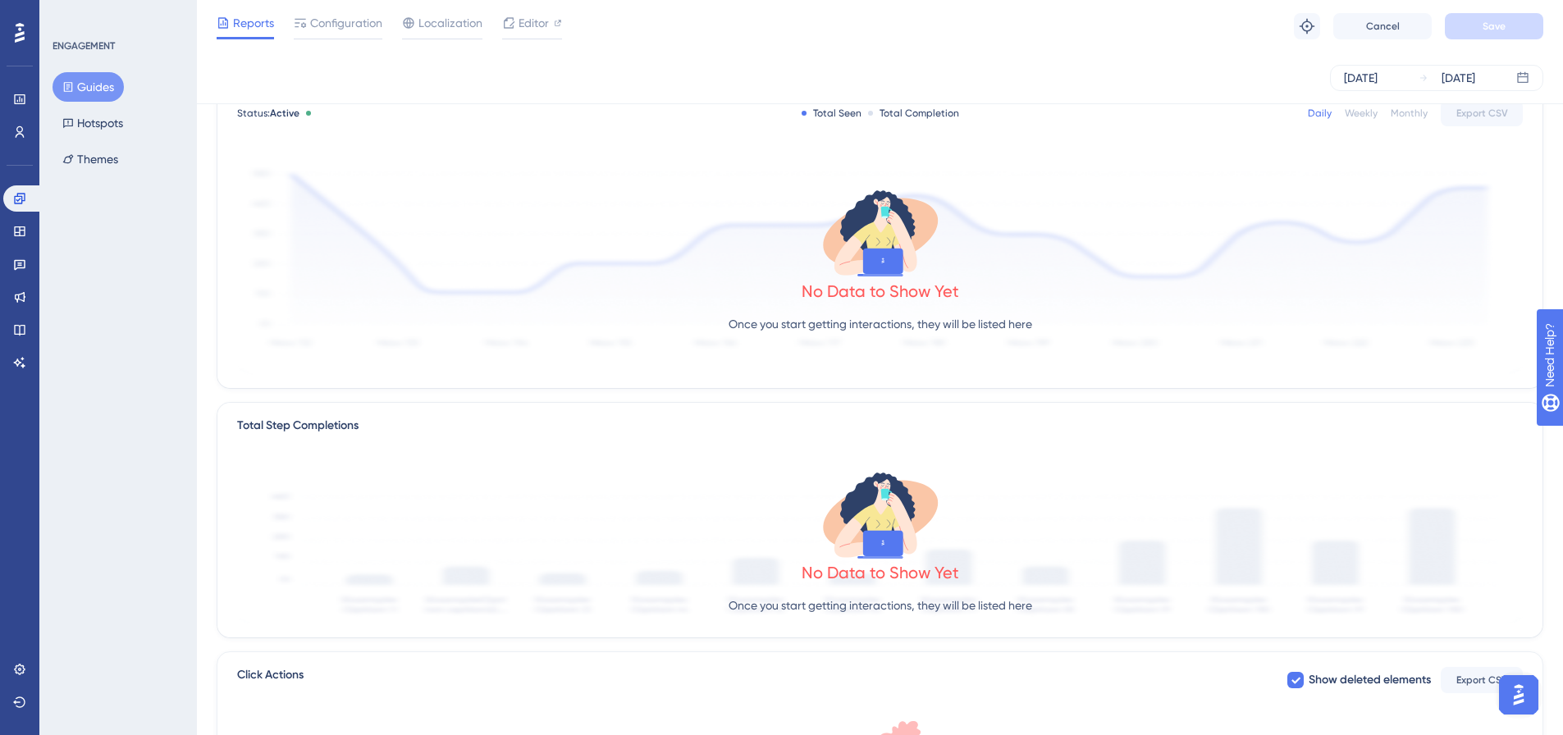
scroll to position [82, 0]
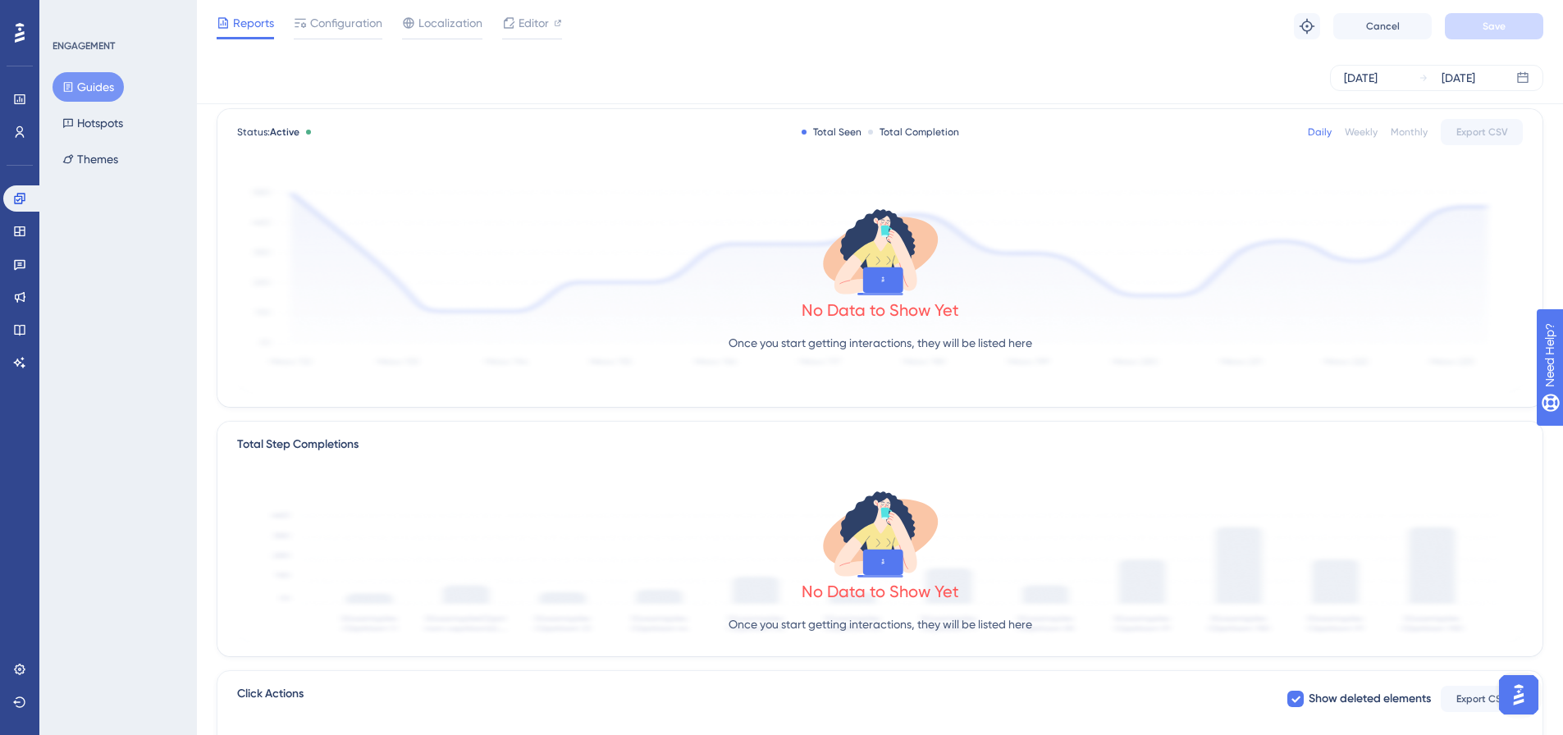
click at [1367, 130] on div "Weekly" at bounding box center [1361, 132] width 33 height 13
click at [1320, 131] on div "Daily" at bounding box center [1320, 132] width 24 height 13
click at [1530, 77] on div "Aug 29 2025 Aug 29 2025" at bounding box center [1436, 78] width 213 height 26
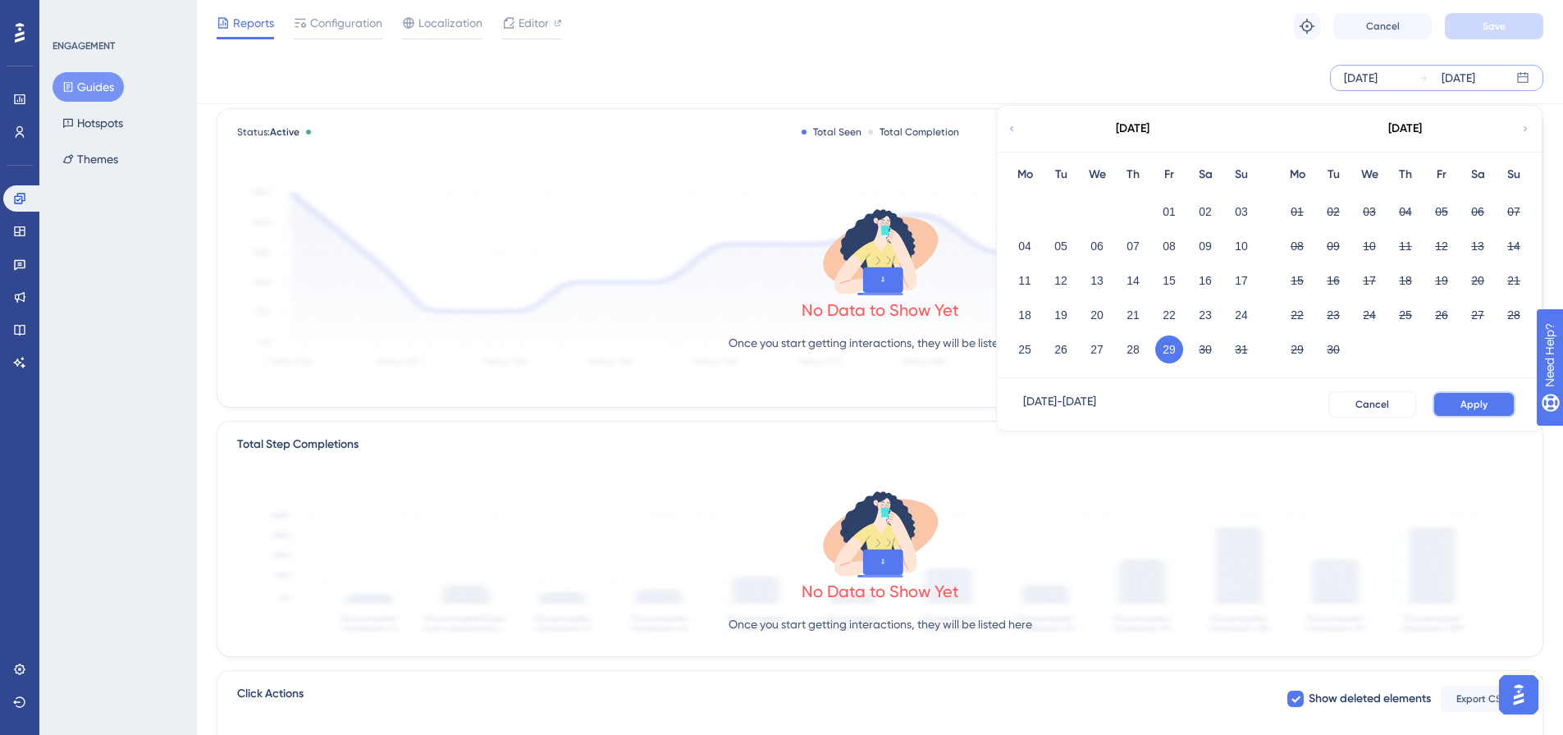
click at [1473, 405] on span "Apply" at bounding box center [1474, 404] width 27 height 13
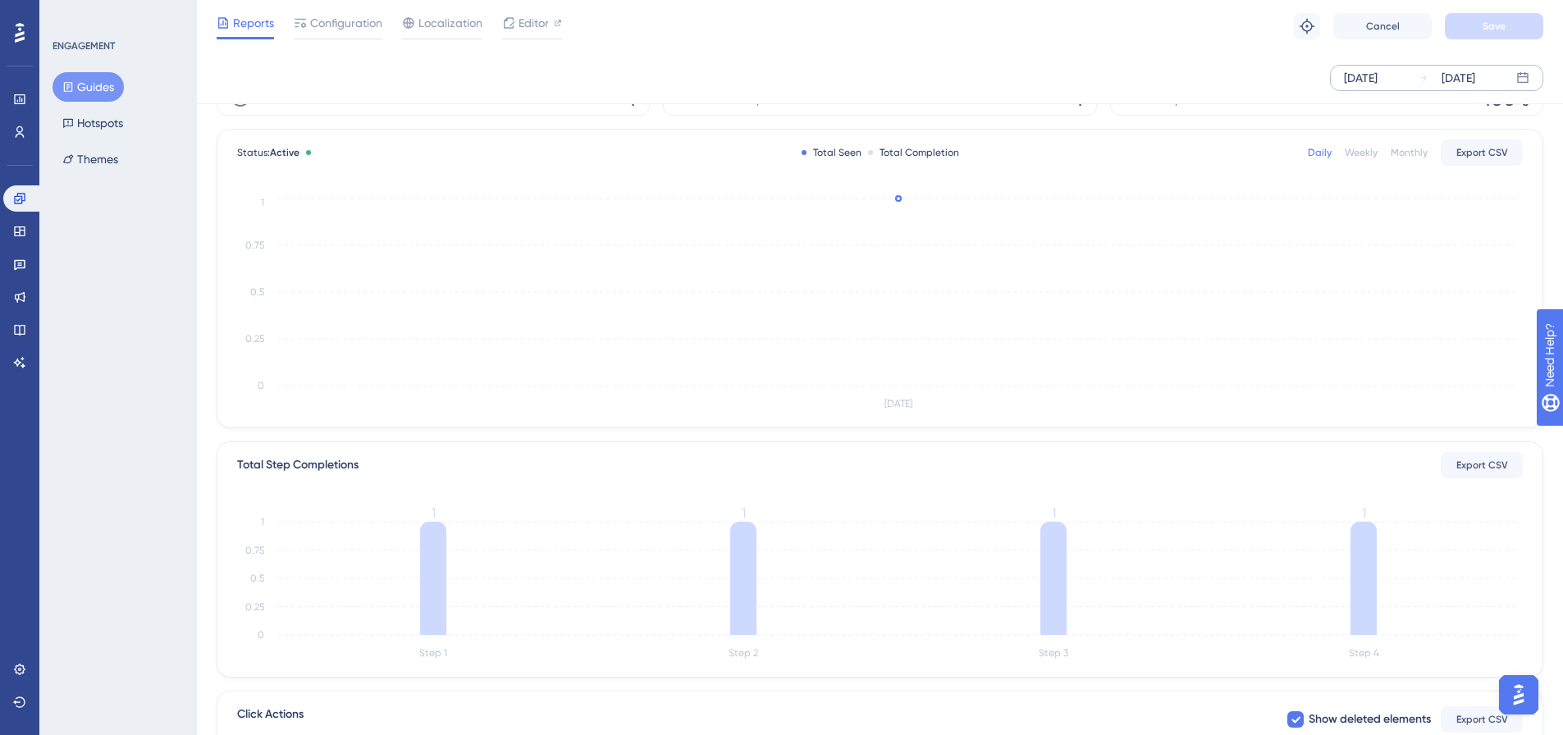
scroll to position [0, 0]
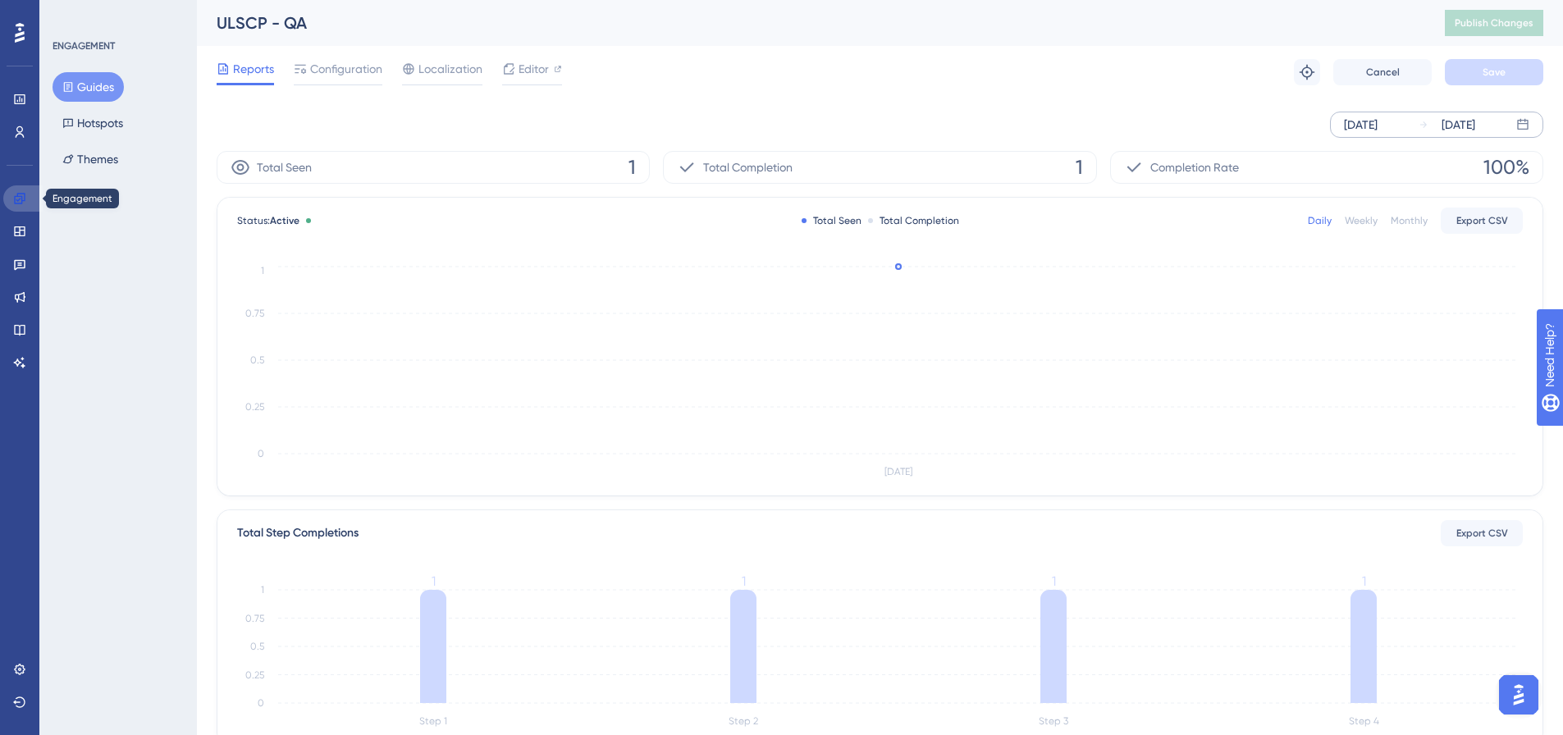
click at [25, 198] on icon at bounding box center [19, 198] width 13 height 13
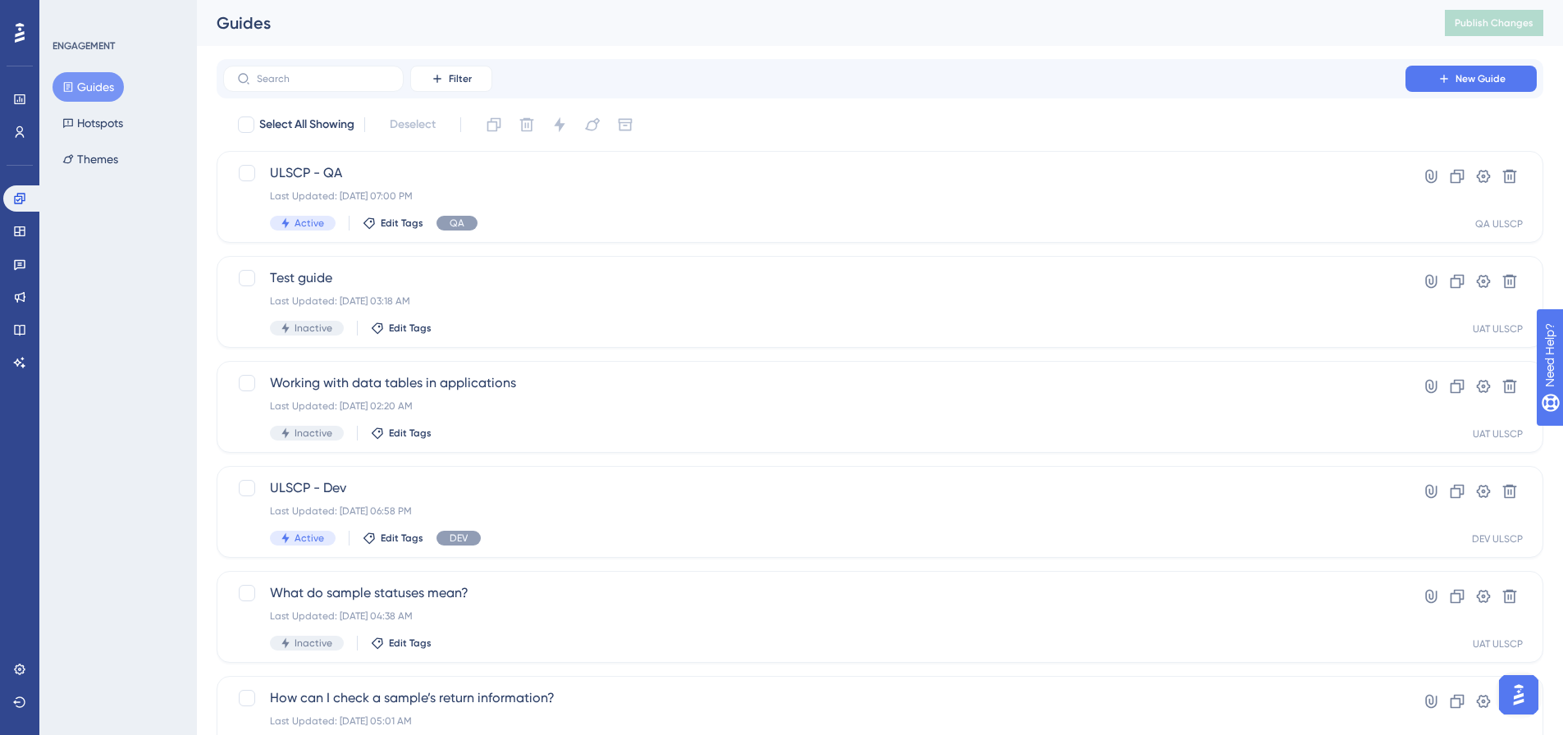
drag, startPoint x: 160, startPoint y: 432, endPoint x: 198, endPoint y: 285, distance: 151.7
click at [159, 432] on div "ENGAGEMENT Guides Hotspots Themes" at bounding box center [118, 367] width 158 height 735
